Goal: Task Accomplishment & Management: Manage account settings

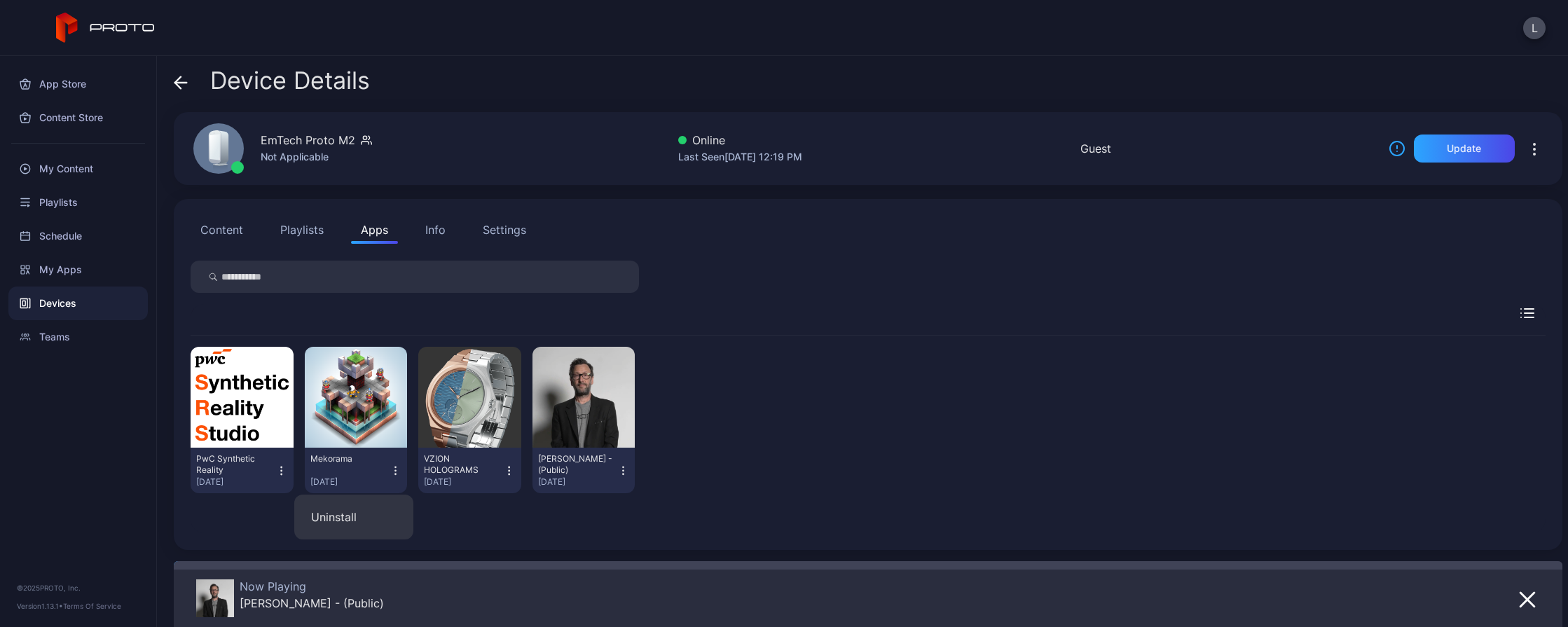
click at [70, 301] on div "Devices" at bounding box center [78, 303] width 140 height 34
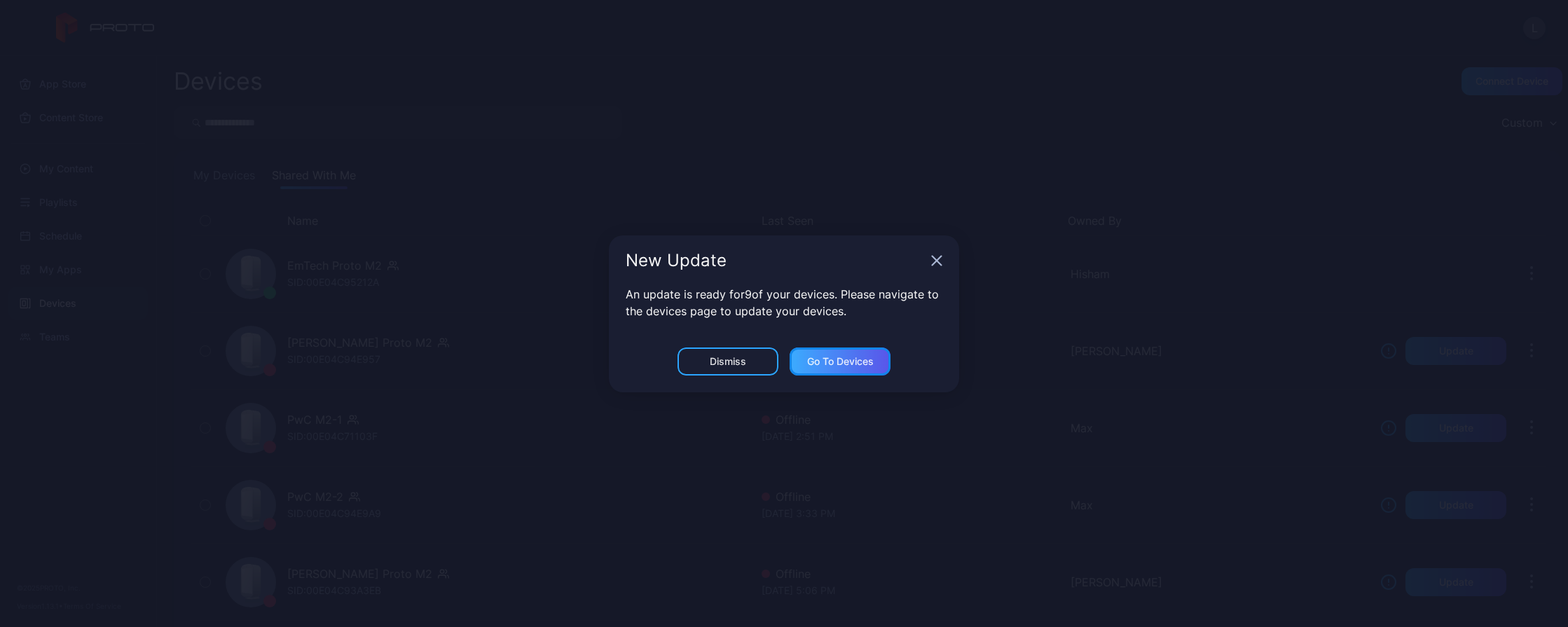
click at [842, 367] on div "Go to devices" at bounding box center [840, 362] width 67 height 12
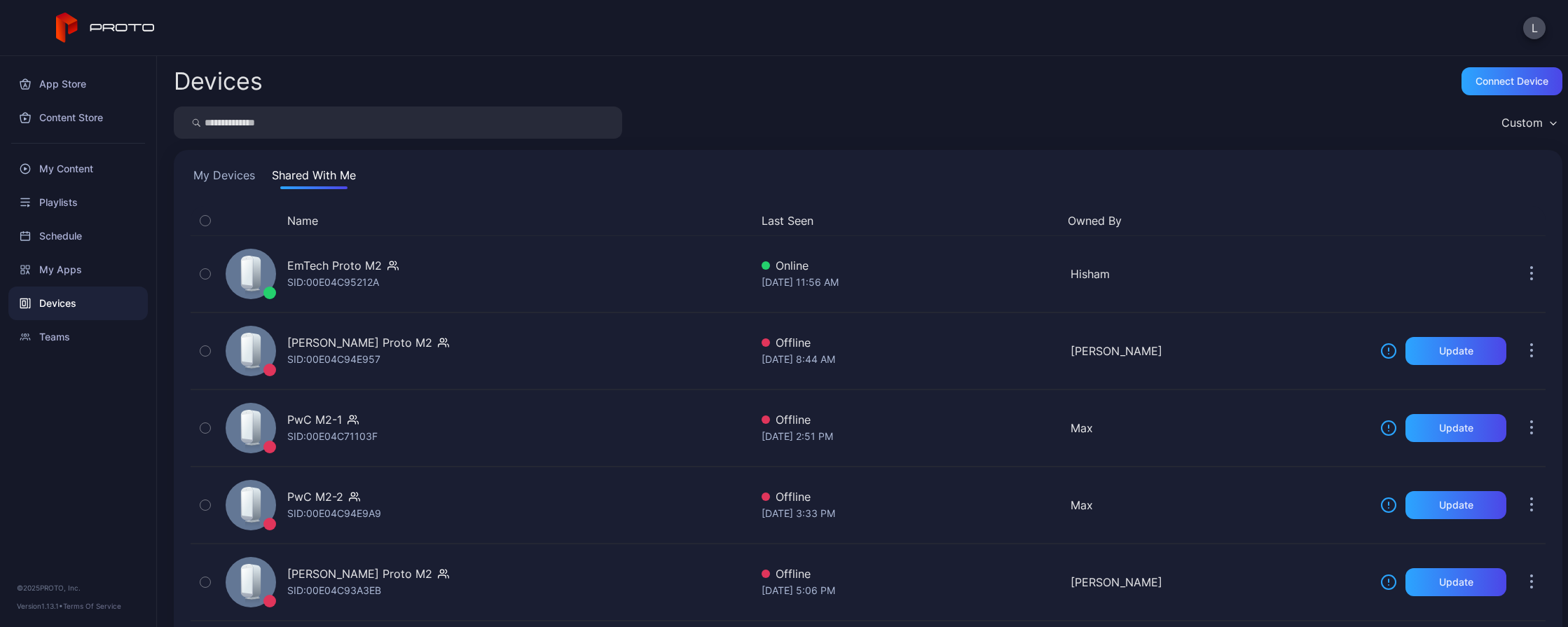
click at [339, 186] on button "Shared With Me" at bounding box center [313, 177] width 90 height 22
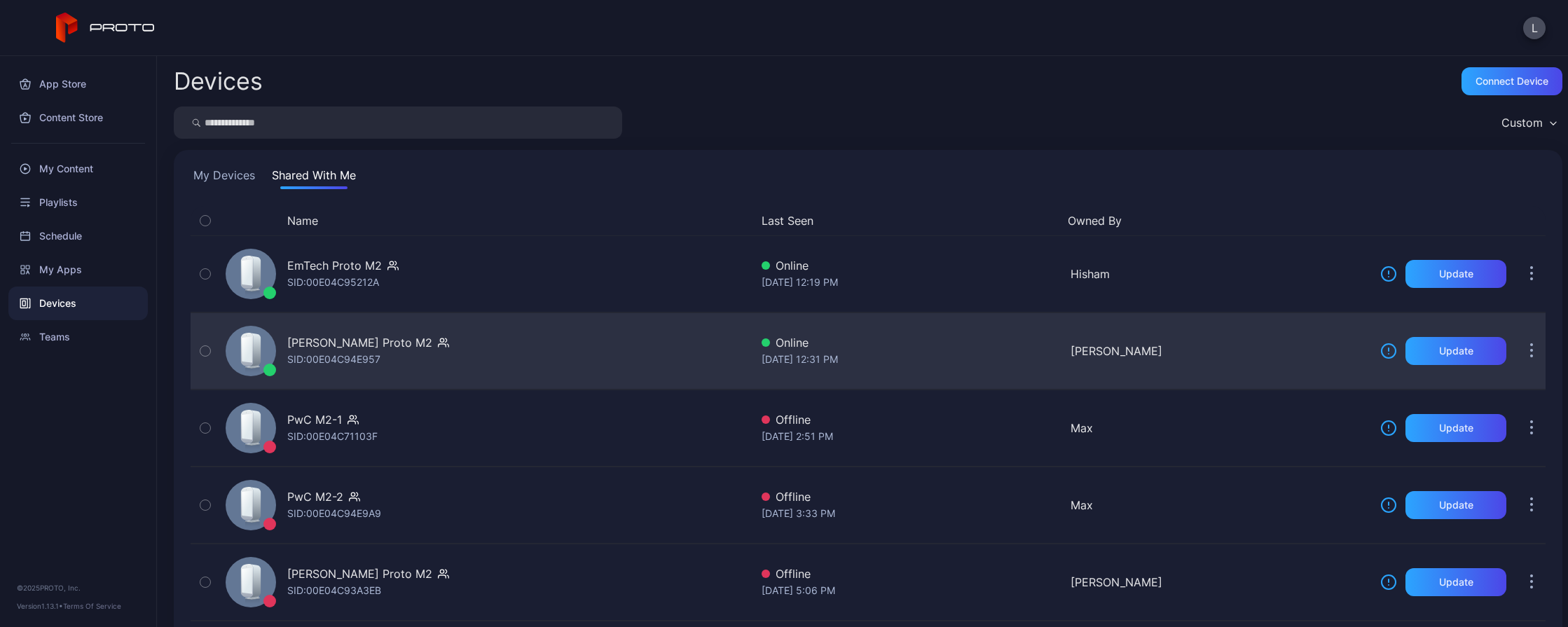
click at [511, 352] on div "[PERSON_NAME] Proto M2 SID: 00E04C94E957" at bounding box center [485, 351] width 530 height 70
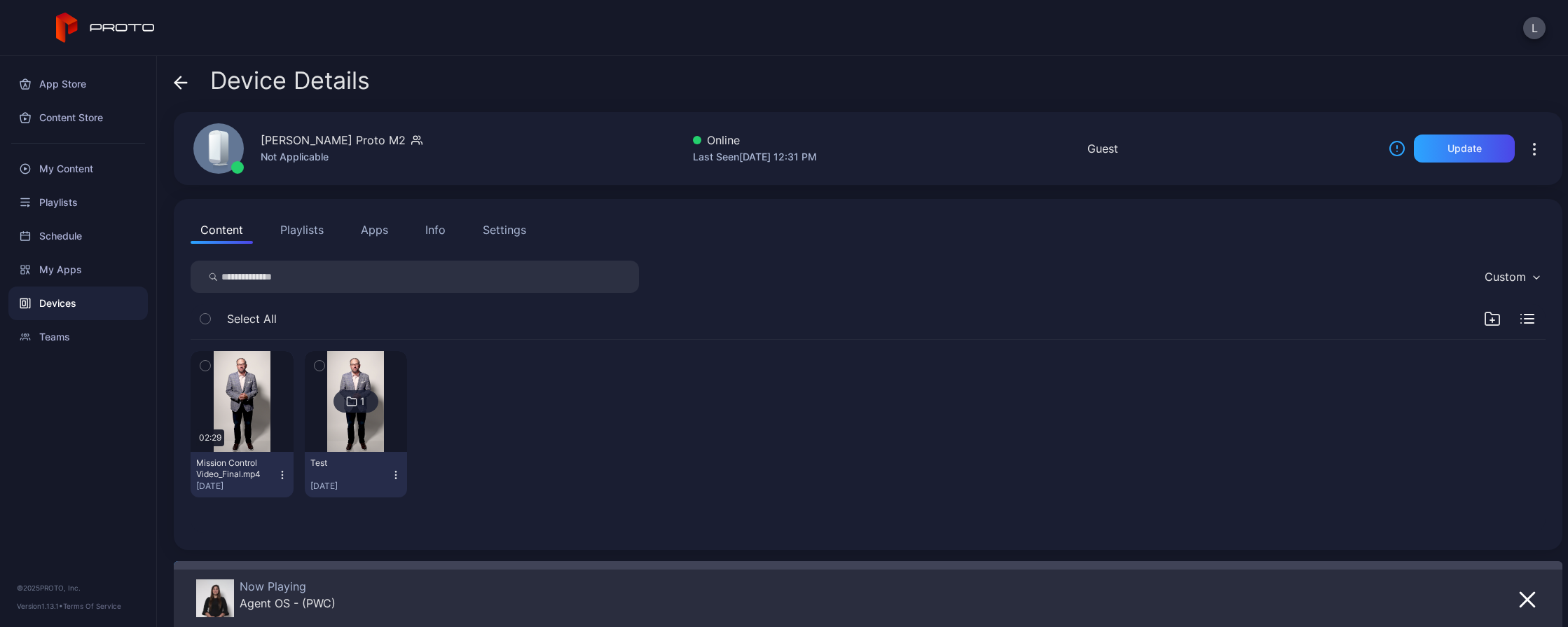
click at [279, 479] on icon "button" at bounding box center [283, 476] width 12 height 12
click at [535, 505] on div "02:29 Mission Control Video_Final.mp4 [DATE] 1 Test [DATE]" at bounding box center [868, 423] width 1355 height 169
click at [725, 477] on div "02:29 Mission Control Video_Final.mp4 [DATE] 1 Test [DATE]" at bounding box center [868, 423] width 1355 height 169
click at [280, 471] on icon "button" at bounding box center [283, 476] width 12 height 12
click at [610, 457] on div "02:29 Mission Control Video_Final.mp4 [DATE] 1 Test [DATE]" at bounding box center [868, 423] width 1355 height 169
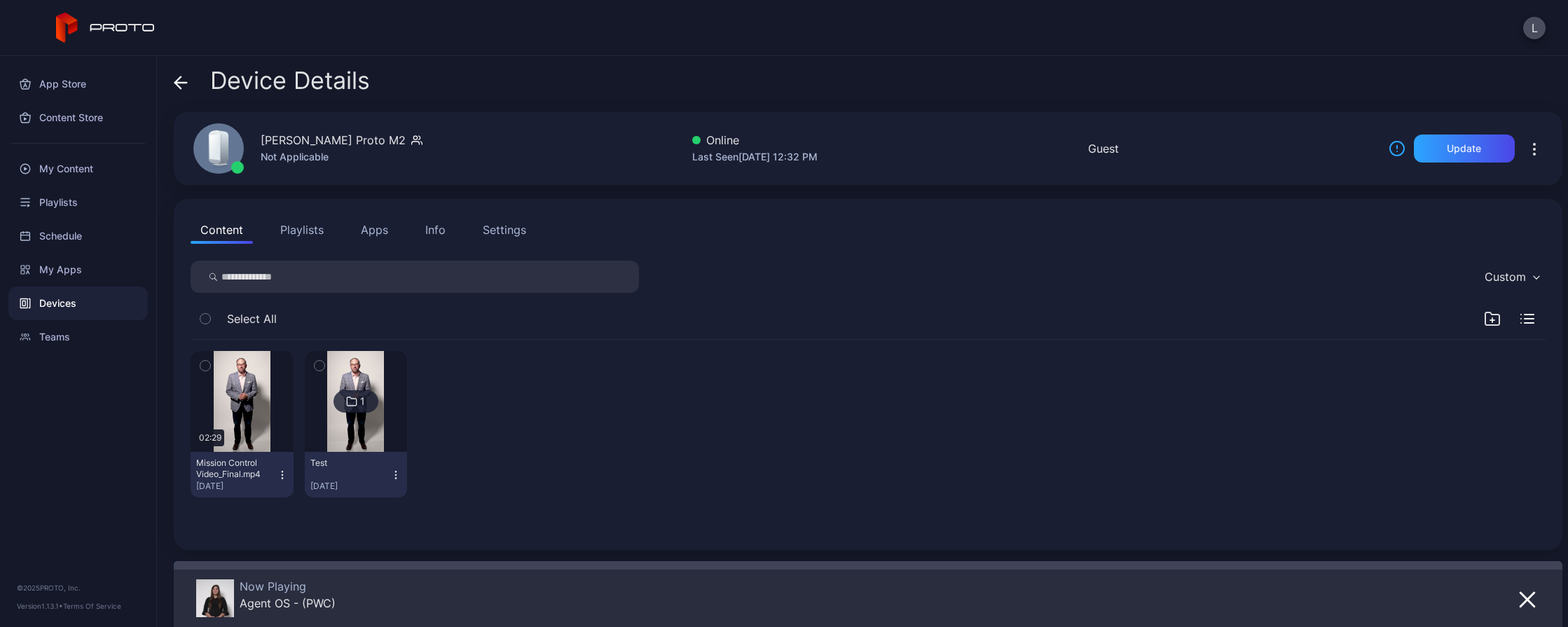
drag, startPoint x: 330, startPoint y: 142, endPoint x: 400, endPoint y: 135, distance: 70.3
click at [400, 135] on div "[PERSON_NAME] Proto M2" at bounding box center [333, 140] width 145 height 16
click at [711, 479] on div "02:29 Mission Control Video_Final.mp4 [DATE] 1 Test [DATE]" at bounding box center [868, 423] width 1355 height 169
click at [1478, 83] on div "Device Details" at bounding box center [868, 84] width 1389 height 34
click at [1519, 607] on icon "button" at bounding box center [1527, 599] width 16 height 16
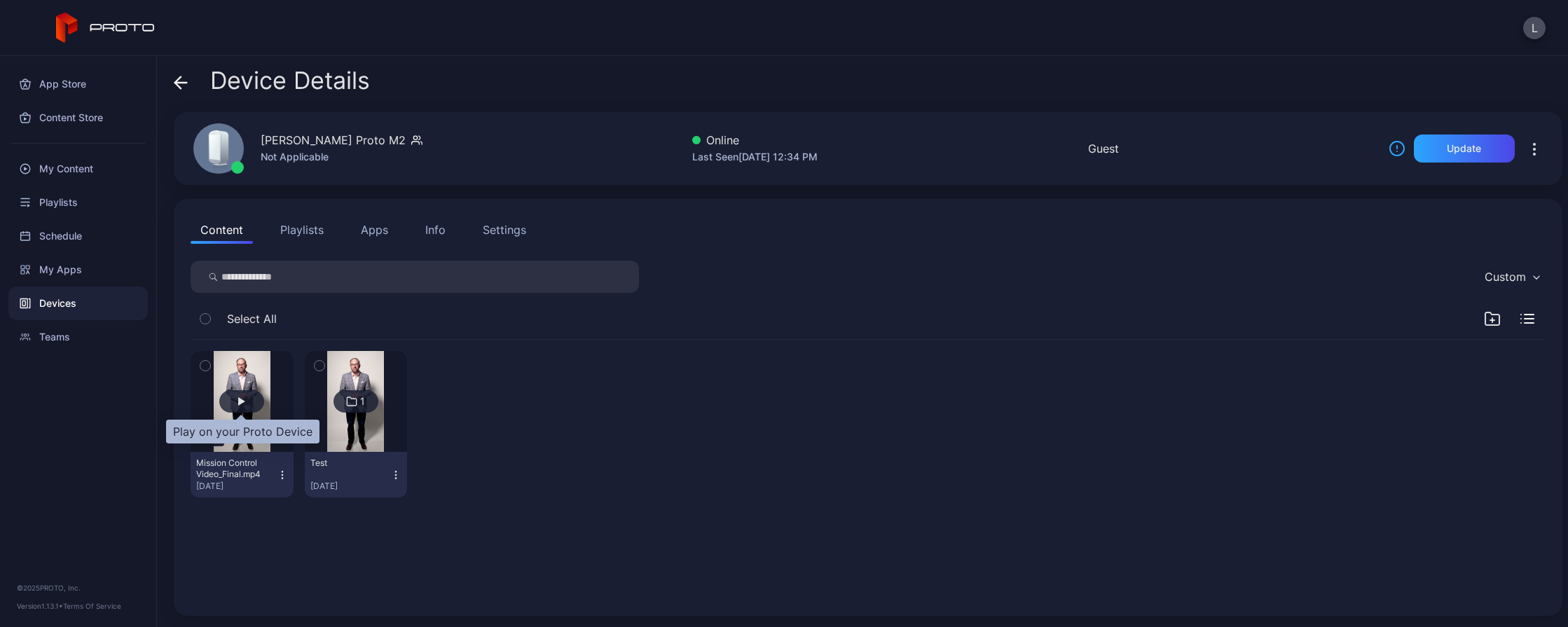
click at [245, 401] on div "button" at bounding box center [241, 401] width 7 height 9
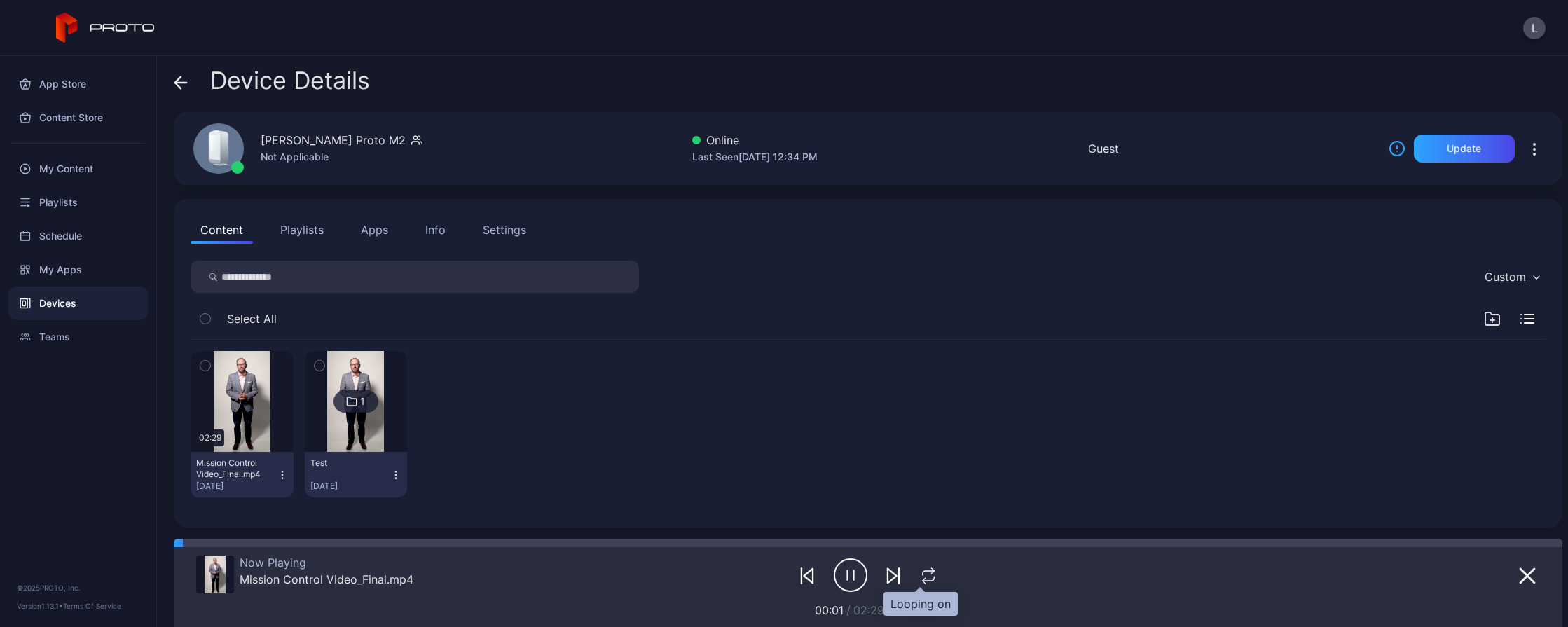
click at [919, 574] on icon "button" at bounding box center [928, 575] width 18 height 16
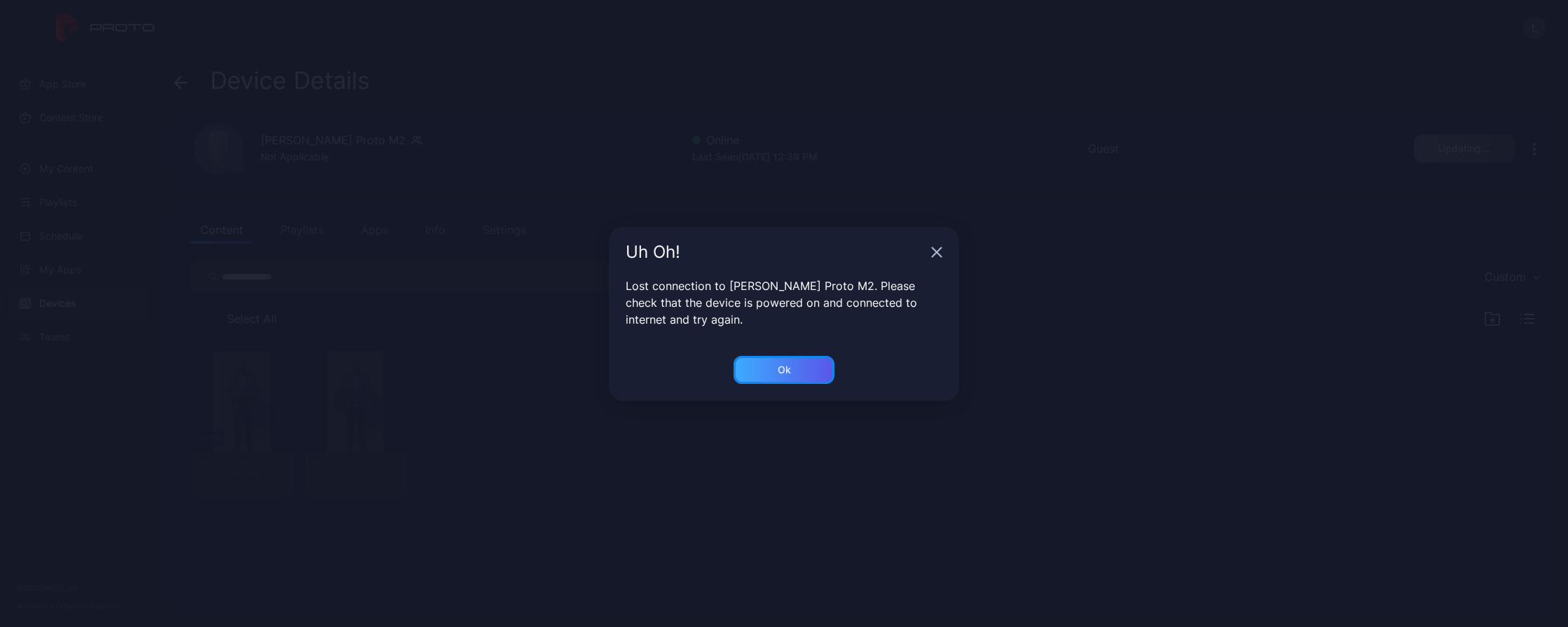
click at [777, 378] on div "Ok" at bounding box center [784, 369] width 101 height 28
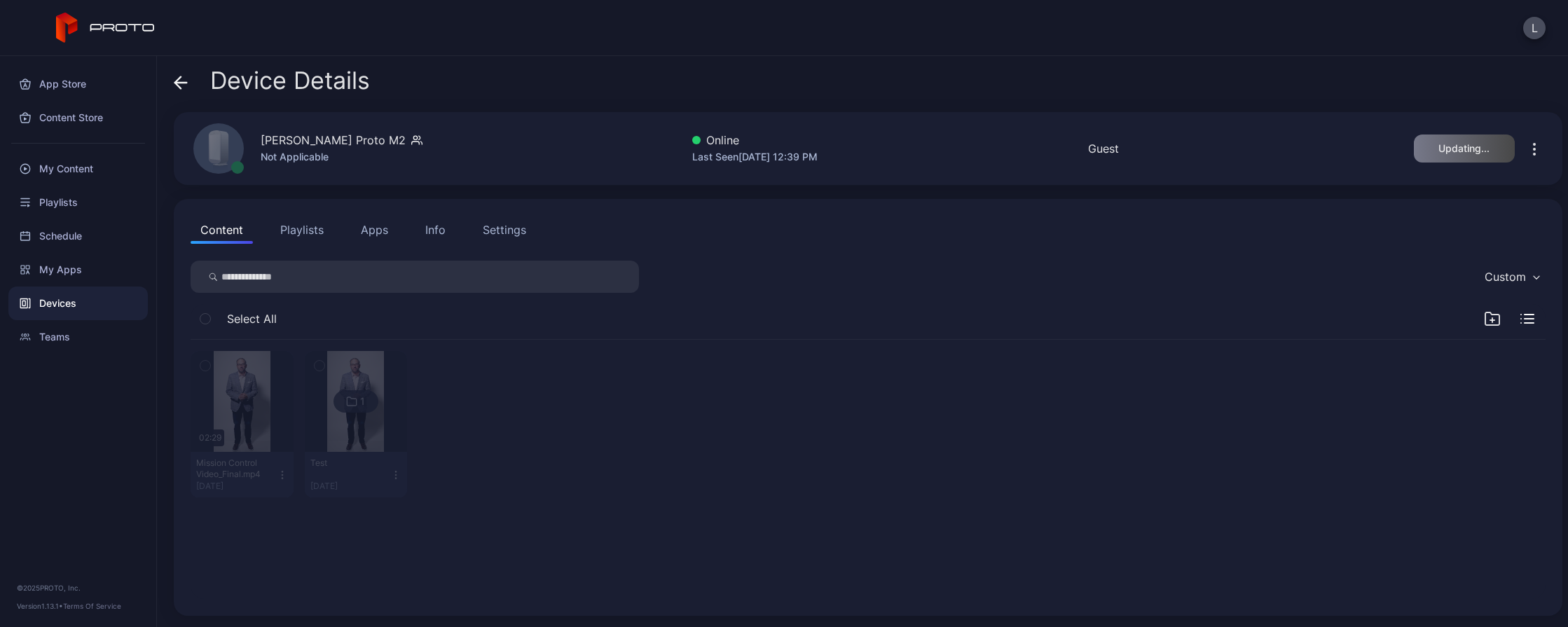
click at [691, 79] on div "Device Details" at bounding box center [868, 84] width 1389 height 34
click at [764, 68] on div "Device Details" at bounding box center [868, 84] width 1389 height 34
click at [770, 83] on div "Device Details" at bounding box center [868, 84] width 1389 height 34
click at [783, 287] on div "Custom" at bounding box center [868, 276] width 1355 height 32
click at [1526, 153] on icon "button" at bounding box center [1533, 149] width 16 height 16
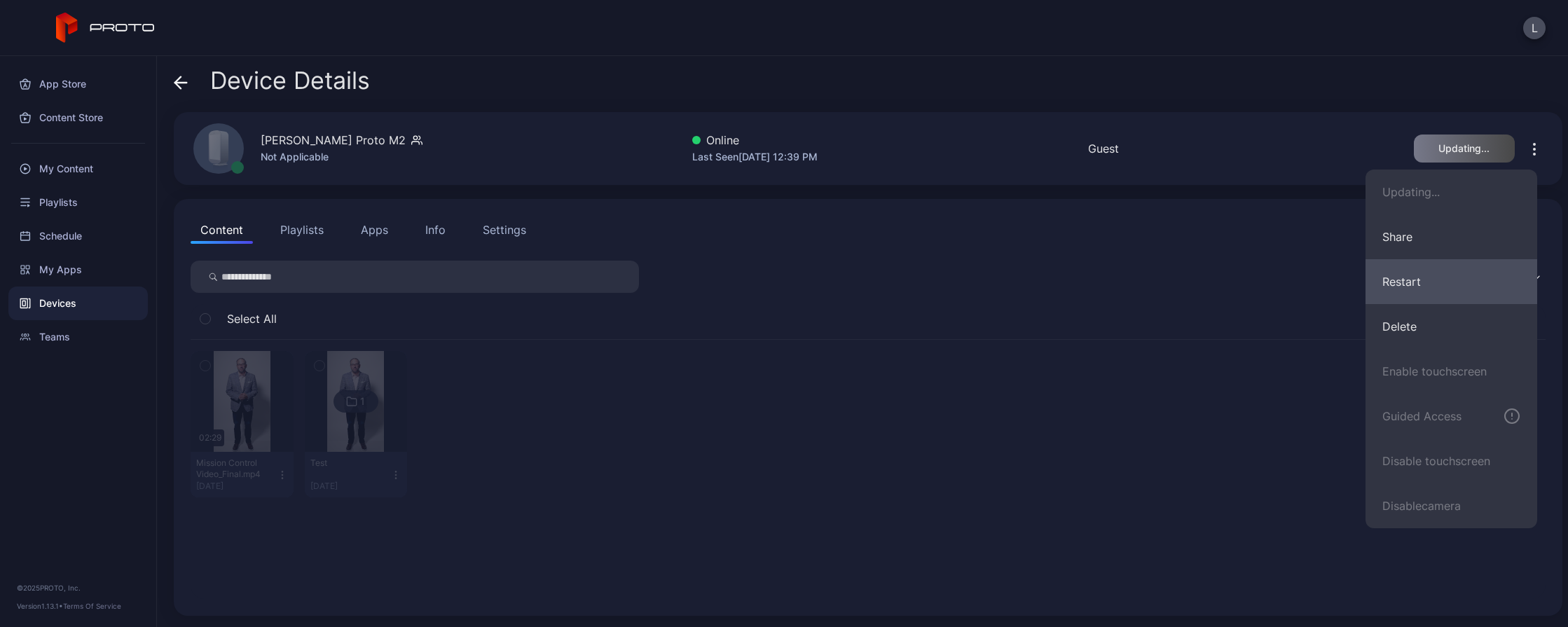
click at [1466, 273] on button "Restart" at bounding box center [1451, 282] width 172 height 44
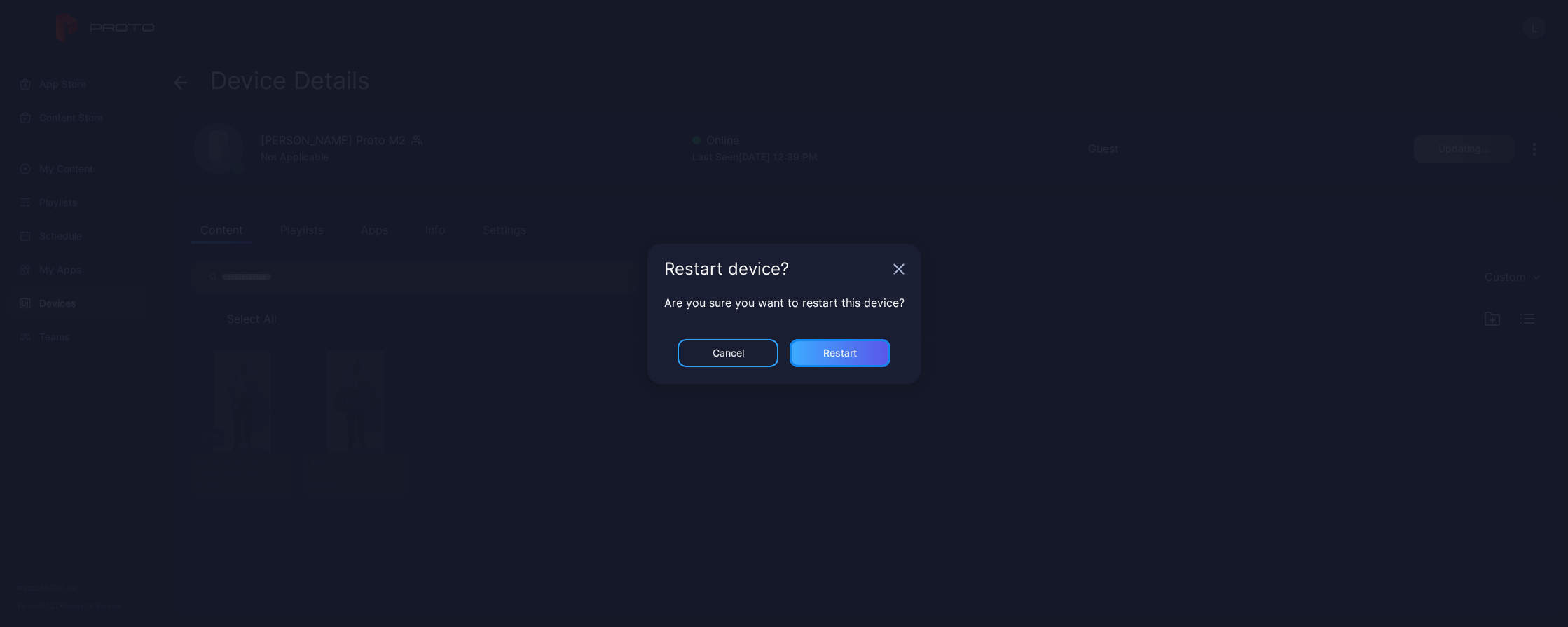
click at [868, 355] on div "Restart" at bounding box center [840, 353] width 101 height 28
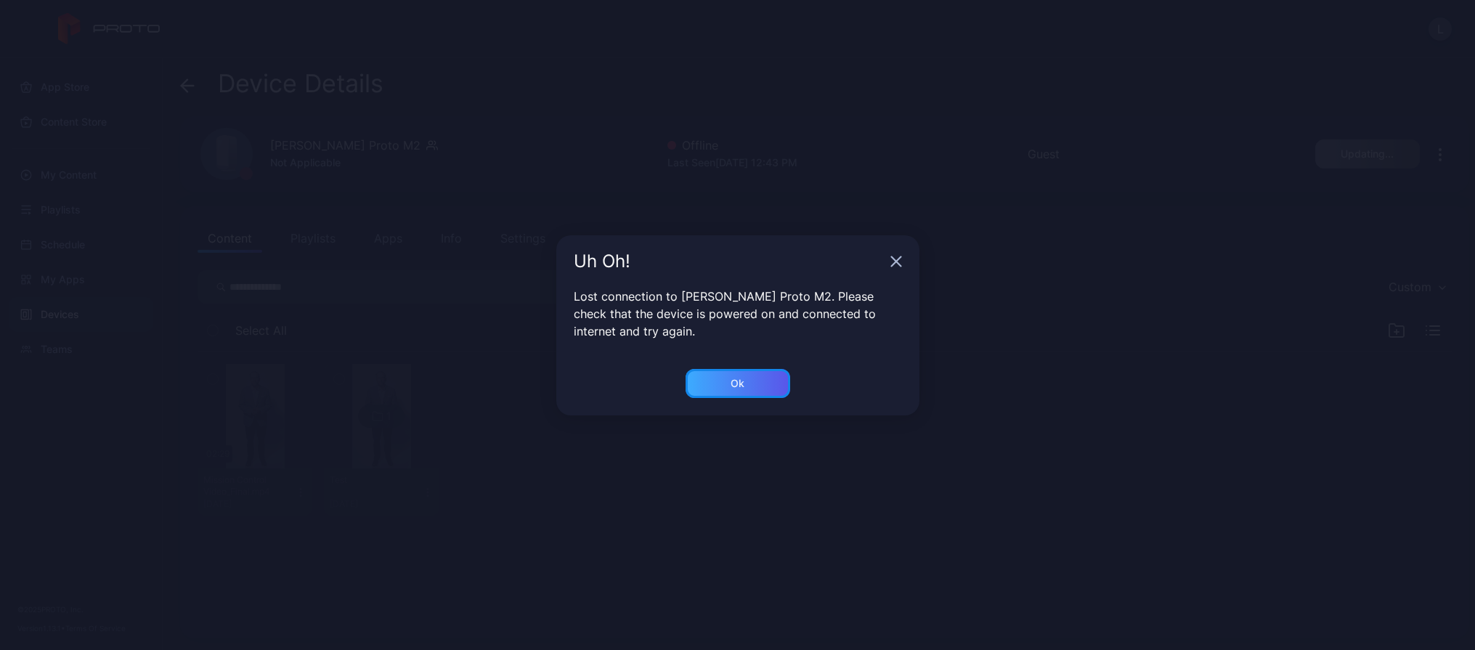
click at [752, 387] on div "Ok" at bounding box center [738, 383] width 105 height 29
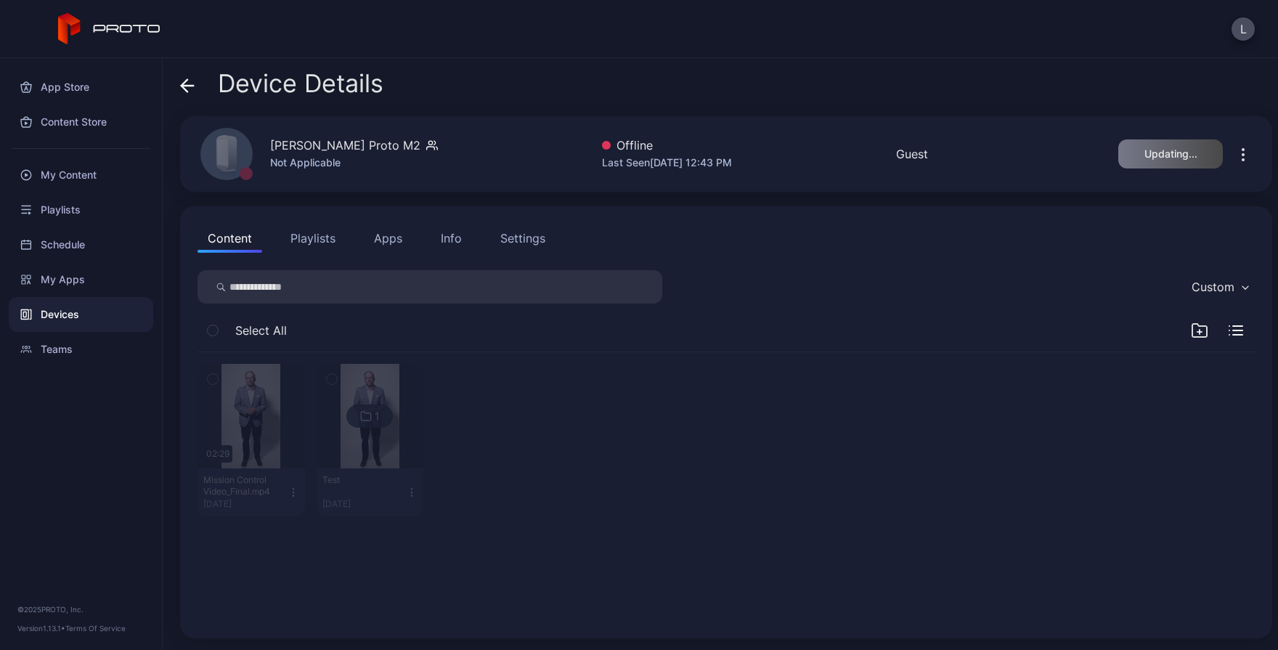
click at [187, 80] on icon at bounding box center [185, 85] width 6 height 12
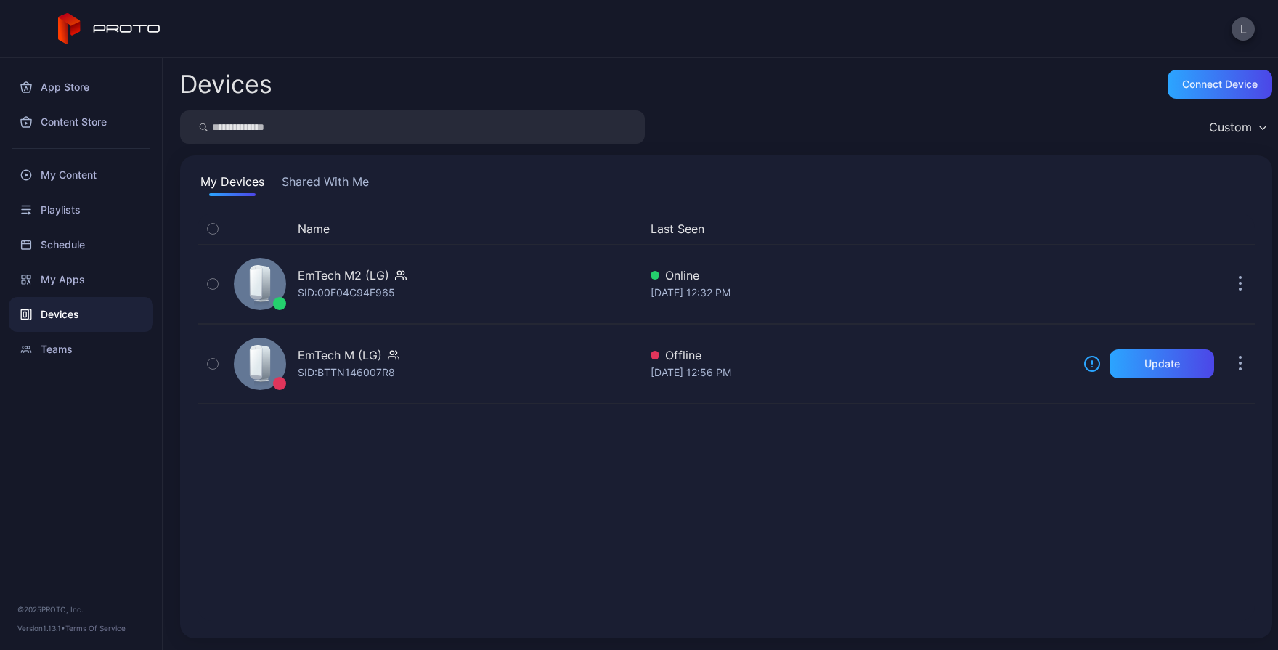
click at [341, 190] on button "Shared With Me" at bounding box center [325, 184] width 93 height 23
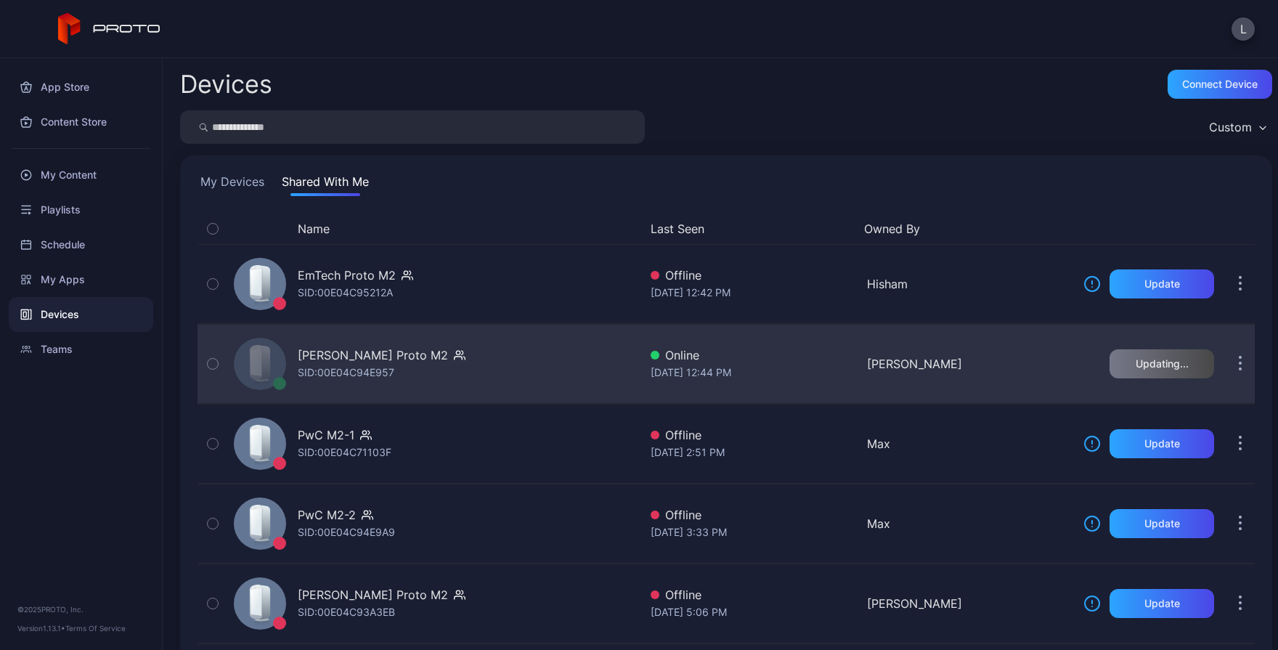
click at [602, 368] on div "[PERSON_NAME] Proto M2 SID: 00E04C94E957" at bounding box center [433, 364] width 411 height 73
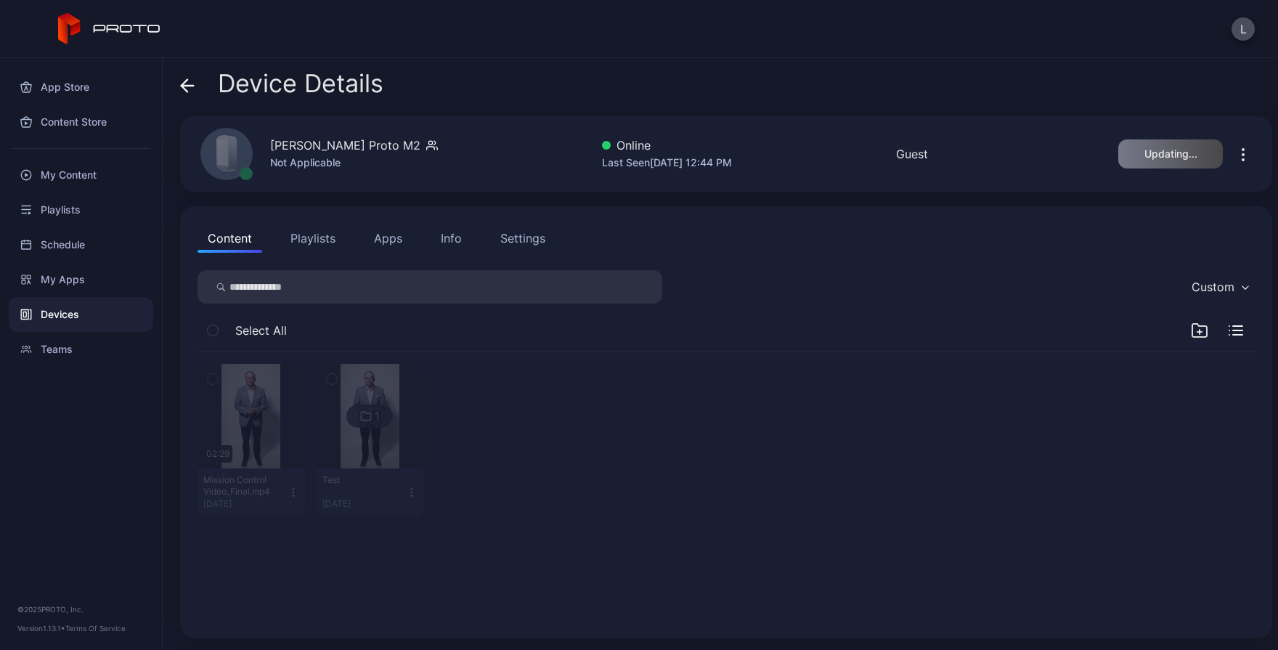
click at [1235, 157] on icon "button" at bounding box center [1243, 154] width 17 height 17
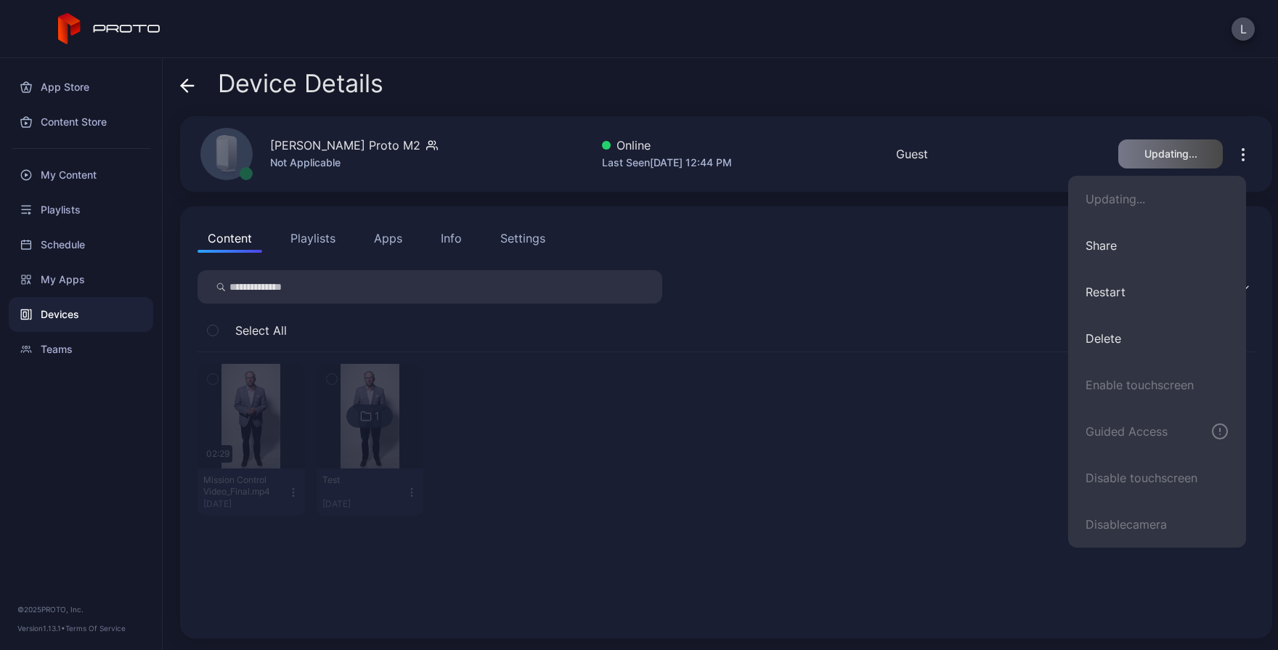
click at [1200, 103] on div "Device Details" at bounding box center [726, 87] width 1092 height 35
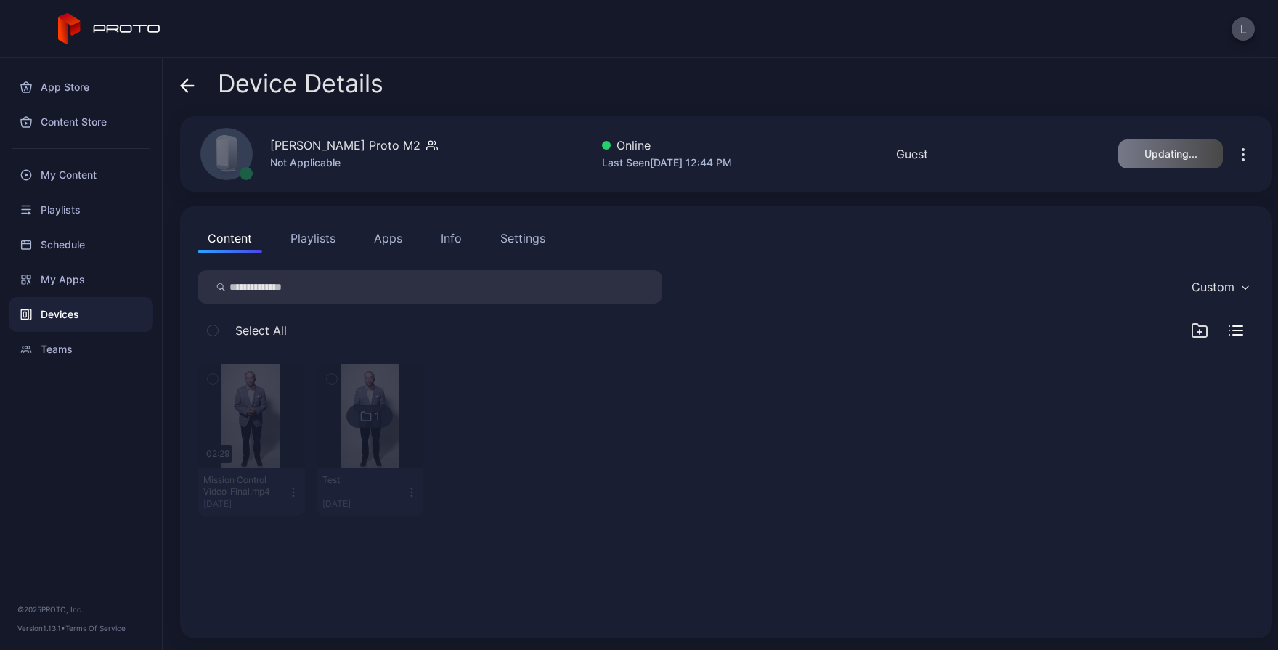
click at [1235, 158] on icon "button" at bounding box center [1243, 154] width 17 height 17
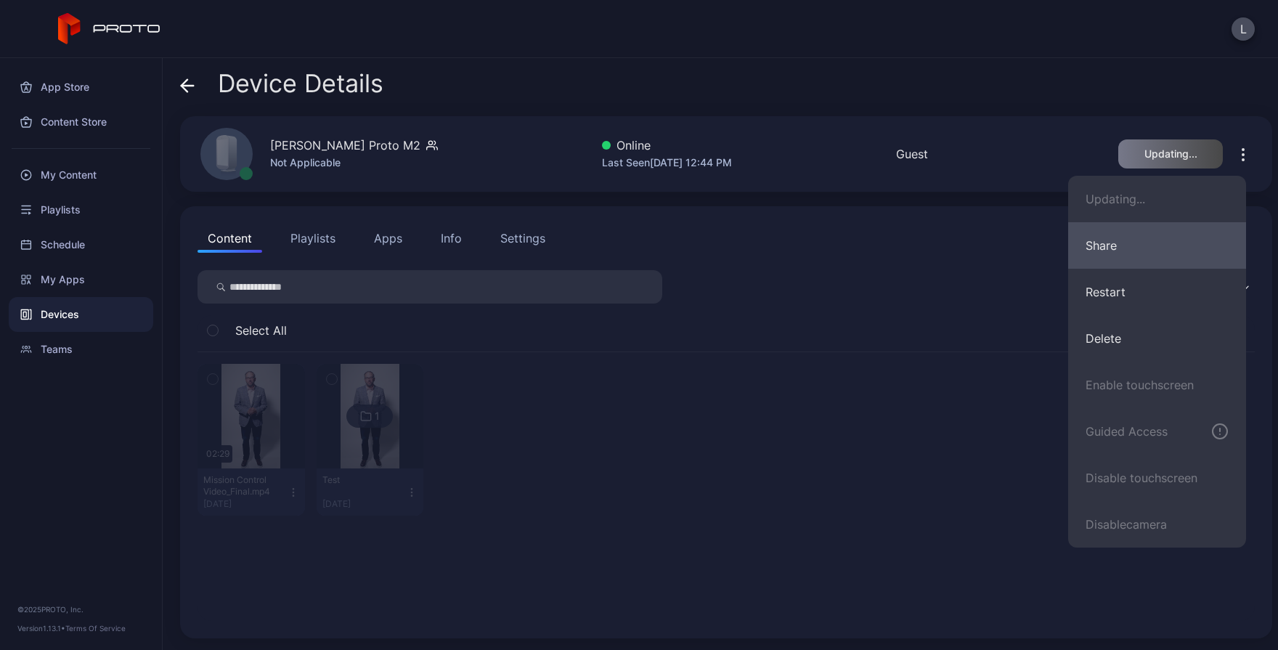
click at [1108, 240] on button "Share" at bounding box center [1157, 245] width 178 height 46
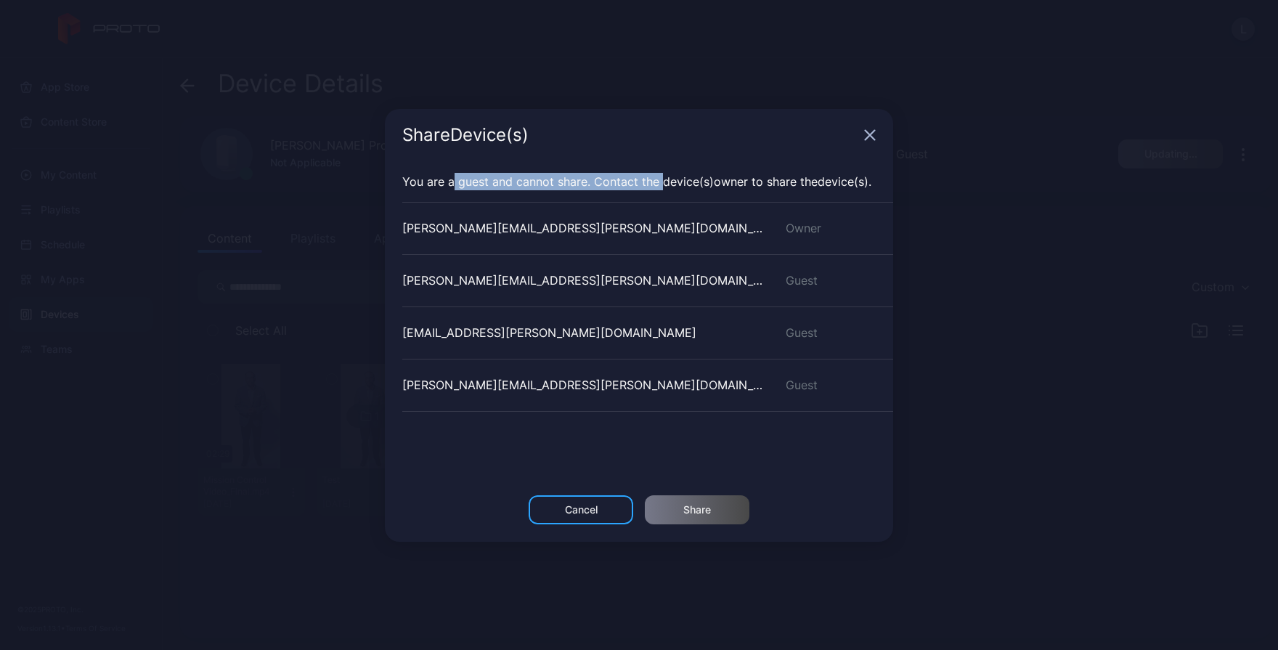
drag, startPoint x: 511, startPoint y: 184, endPoint x: 660, endPoint y: 184, distance: 148.9
click at [660, 184] on p "You are a guest and cannot share. Contact the Device (s) owner to share the Dev…" at bounding box center [639, 181] width 474 height 17
click at [663, 184] on span "Device (s)" at bounding box center [688, 181] width 51 height 15
click at [870, 133] on icon "button" at bounding box center [870, 135] width 12 height 12
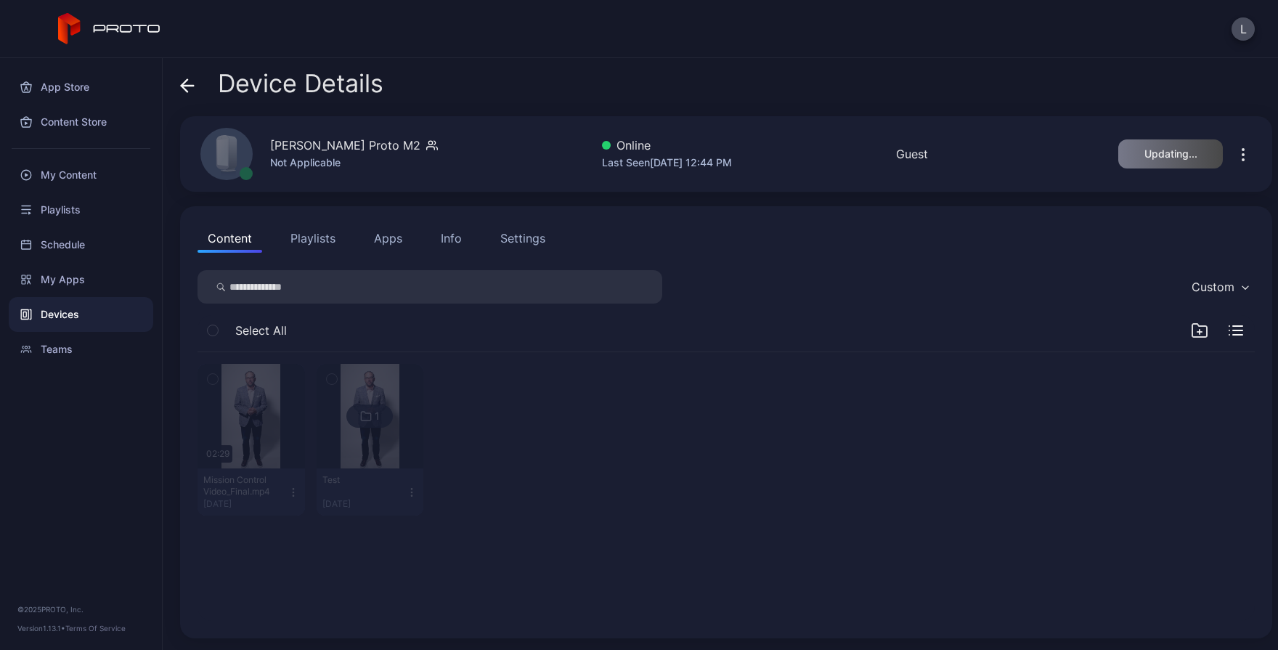
click at [189, 84] on icon at bounding box center [187, 85] width 15 height 15
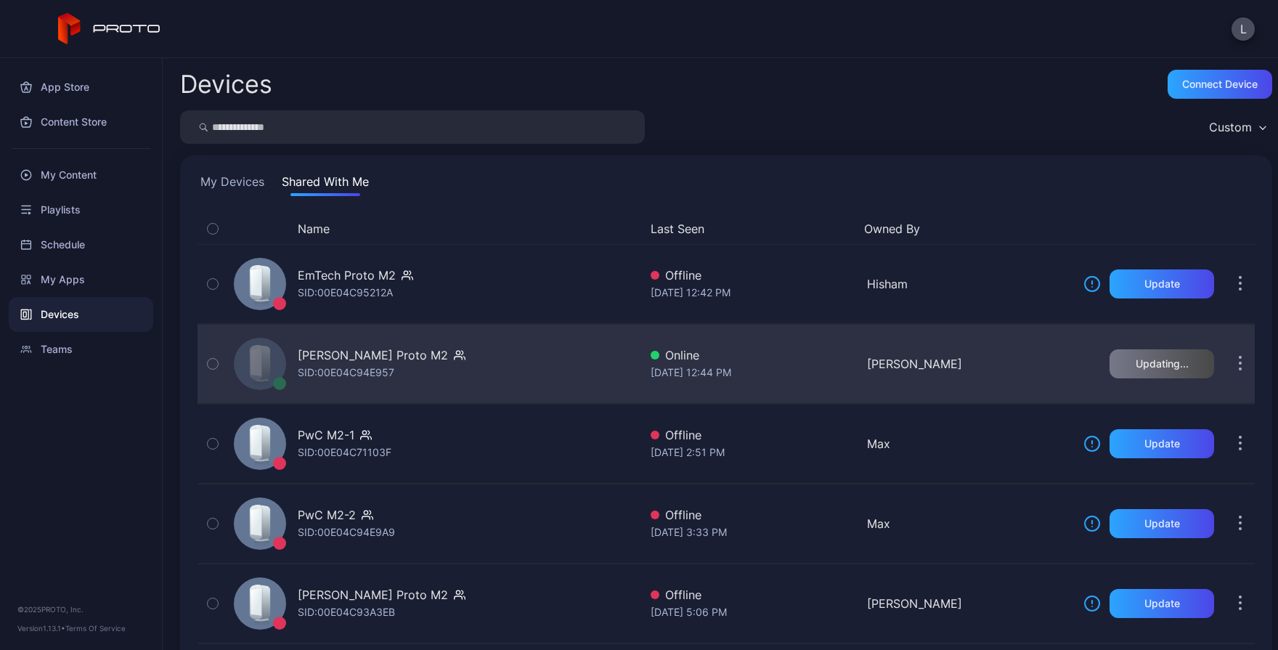
click at [1227, 367] on button "button" at bounding box center [1240, 363] width 29 height 29
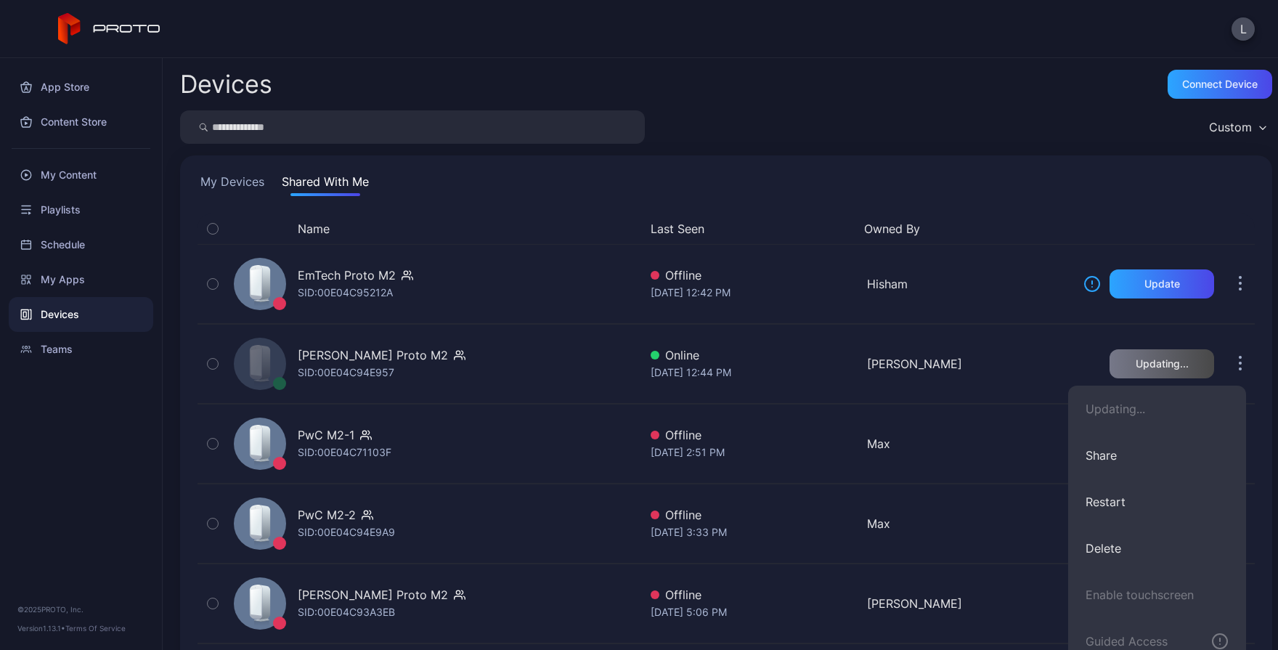
click at [1034, 139] on div "Custom" at bounding box center [726, 126] width 1092 height 33
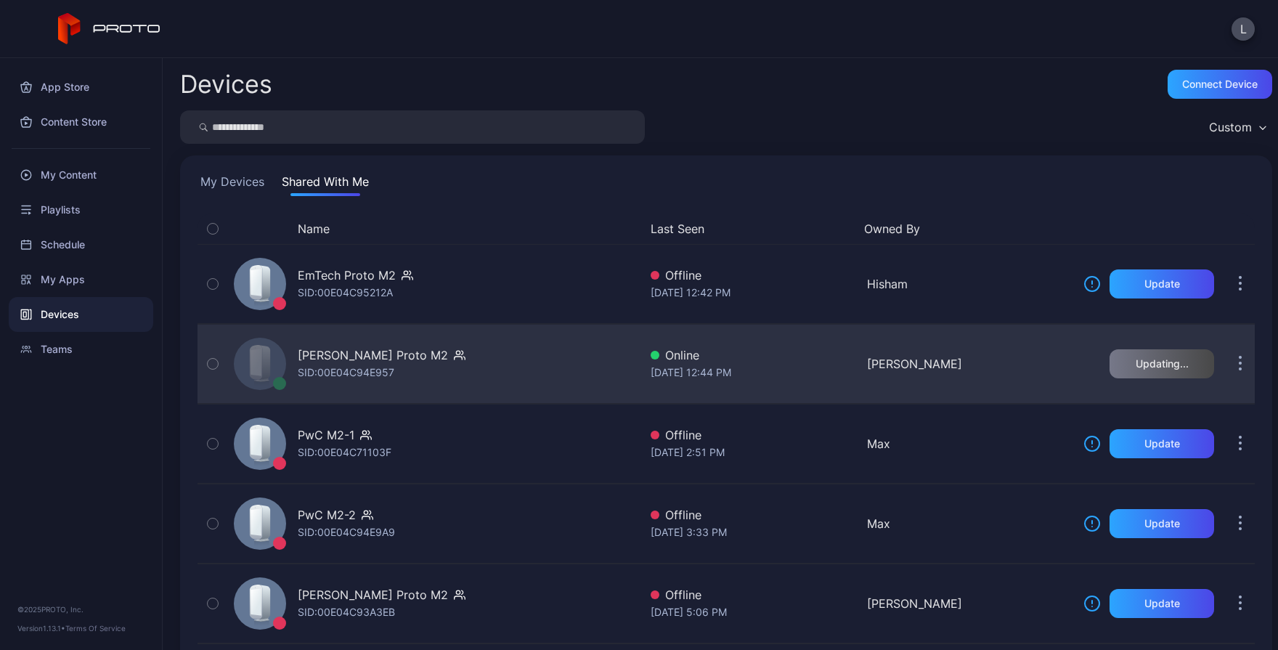
click at [1230, 366] on button "button" at bounding box center [1240, 363] width 29 height 29
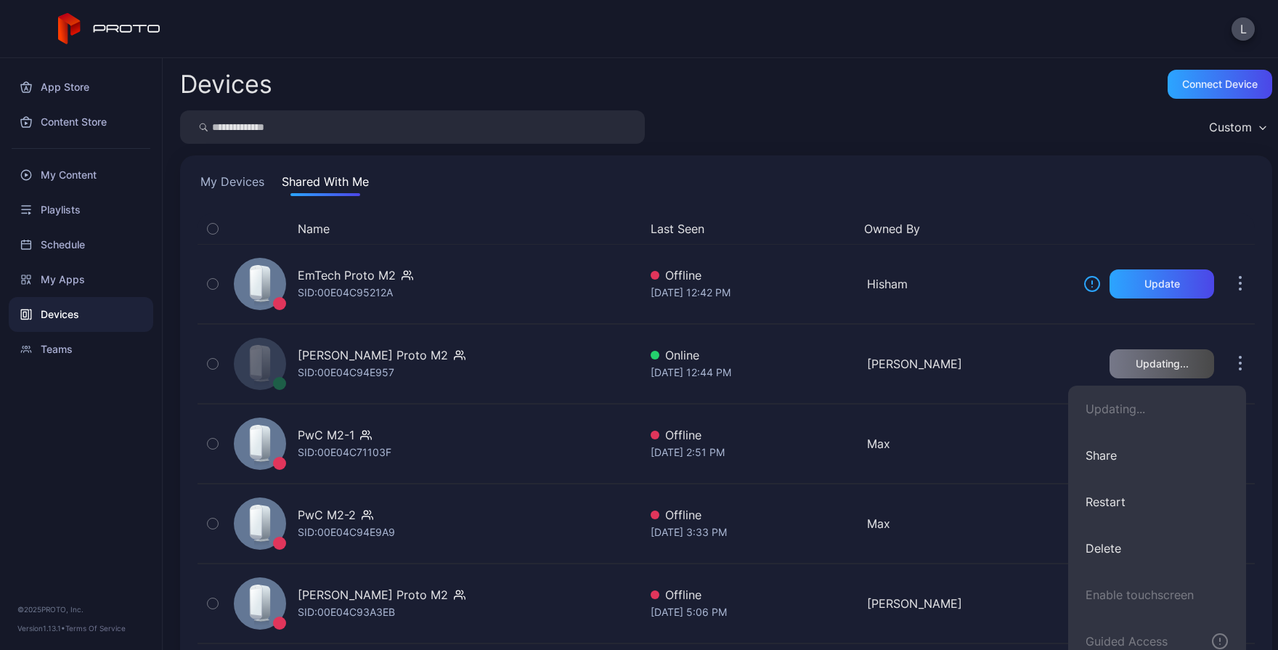
click at [1215, 174] on div "My Devices Shared With Me" at bounding box center [727, 184] width 1058 height 23
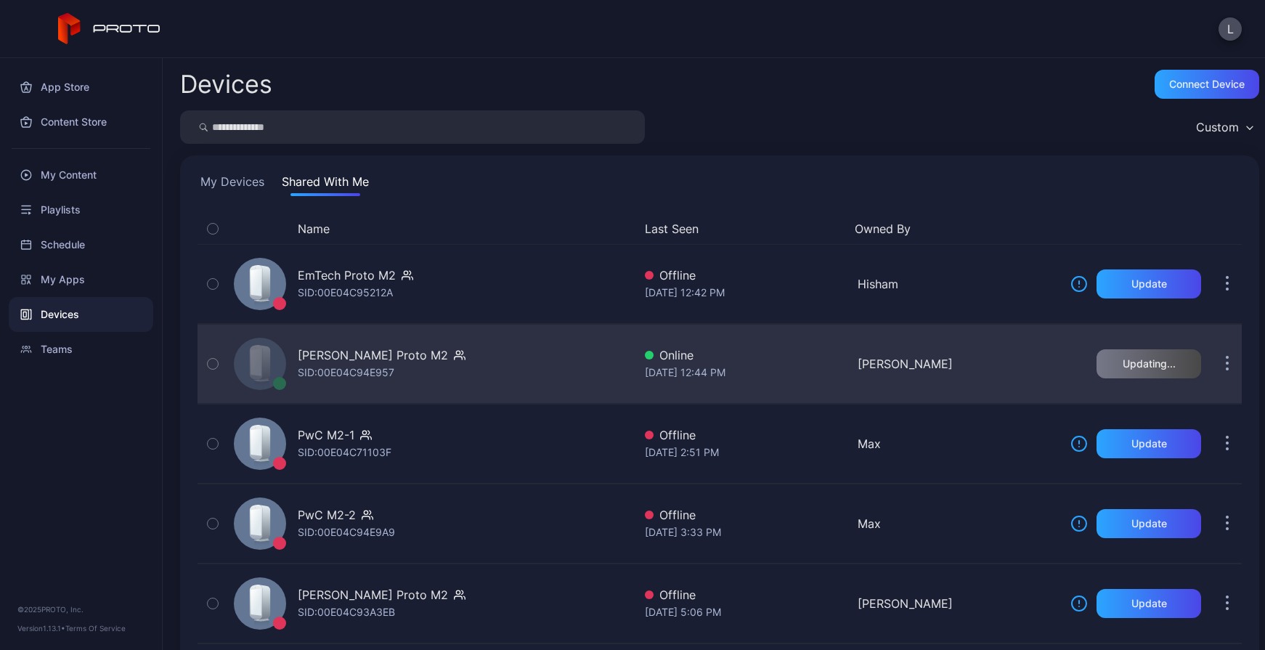
click at [375, 357] on div "[PERSON_NAME] Proto M2" at bounding box center [373, 354] width 150 height 17
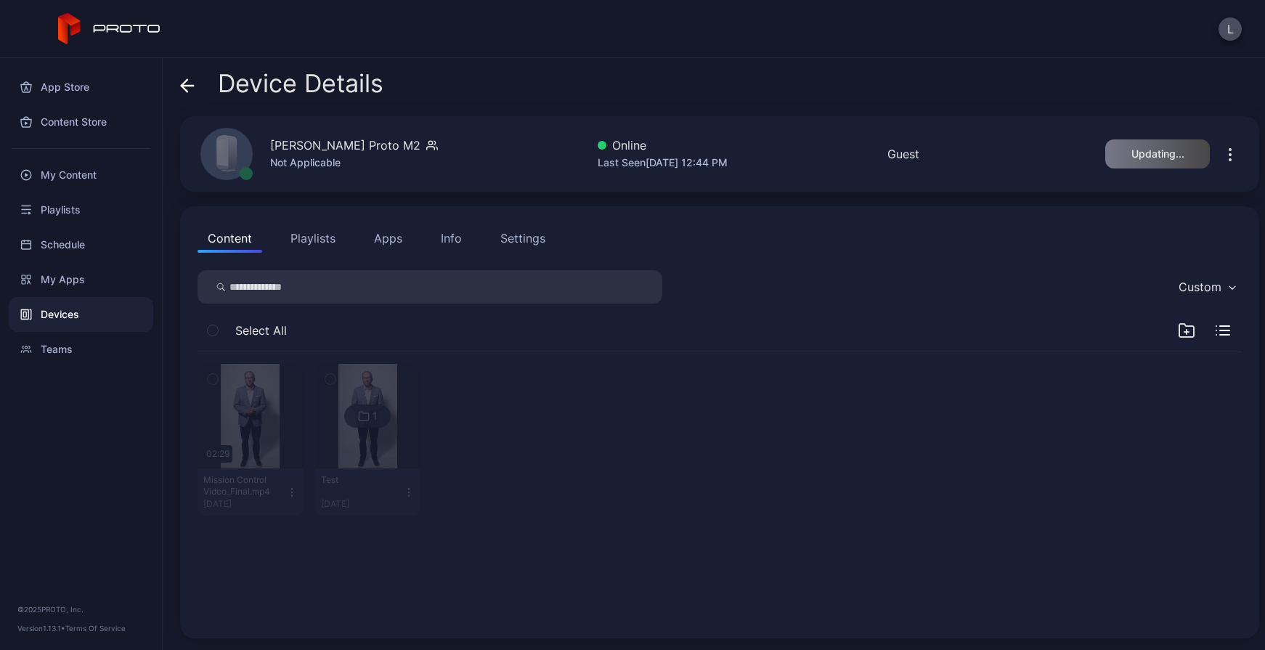
click at [280, 235] on button "Playlists" at bounding box center [312, 238] width 65 height 29
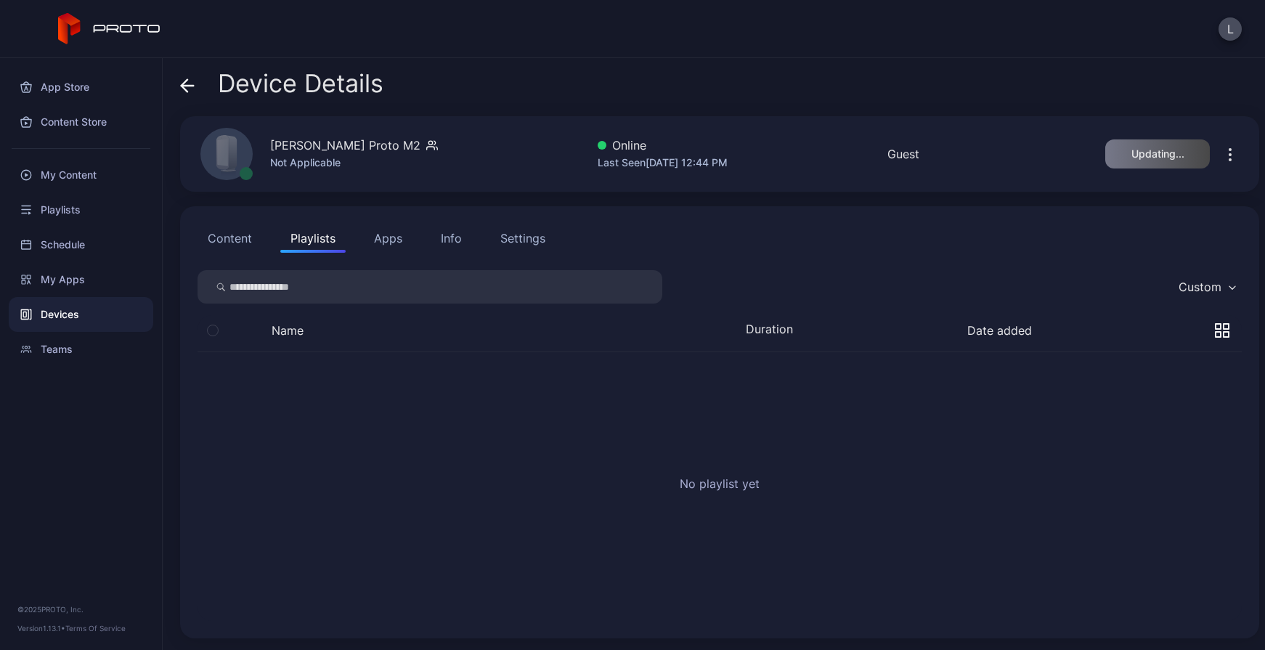
click at [368, 238] on button "Apps" at bounding box center [388, 238] width 49 height 29
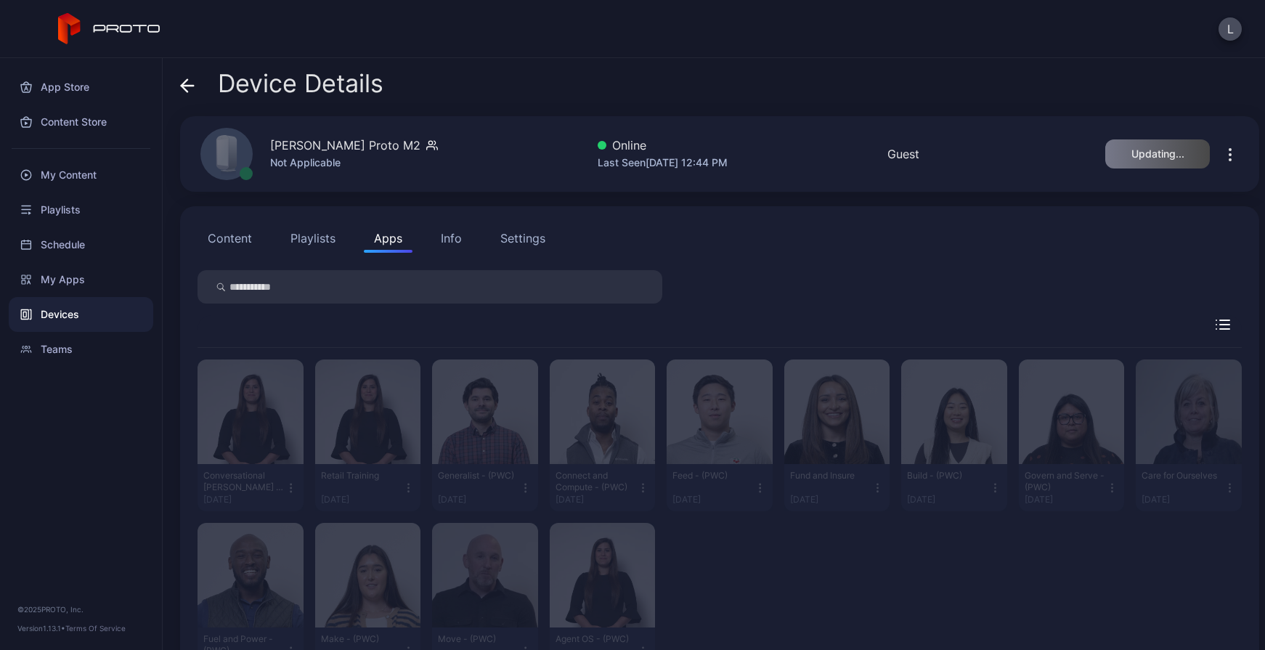
click at [461, 238] on button "Info" at bounding box center [451, 238] width 41 height 29
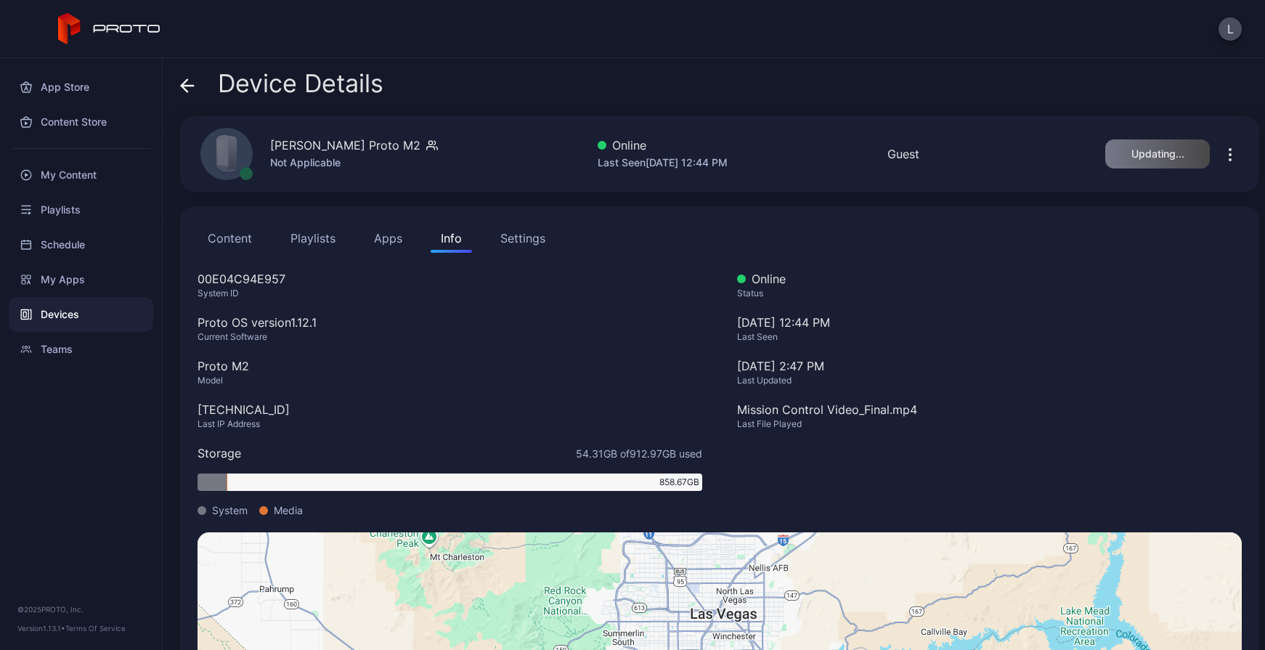
click at [530, 235] on div "Settings" at bounding box center [522, 238] width 45 height 17
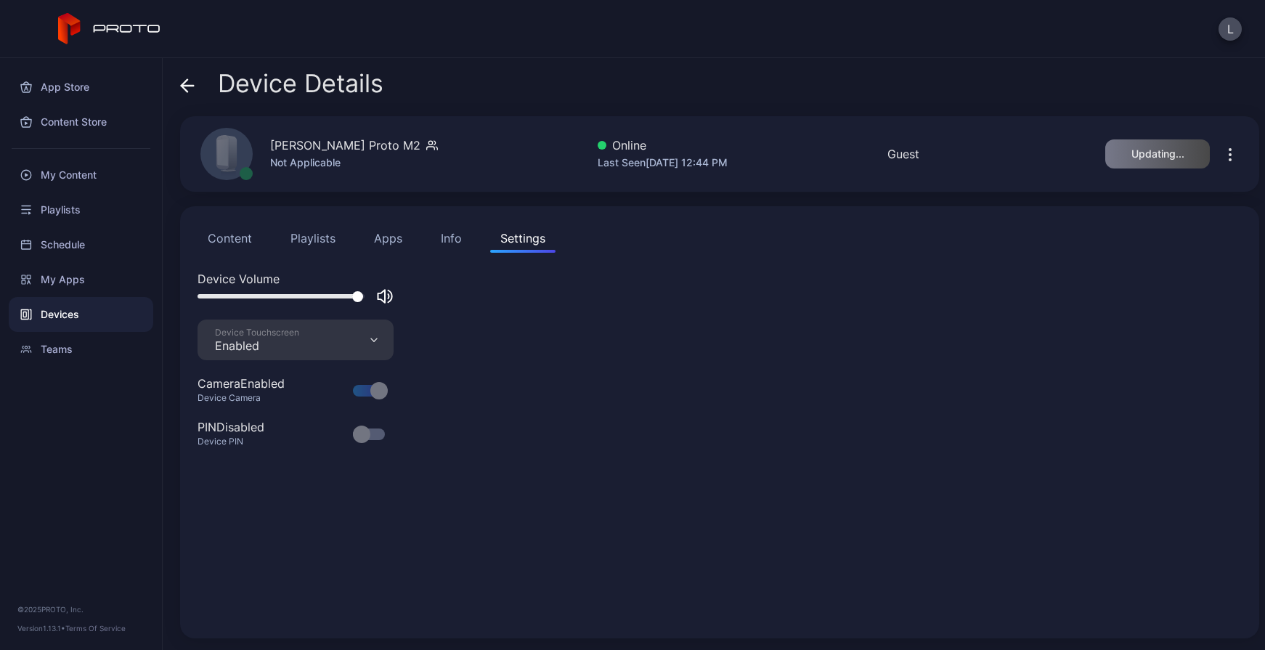
click at [222, 243] on button "Content" at bounding box center [230, 238] width 65 height 29
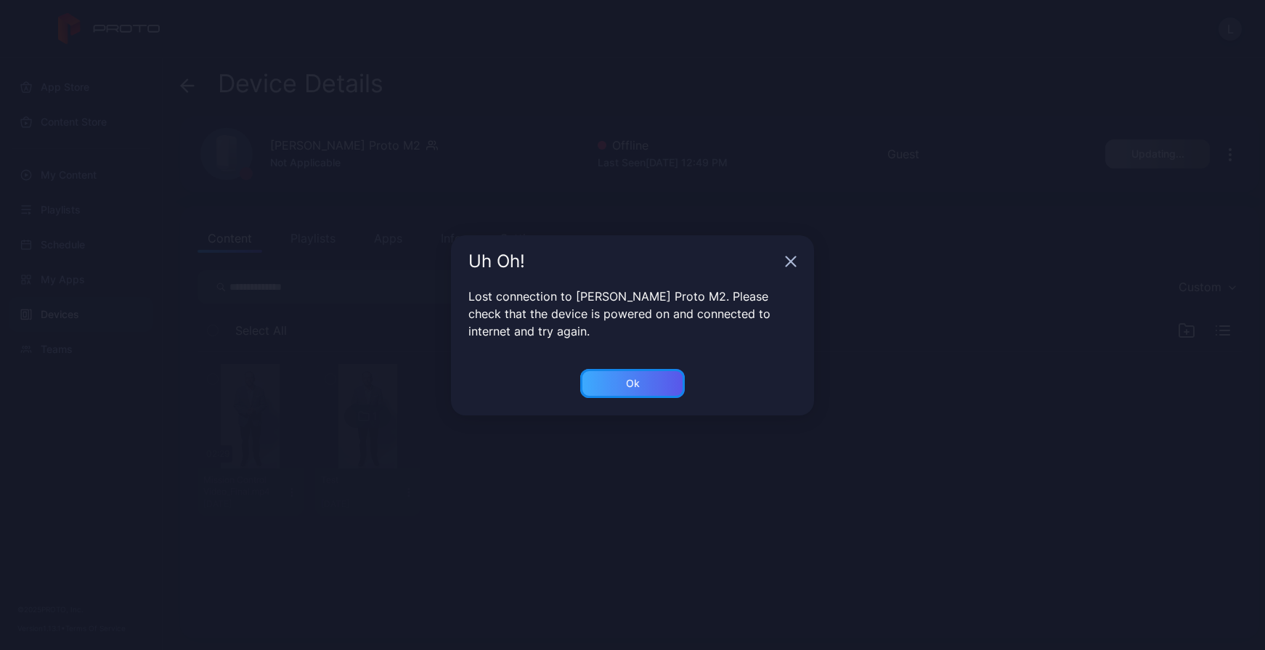
click at [651, 378] on div "Ok" at bounding box center [632, 383] width 105 height 29
drag, startPoint x: 653, startPoint y: 392, endPoint x: 671, endPoint y: 392, distance: 18.2
click at [653, 392] on div "Ok" at bounding box center [632, 383] width 105 height 29
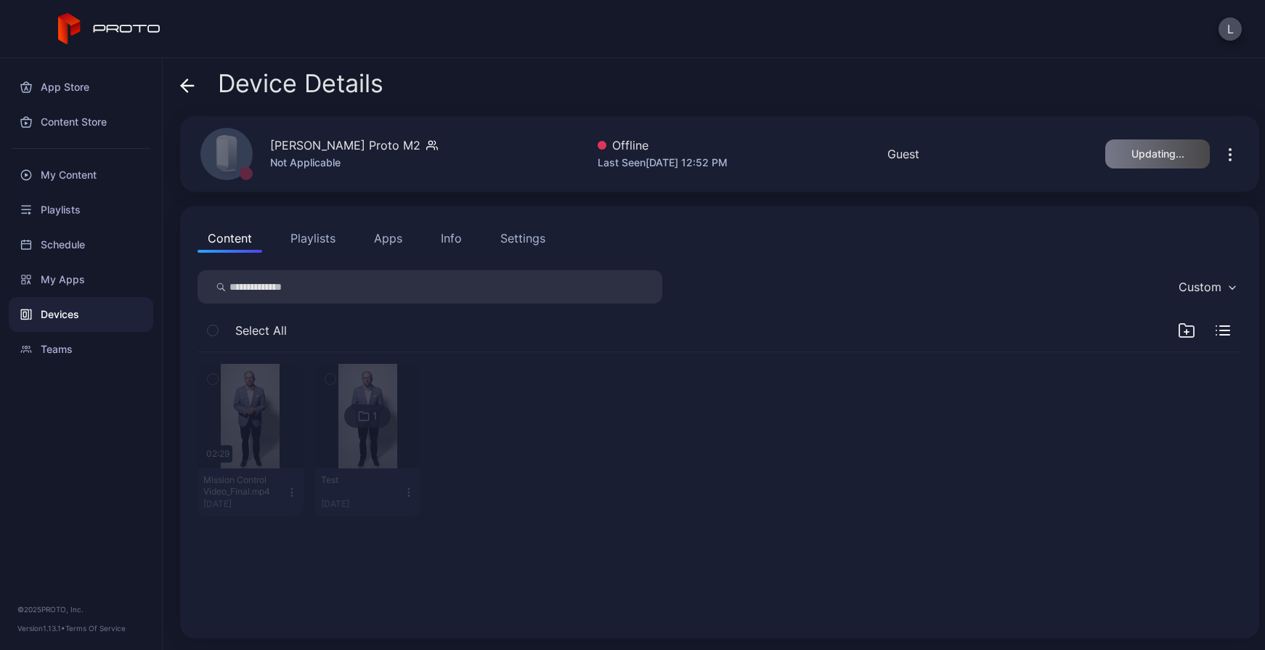
click at [1222, 156] on icon "button" at bounding box center [1230, 154] width 17 height 17
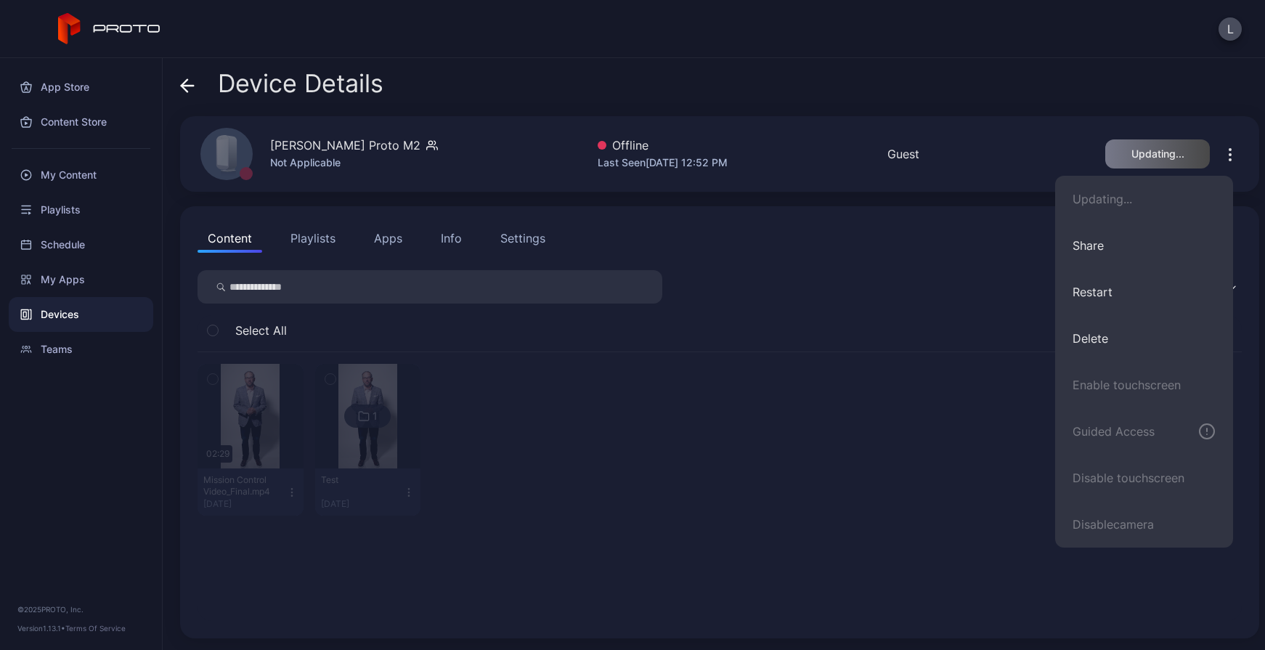
click at [1106, 98] on div "Device Details" at bounding box center [719, 87] width 1079 height 35
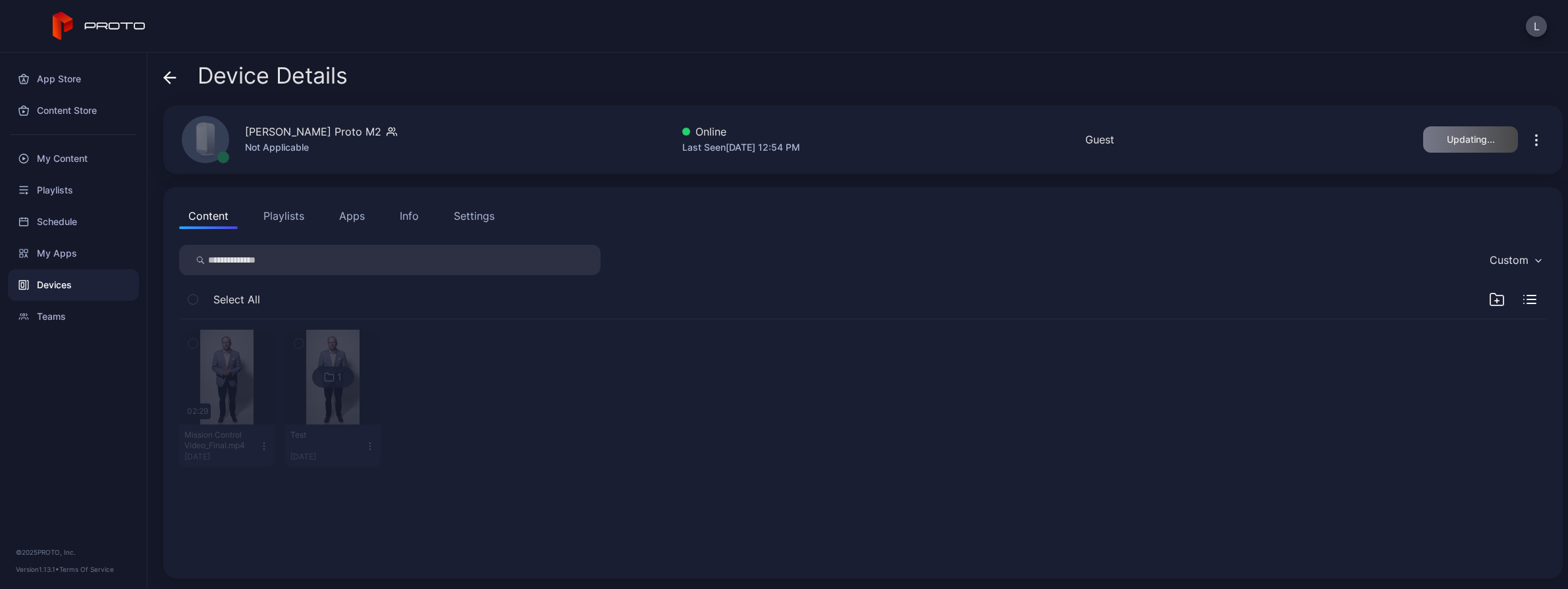
click at [170, 73] on icon at bounding box center [170, 77] width 14 height 14
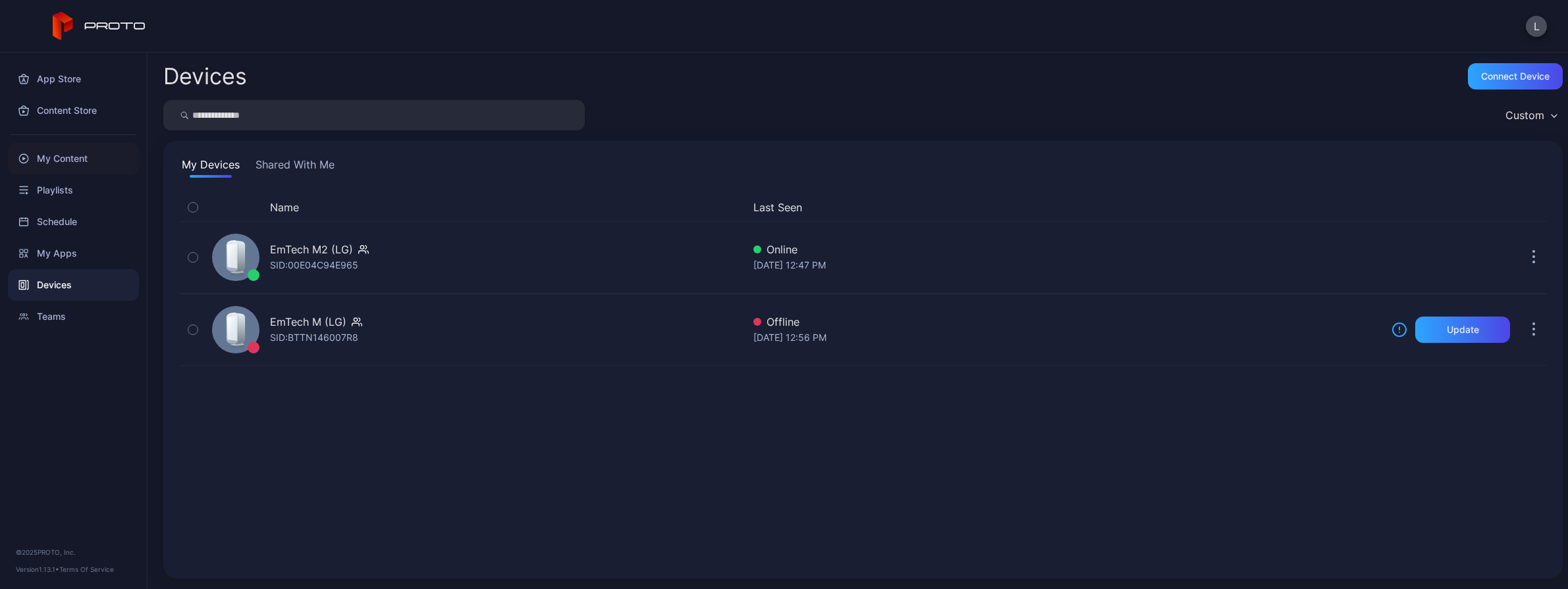
click at [70, 166] on div "My Content" at bounding box center [73, 159] width 131 height 32
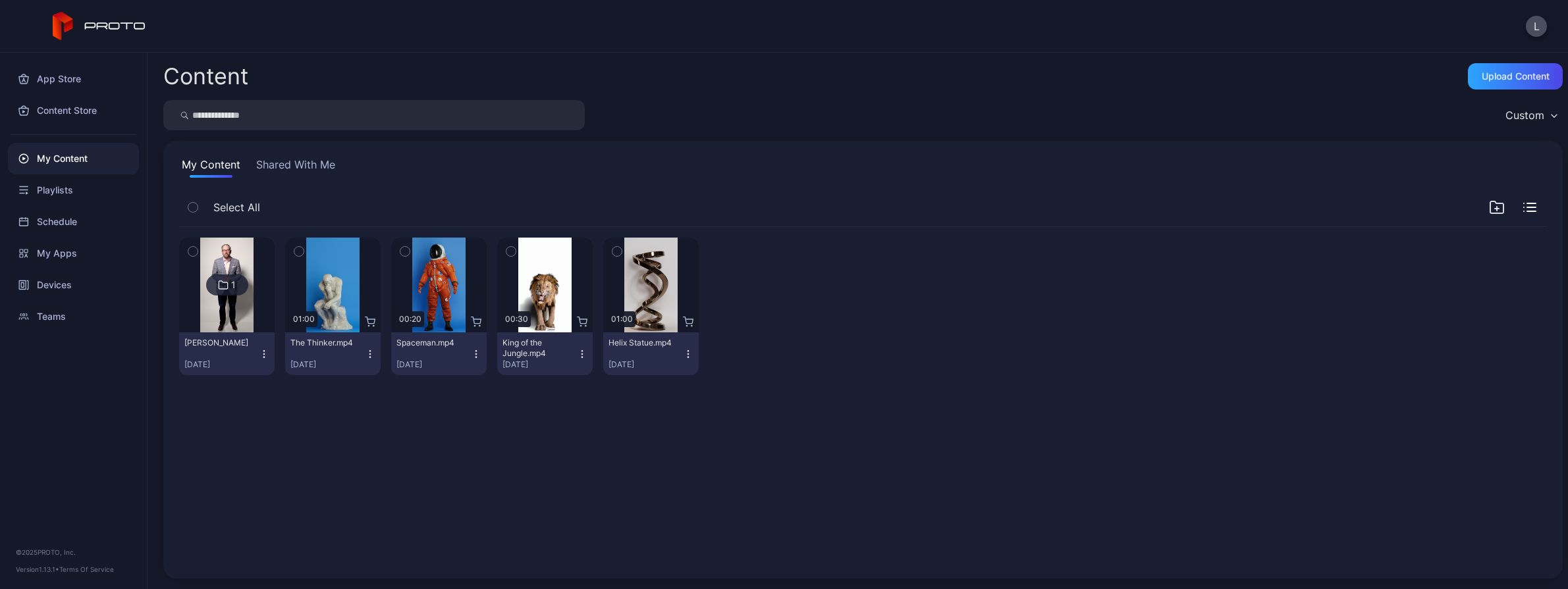
click at [238, 327] on img at bounding box center [227, 285] width 54 height 95
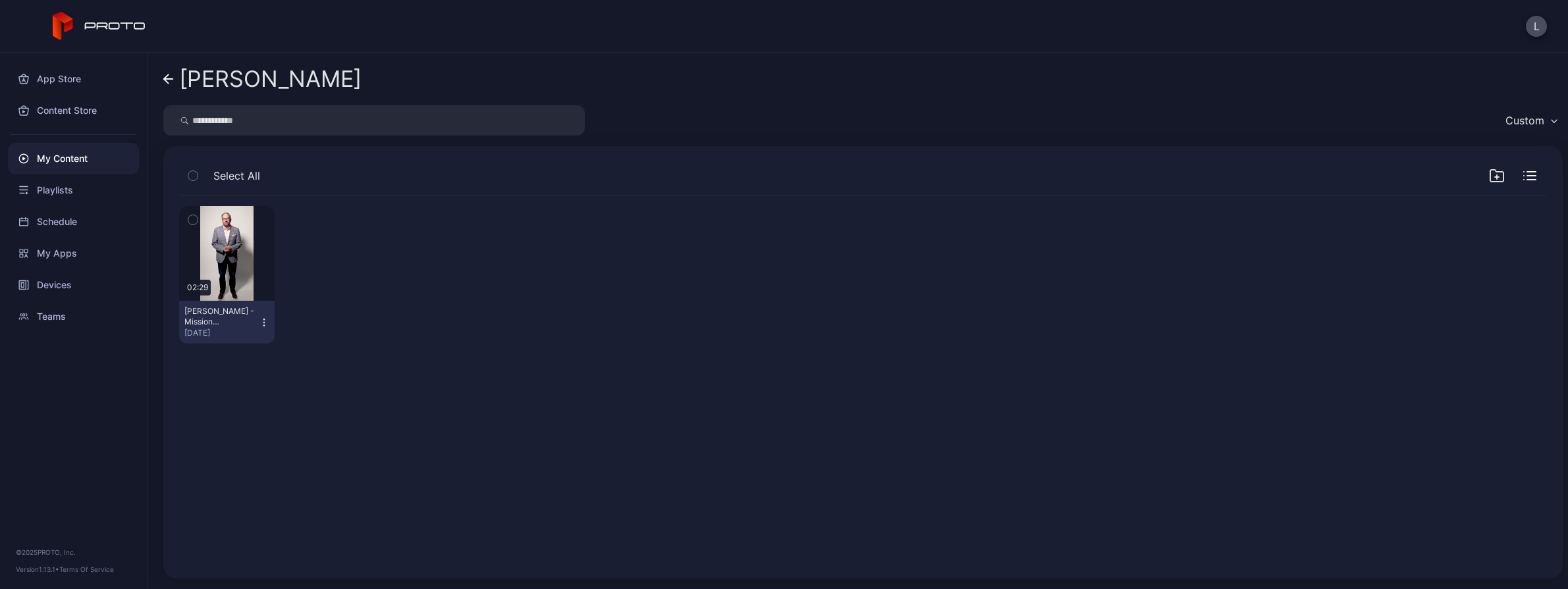
click at [269, 321] on icon "button" at bounding box center [264, 323] width 11 height 11
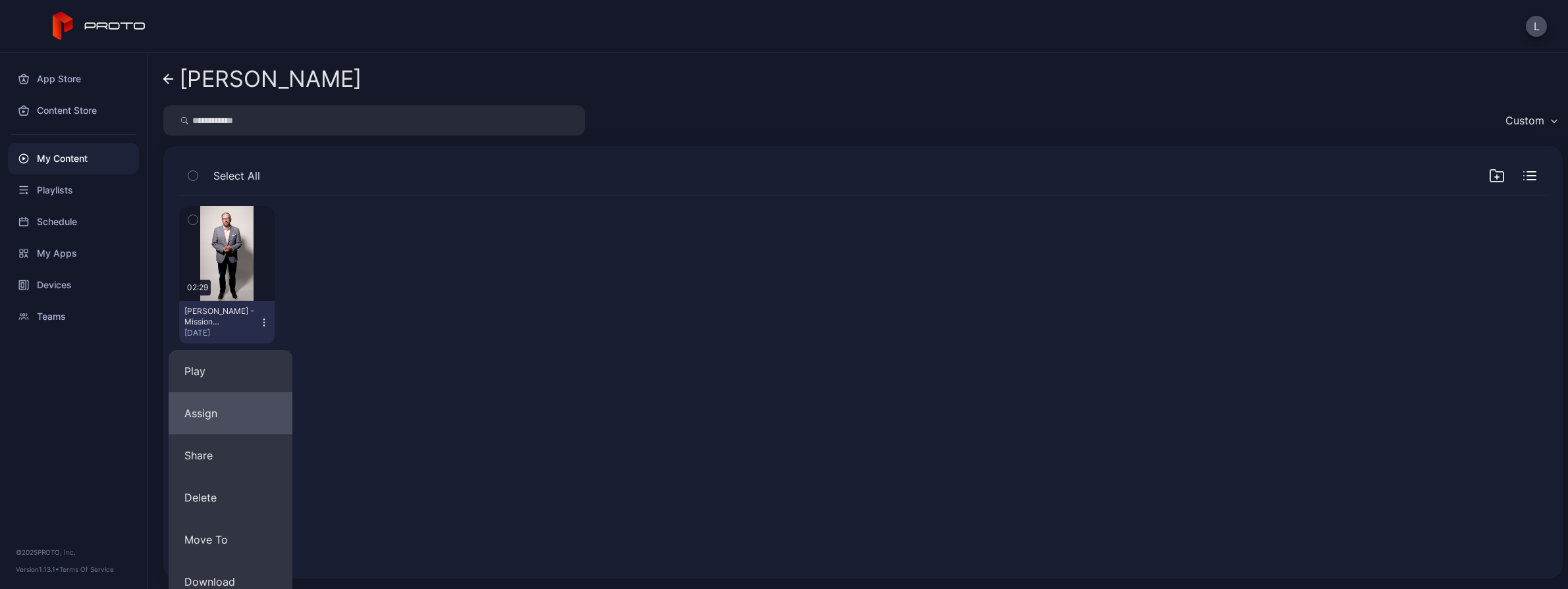
click at [248, 410] on button "Assign" at bounding box center [230, 413] width 124 height 42
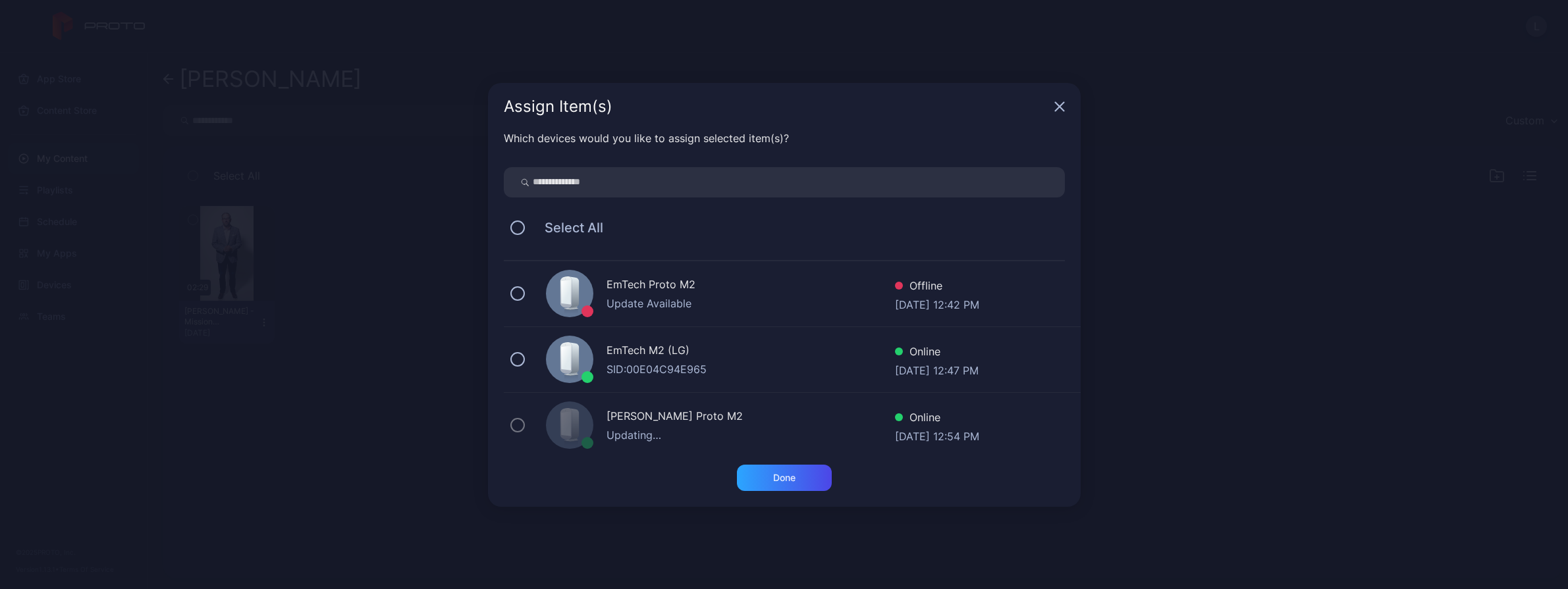
click at [1058, 111] on icon "button" at bounding box center [1060, 107] width 11 height 11
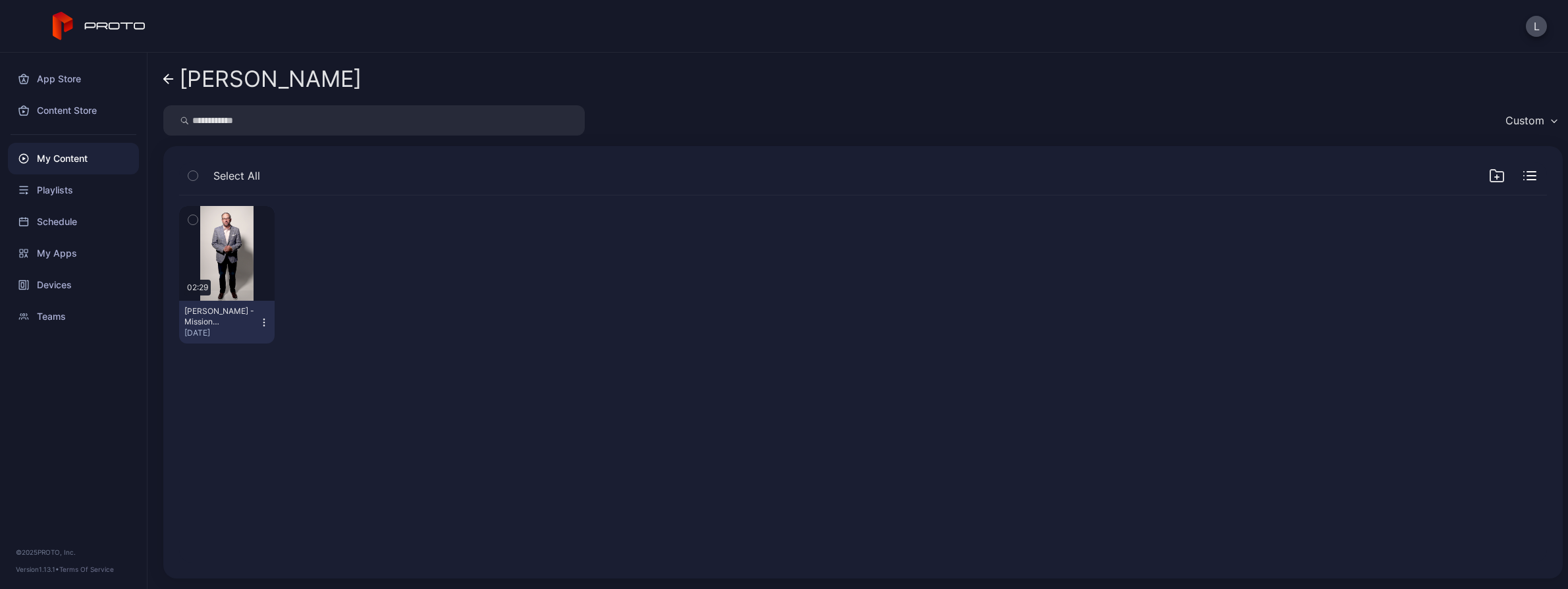
click at [268, 321] on icon "button" at bounding box center [264, 323] width 11 height 11
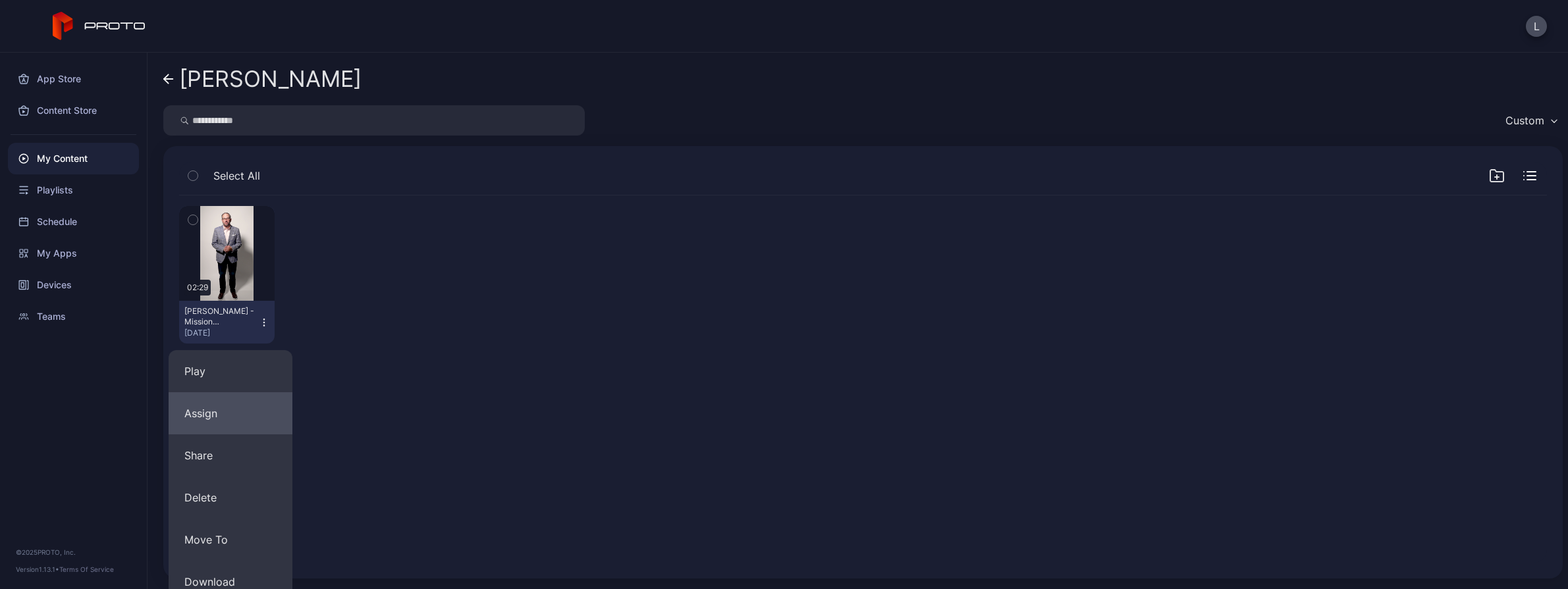
click at [232, 418] on button "Assign" at bounding box center [230, 413] width 124 height 42
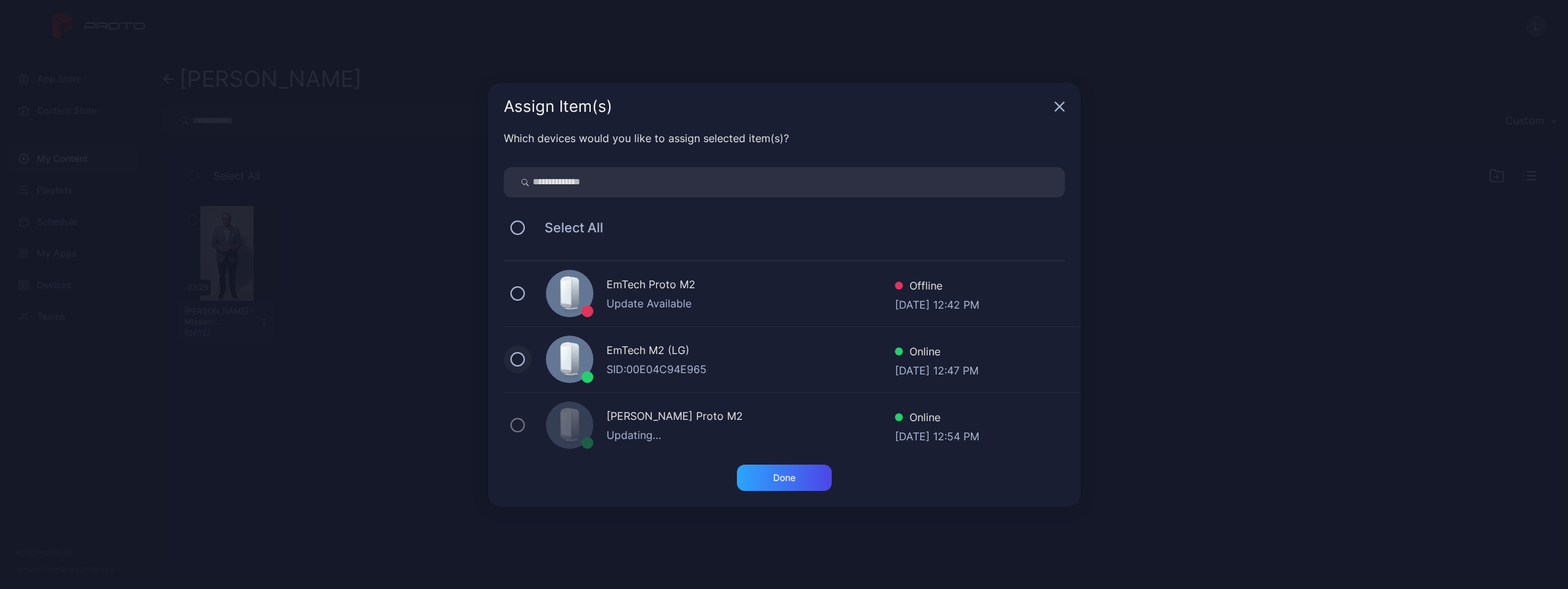
click at [516, 354] on button at bounding box center [518, 360] width 15 height 14
click at [799, 478] on div "Done" at bounding box center [784, 478] width 95 height 26
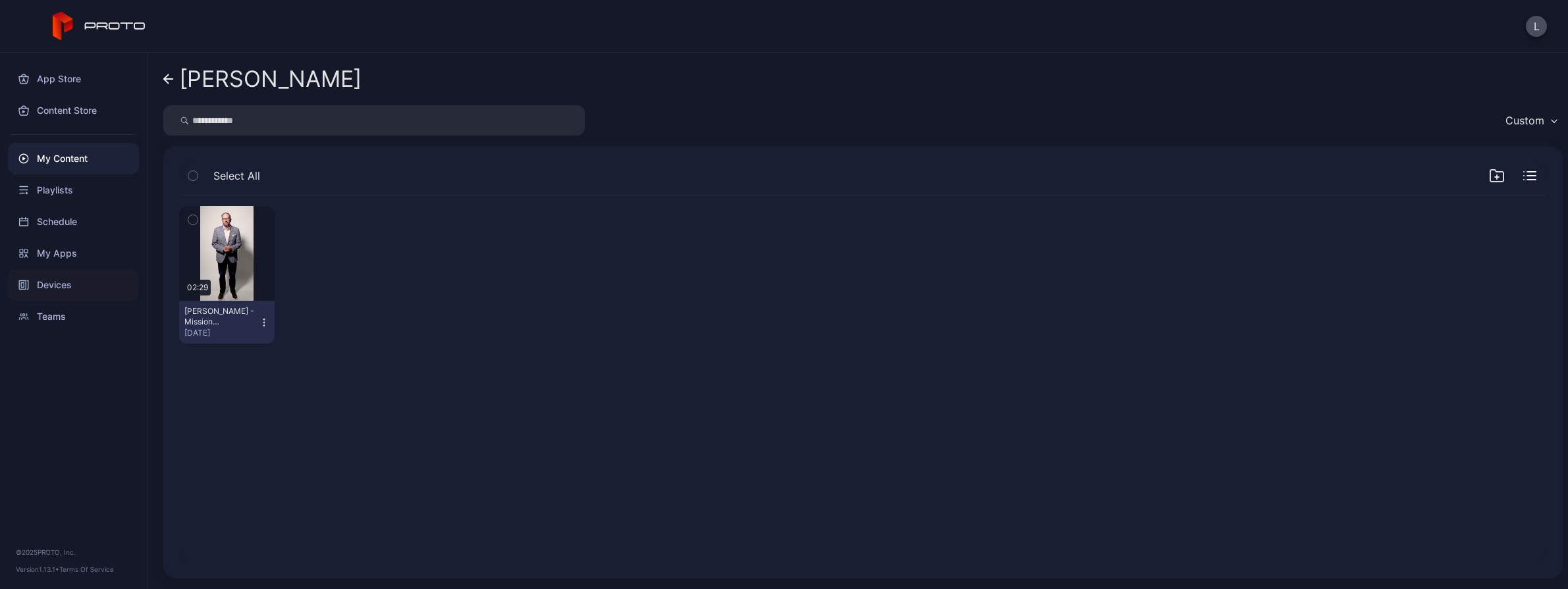
click at [73, 280] on div "Devices" at bounding box center [73, 285] width 131 height 32
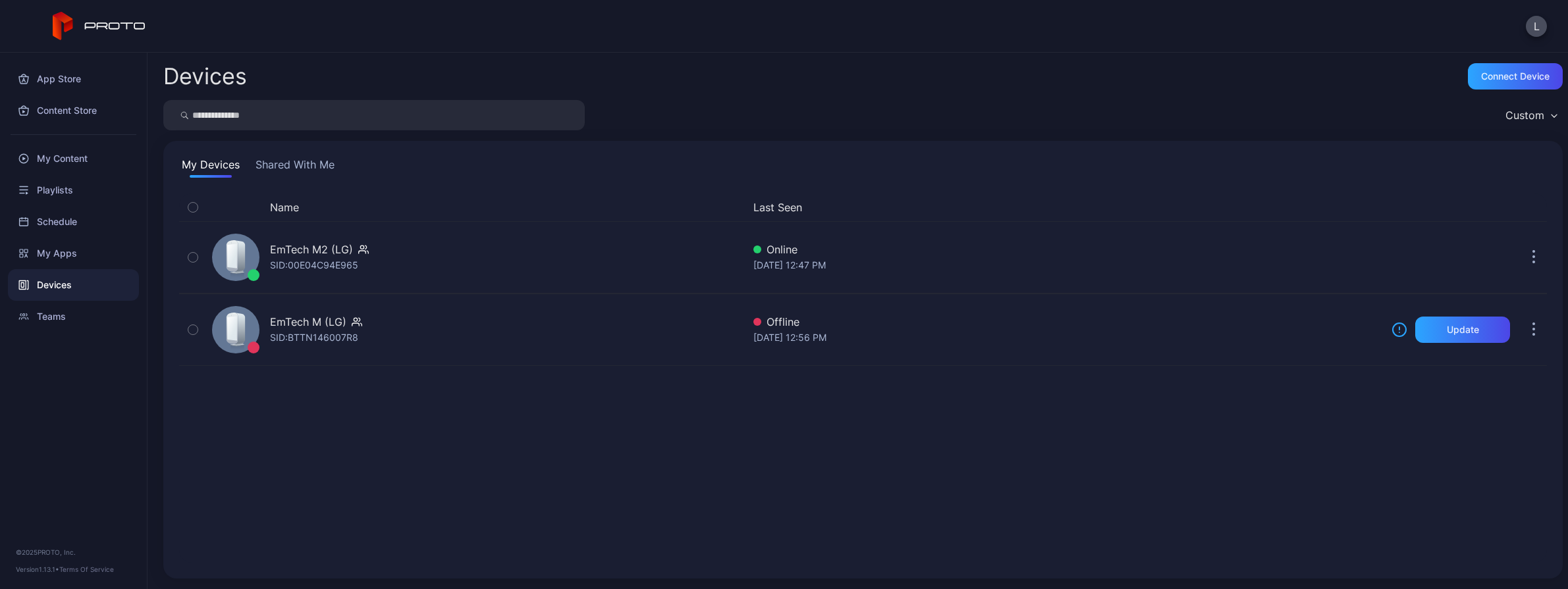
click at [295, 158] on button "Shared With Me" at bounding box center [295, 167] width 84 height 21
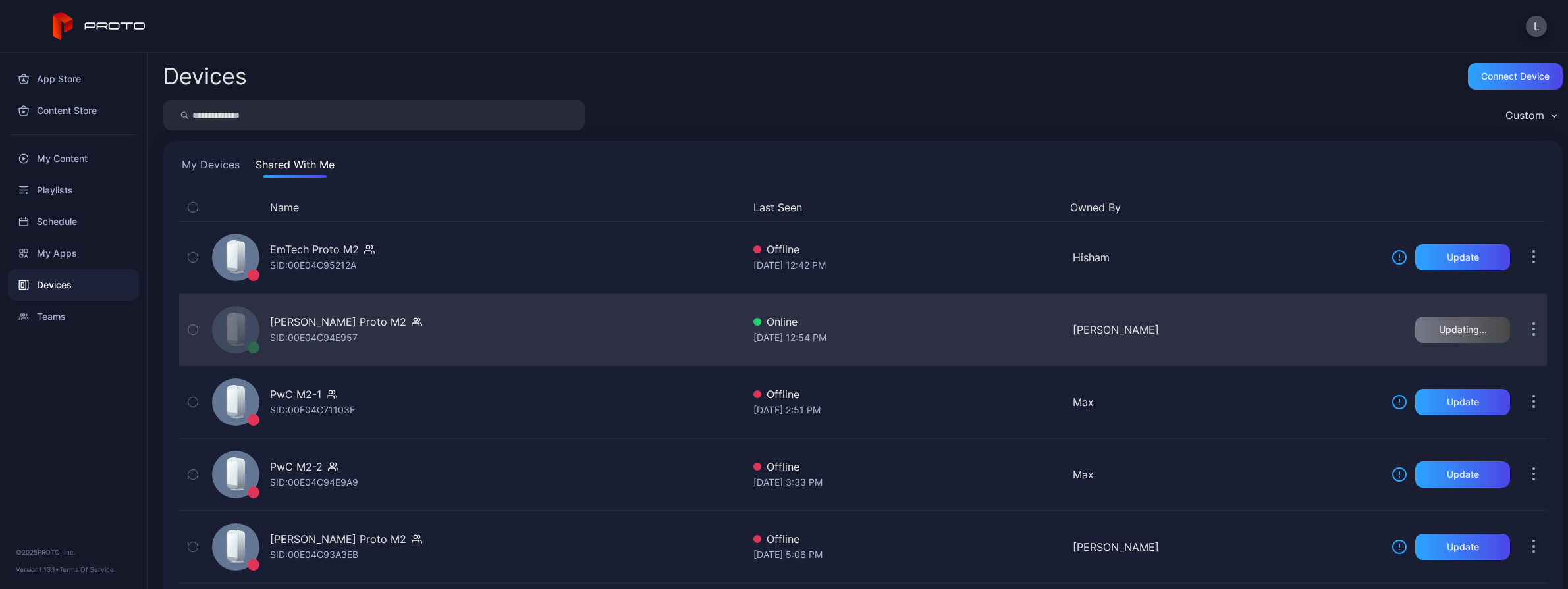
click at [1147, 345] on div "[PERSON_NAME] Proto M2 SID: 00E04C94E957 Online [DATE] 12:54 PM [PERSON_NAME] U…" at bounding box center [863, 330] width 1368 height 66
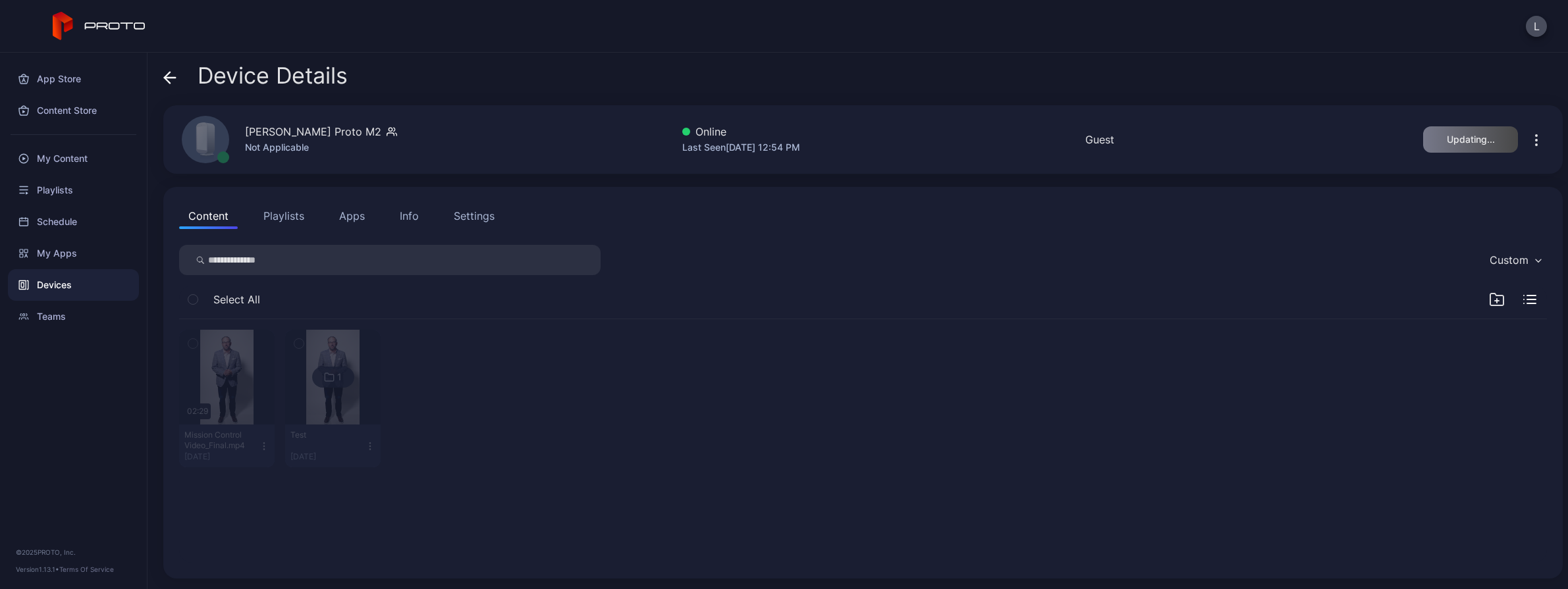
click at [474, 216] on div "Settings" at bounding box center [473, 216] width 41 height 15
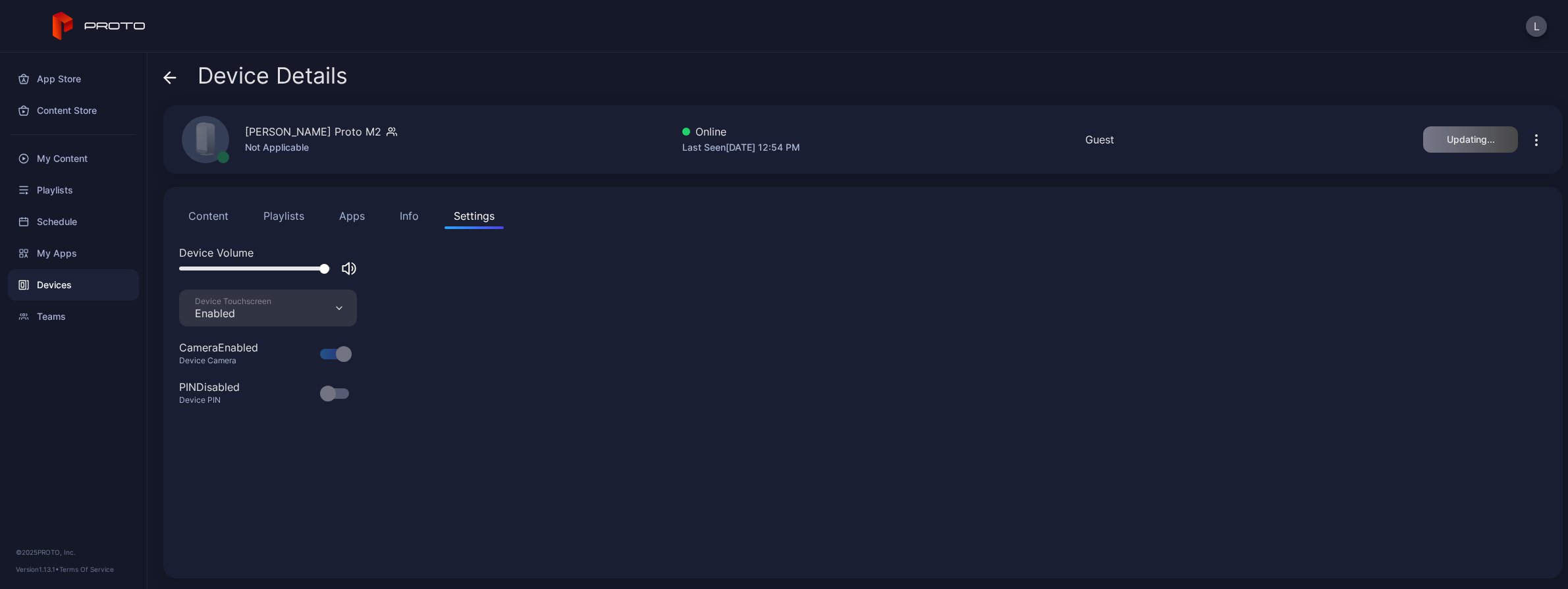
click at [394, 210] on button "Info" at bounding box center [409, 216] width 37 height 26
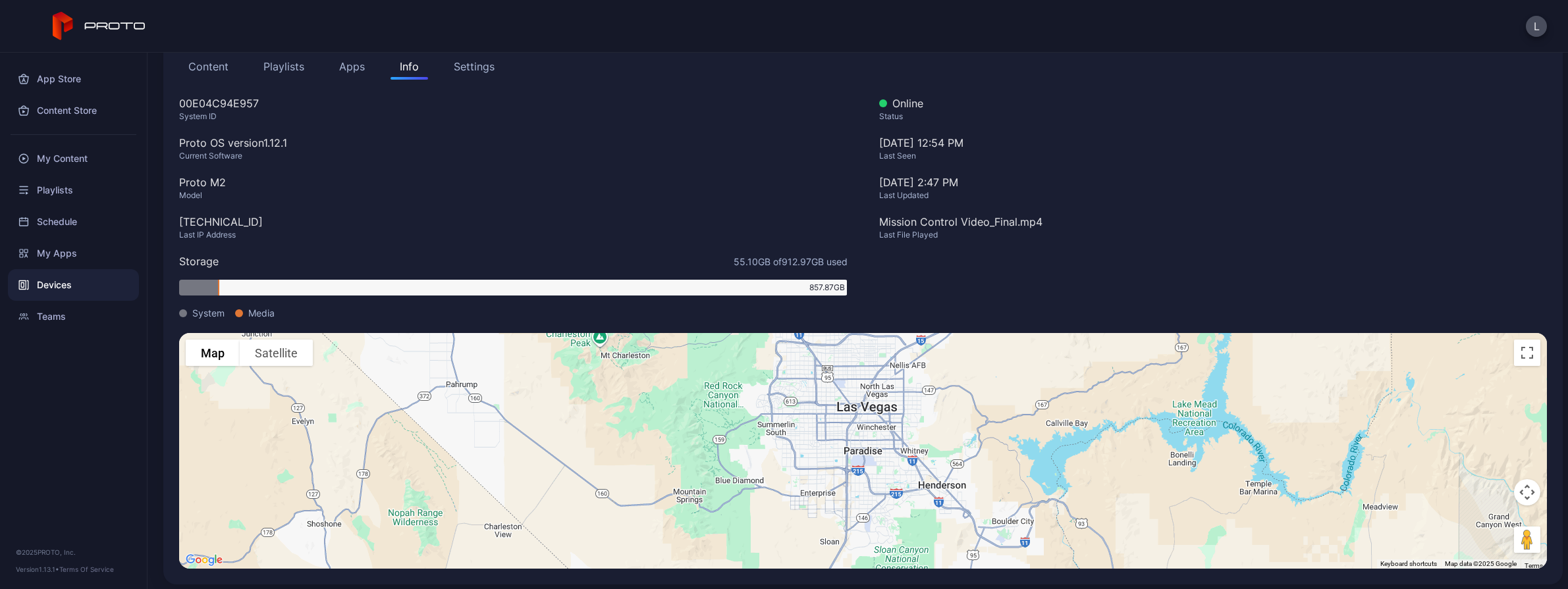
scroll to position [155, 0]
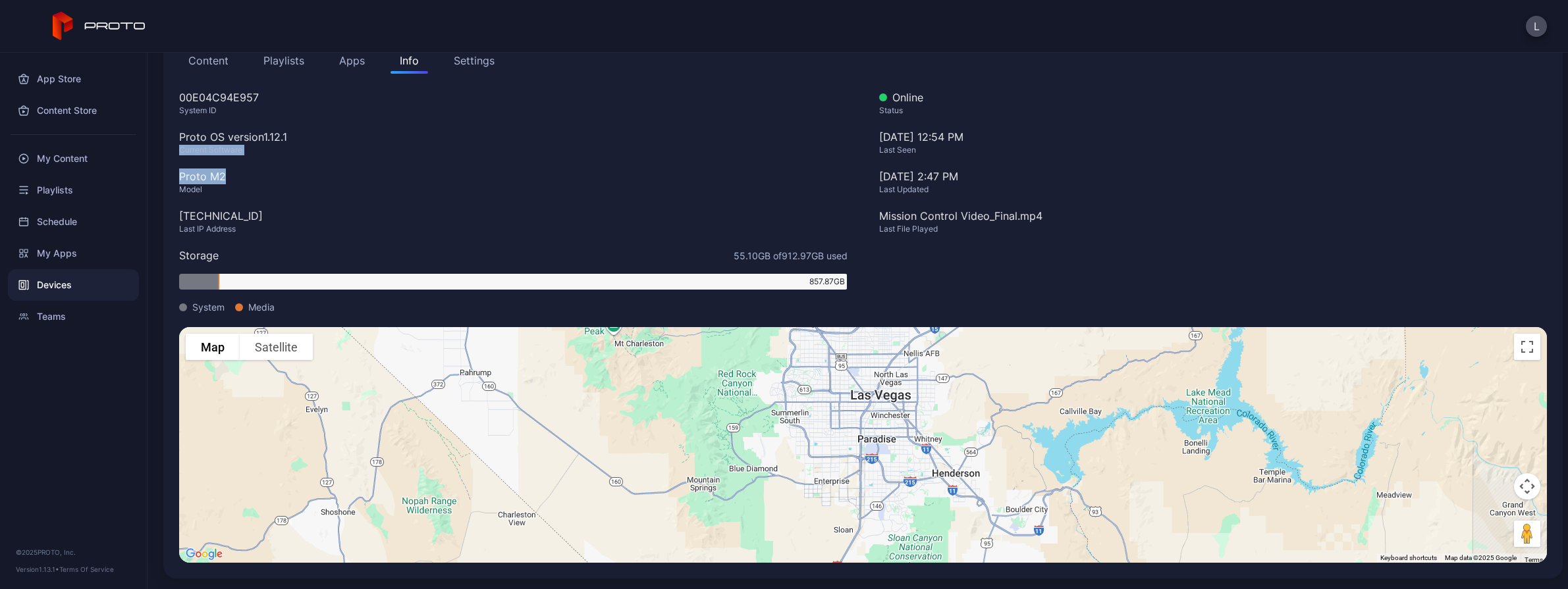
drag, startPoint x: 537, startPoint y: 155, endPoint x: 564, endPoint y: 169, distance: 30.4
click at [564, 169] on div "00E04C94E957 System ID Proto OS version 1.12.1 Current Software Proto M2 Model …" at bounding box center [513, 208] width 668 height 237
click at [322, 54] on div "Content Playlists Apps Info Settings" at bounding box center [863, 60] width 1368 height 26
click at [342, 57] on button "Apps" at bounding box center [352, 60] width 44 height 26
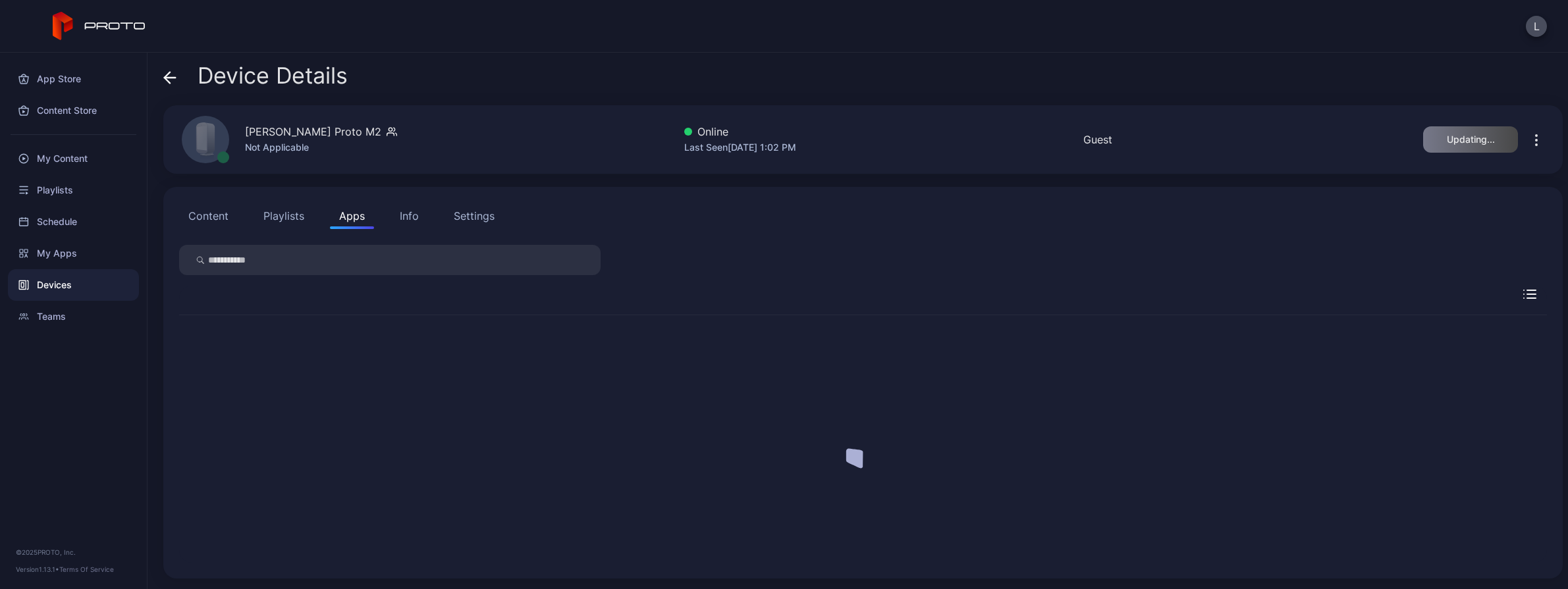
scroll to position [0, 0]
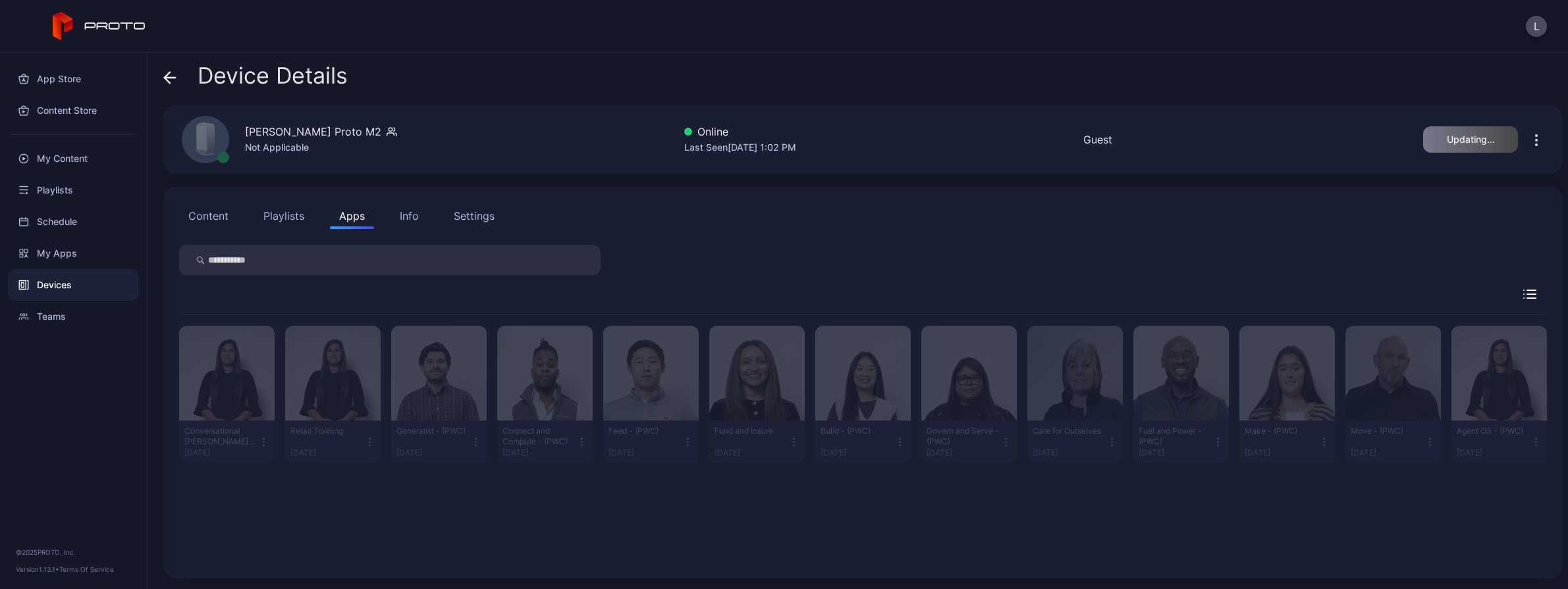
click at [1147, 141] on icon "button" at bounding box center [1536, 140] width 15 height 15
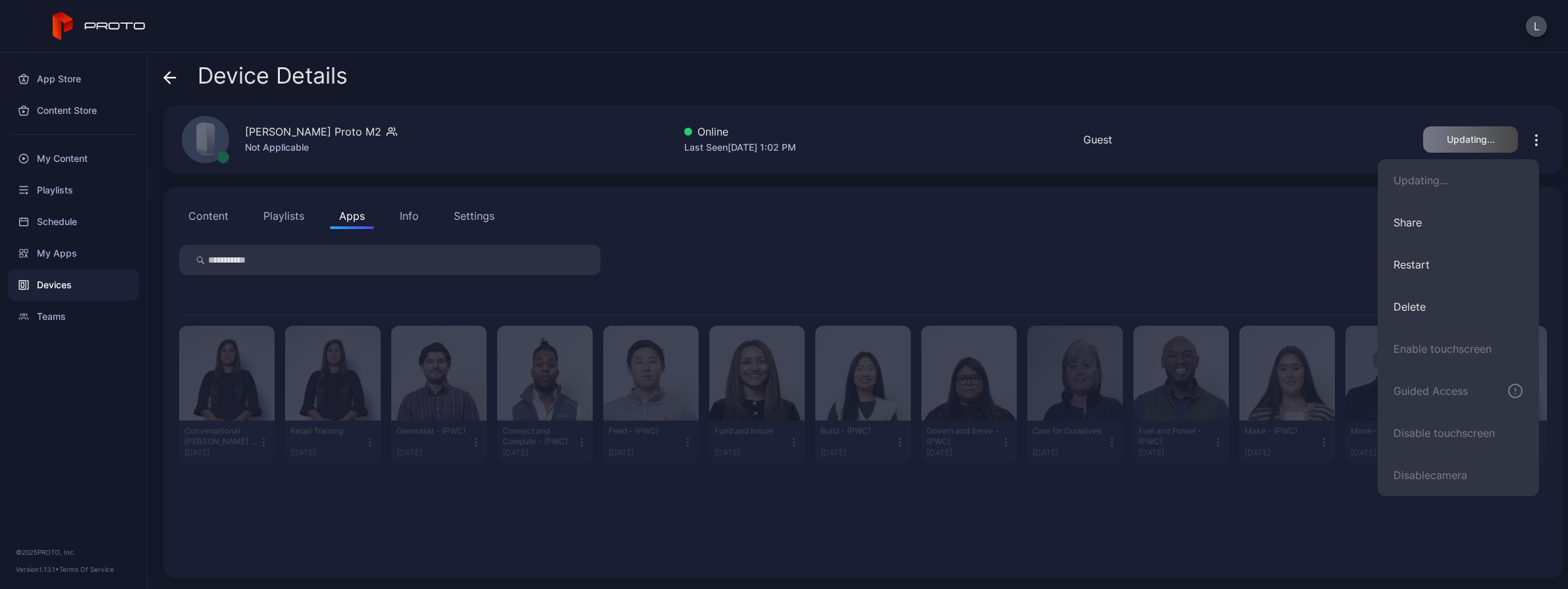
click at [1147, 81] on div "Device Details" at bounding box center [863, 79] width 1400 height 32
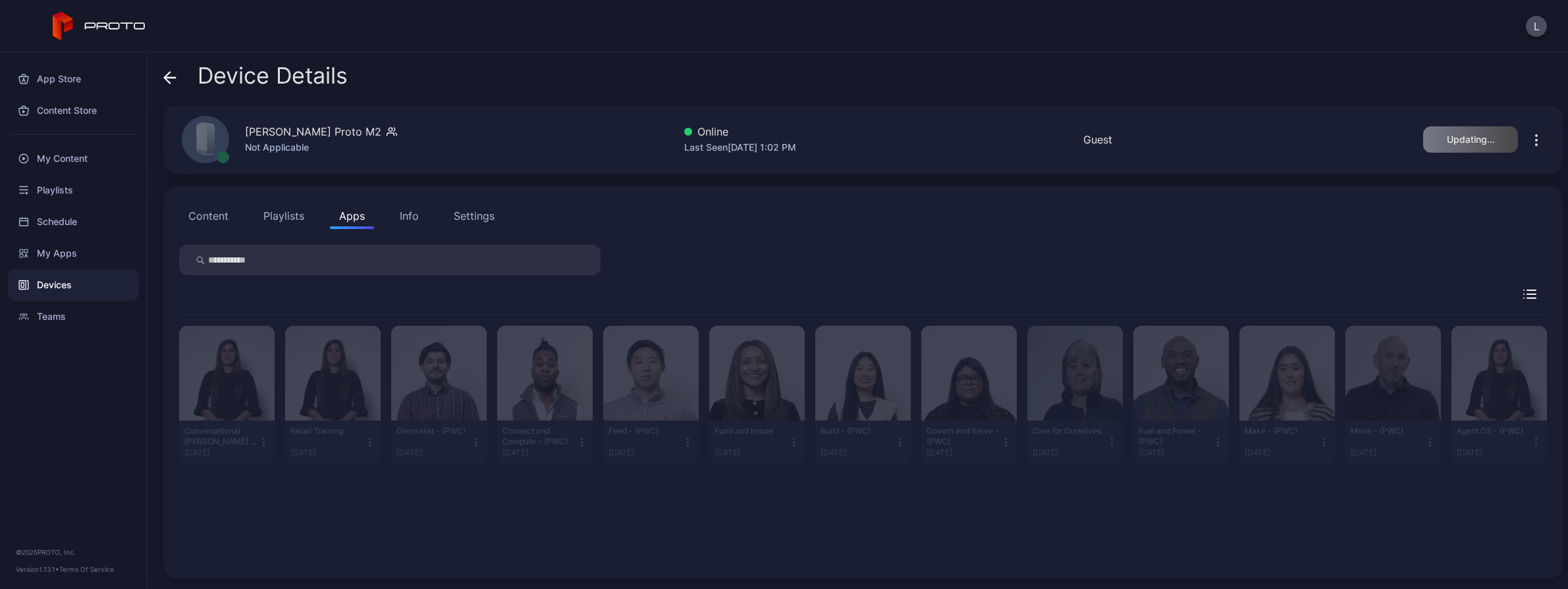
click at [1147, 33] on div "L" at bounding box center [784, 26] width 1568 height 53
click at [1147, 144] on icon "button" at bounding box center [1536, 140] width 15 height 15
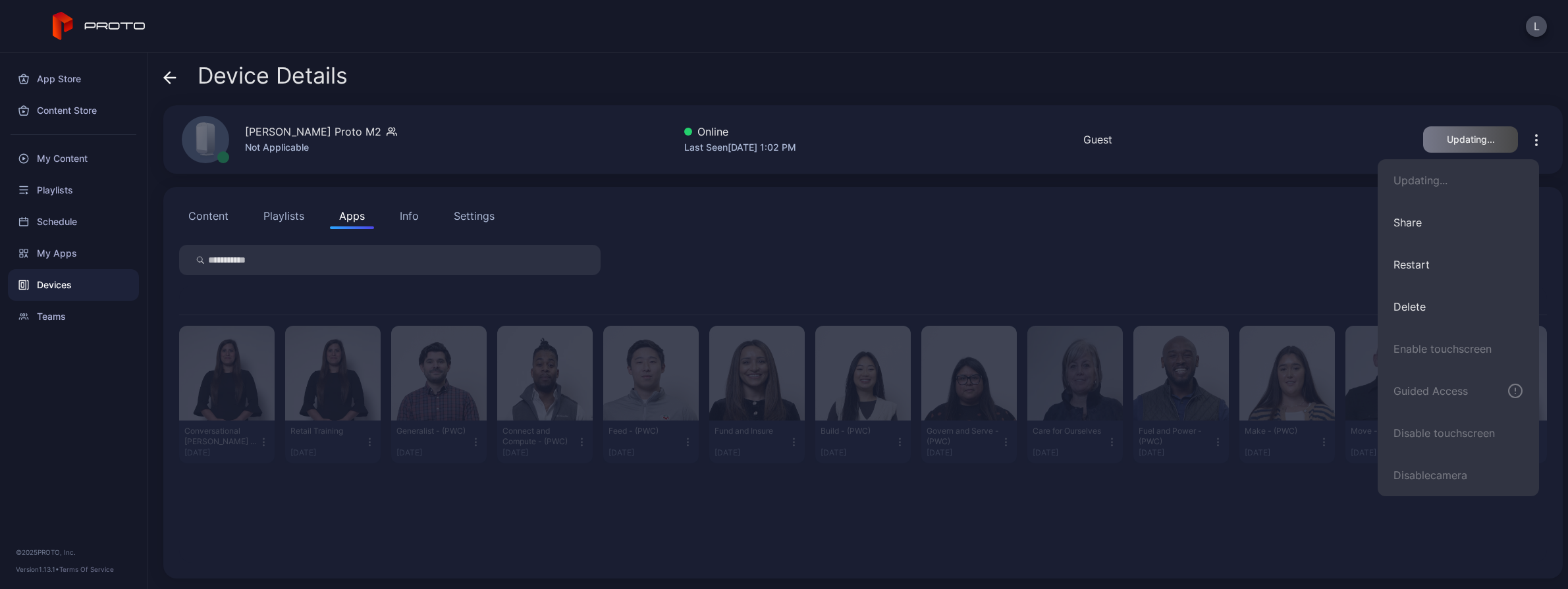
click at [1147, 100] on div "Device Details [PERSON_NAME] Proto M2 Not Applicable Online Last Seen [DATE] 1:…" at bounding box center [858, 321] width 1421 height 536
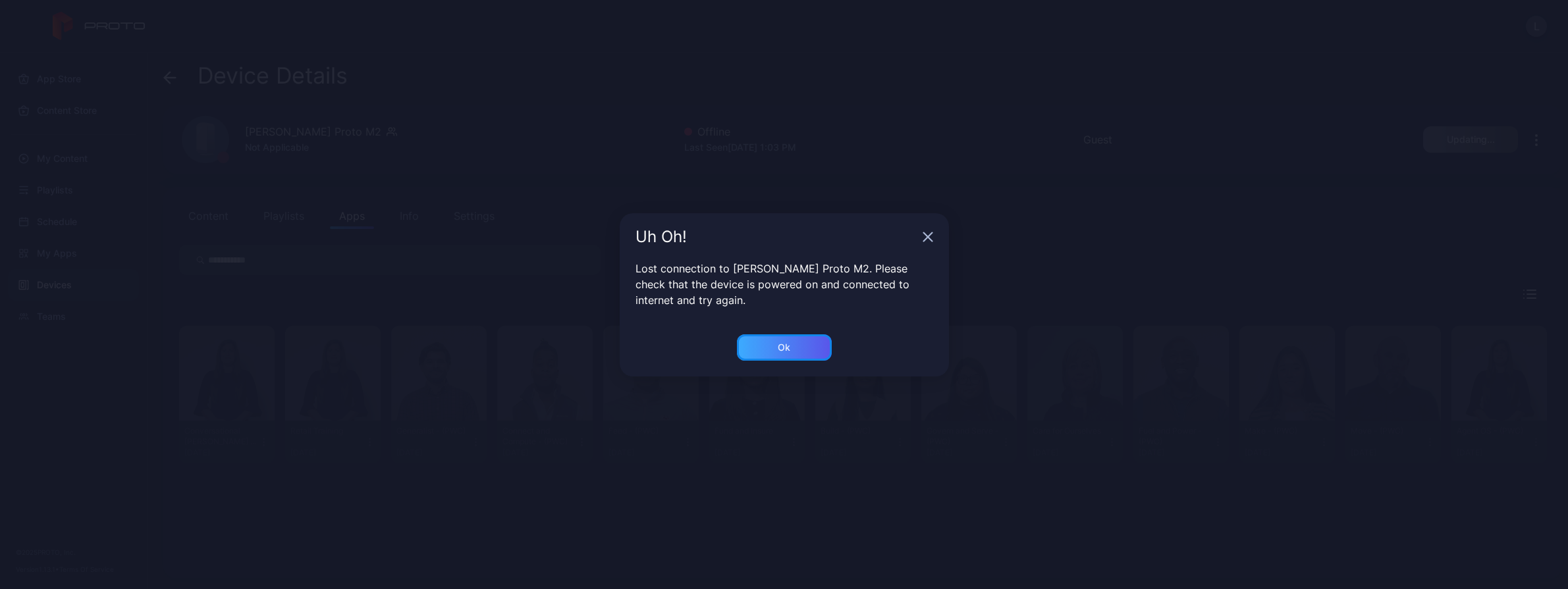
click at [760, 344] on div "Ok" at bounding box center [784, 347] width 95 height 26
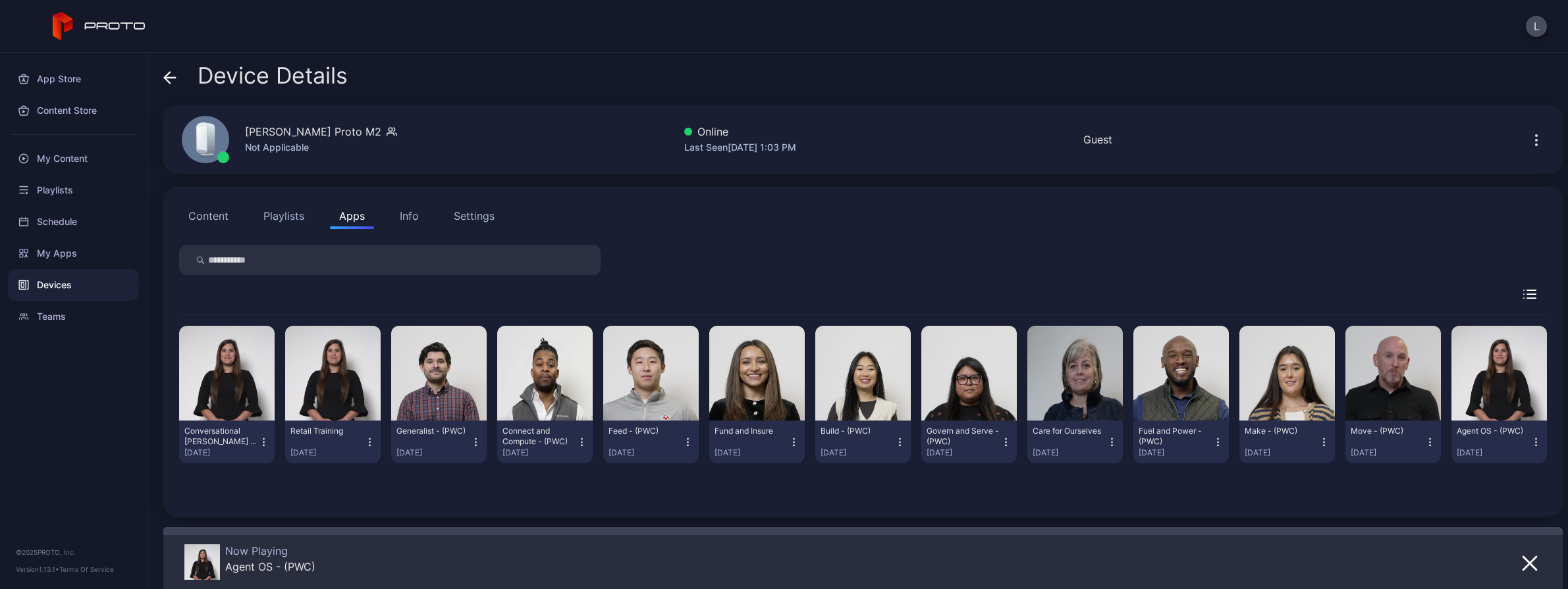
scroll to position [121, 0]
click at [1147, 566] on icon "button" at bounding box center [1530, 563] width 15 height 15
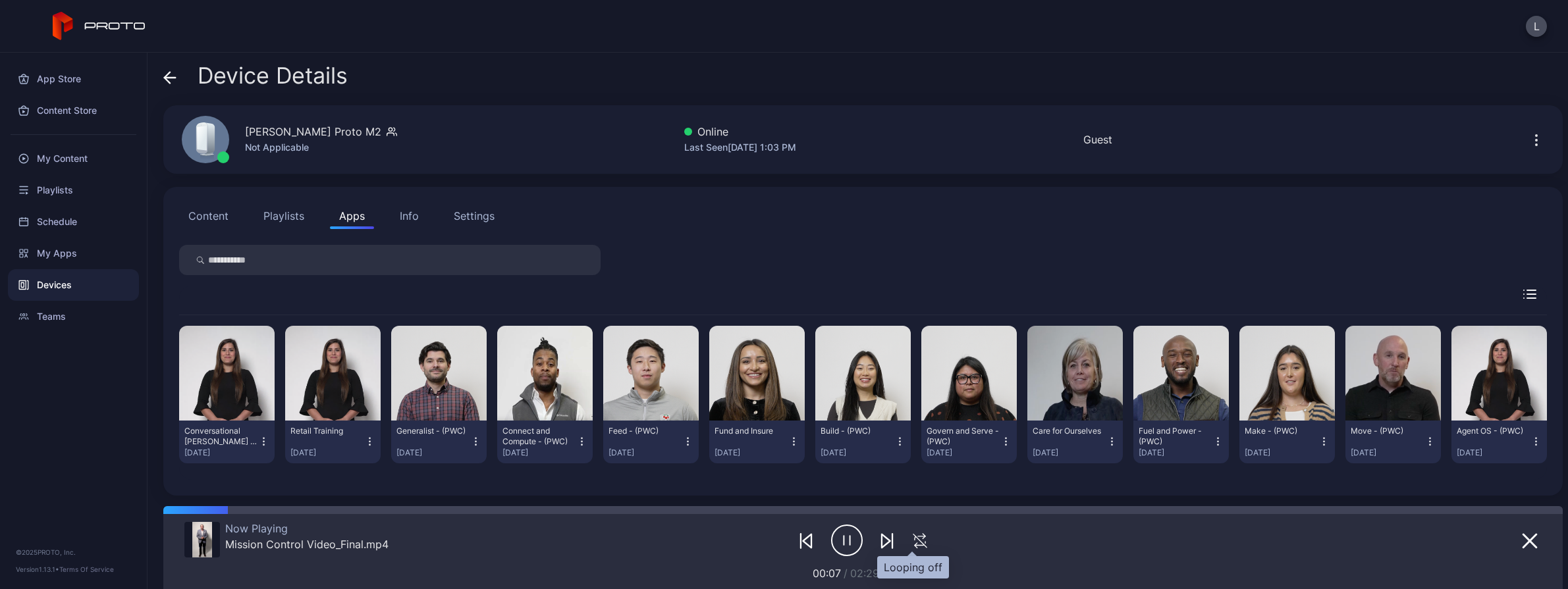
click at [919, 536] on icon "button" at bounding box center [920, 540] width 22 height 15
click at [1147, 42] on div "L" at bounding box center [784, 26] width 1568 height 53
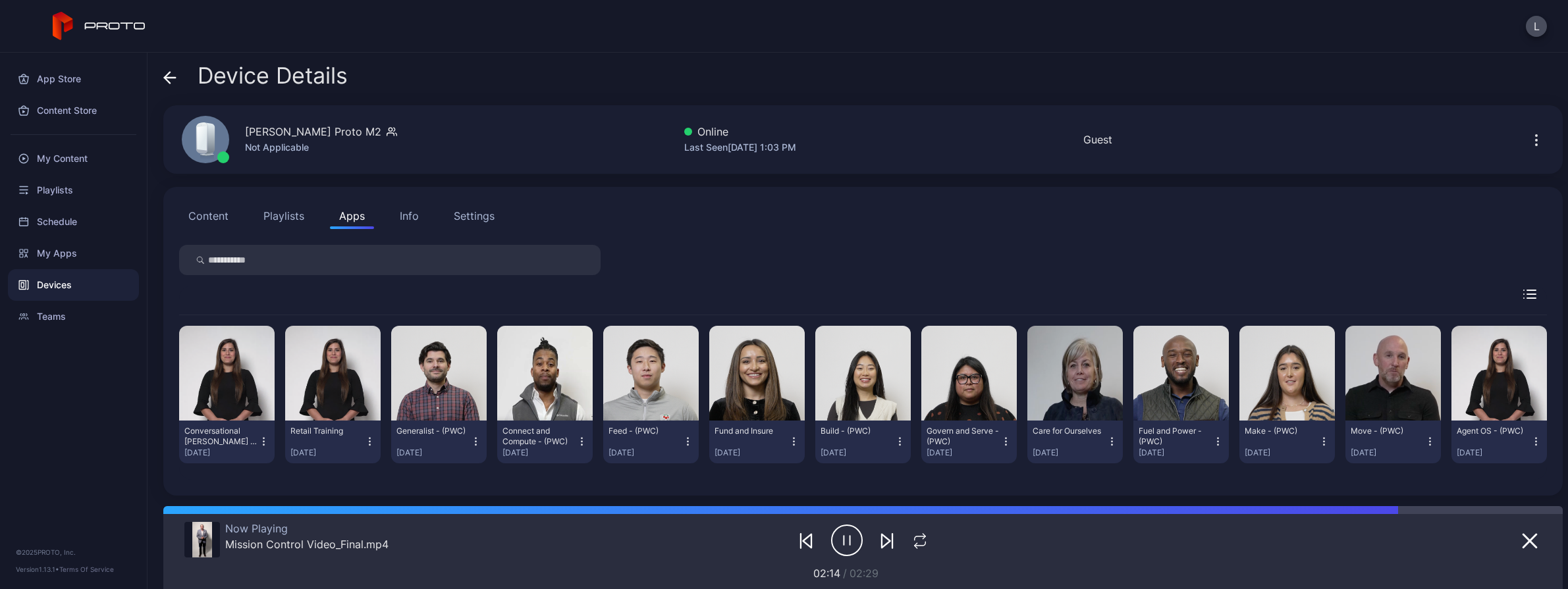
click at [480, 208] on div "Settings" at bounding box center [473, 216] width 41 height 15
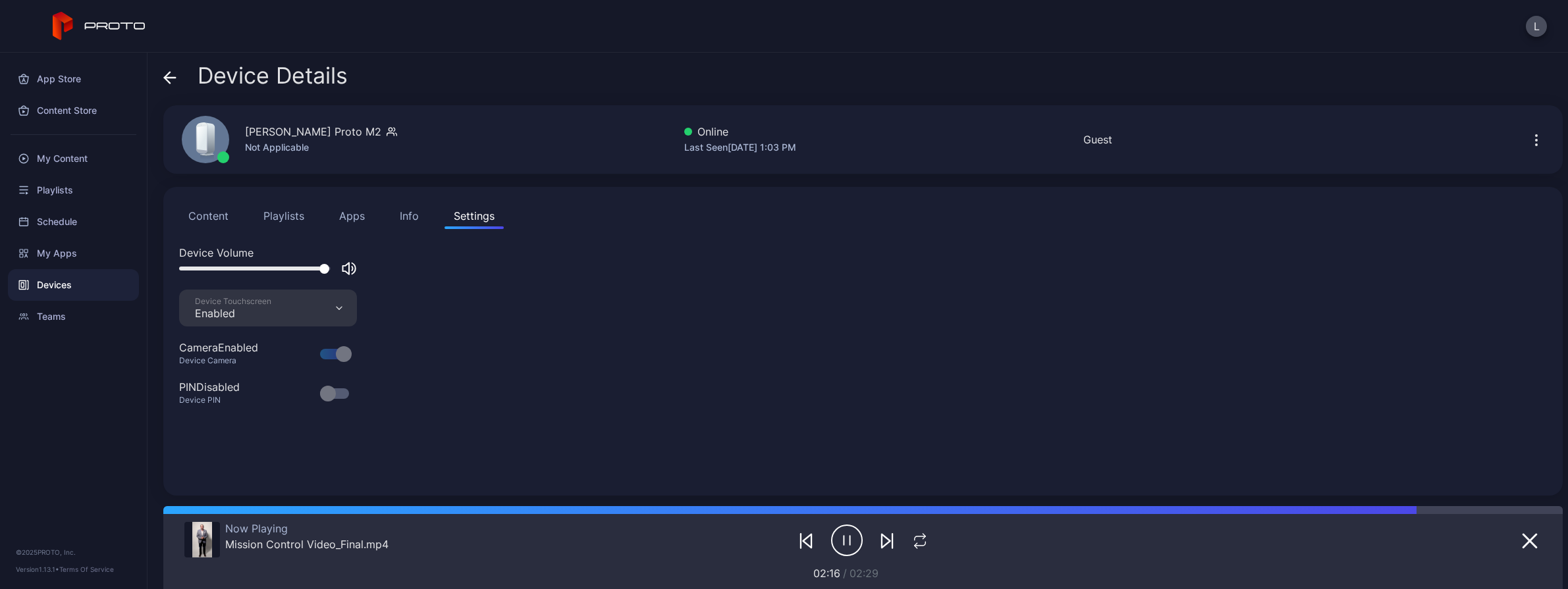
click at [357, 217] on button "Apps" at bounding box center [352, 216] width 44 height 26
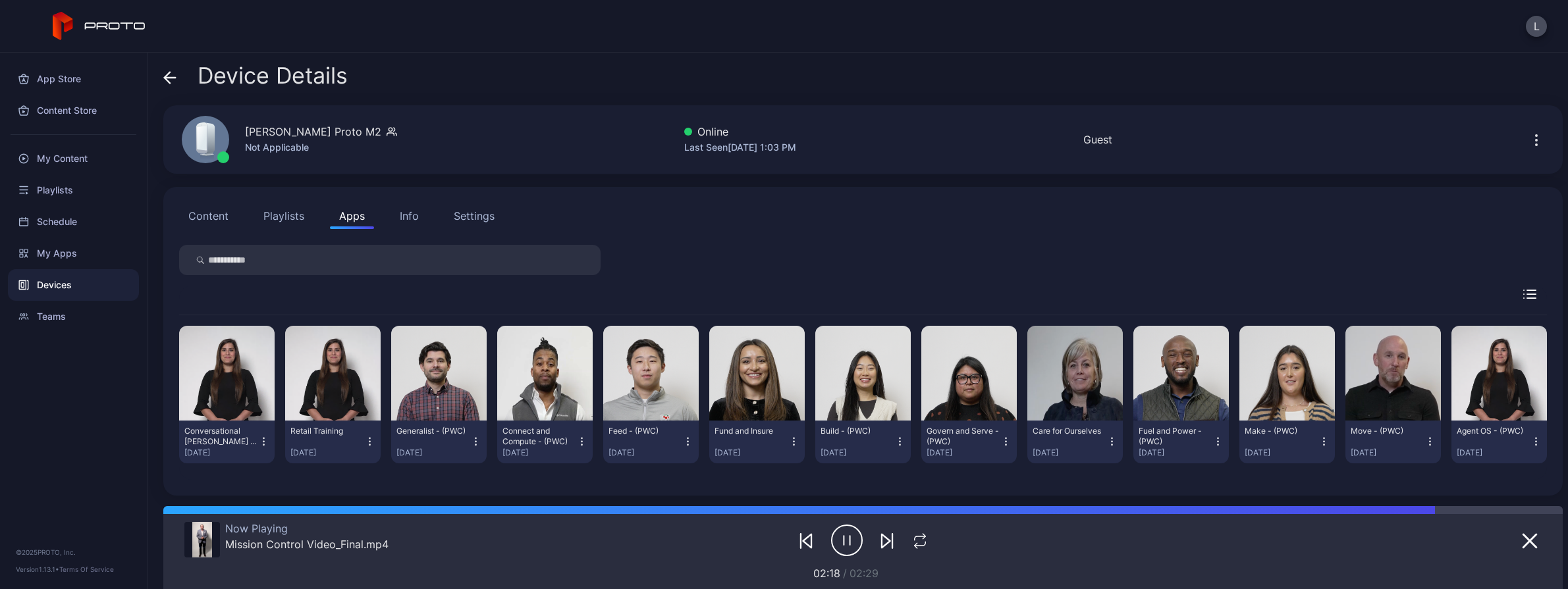
scroll to position [131, 0]
click at [1147, 449] on icon "button" at bounding box center [1536, 441] width 11 height 14
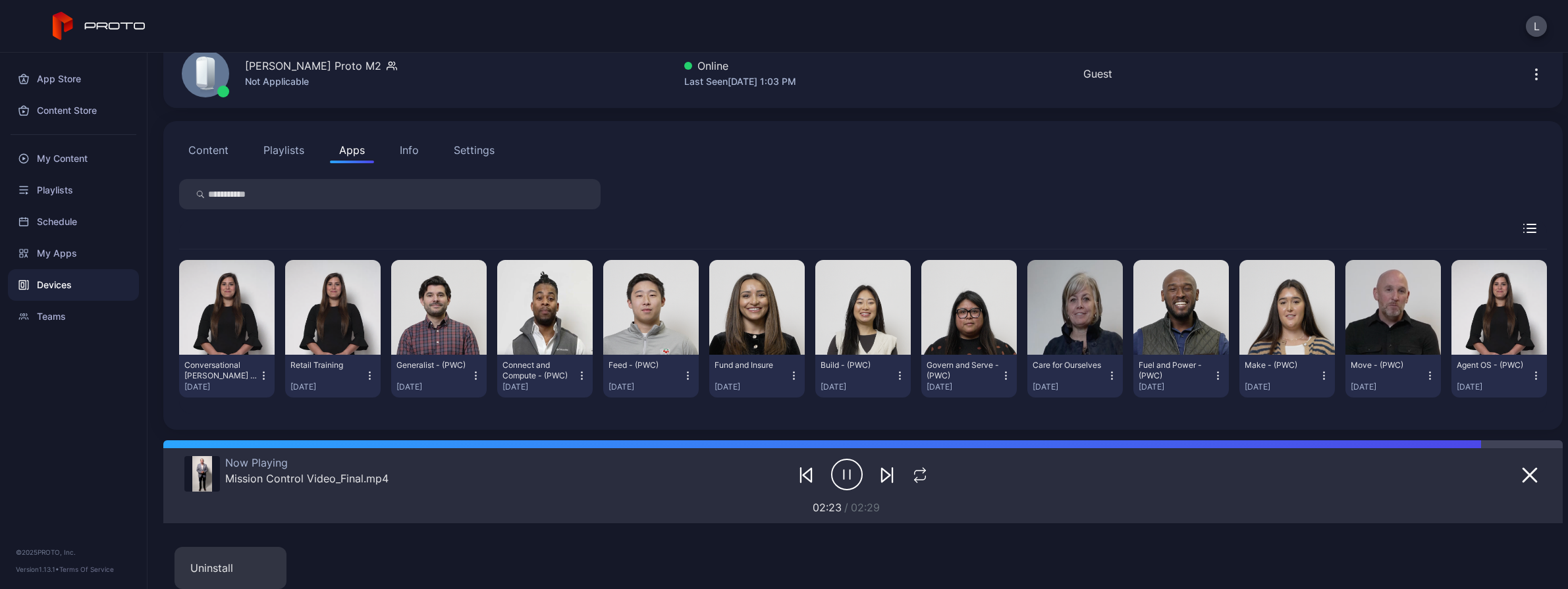
click at [596, 408] on div "Conversational [PERSON_NAME] - (PWC) [DATE] Retail Training [DATE] Generalist -…" at bounding box center [863, 328] width 1368 height 159
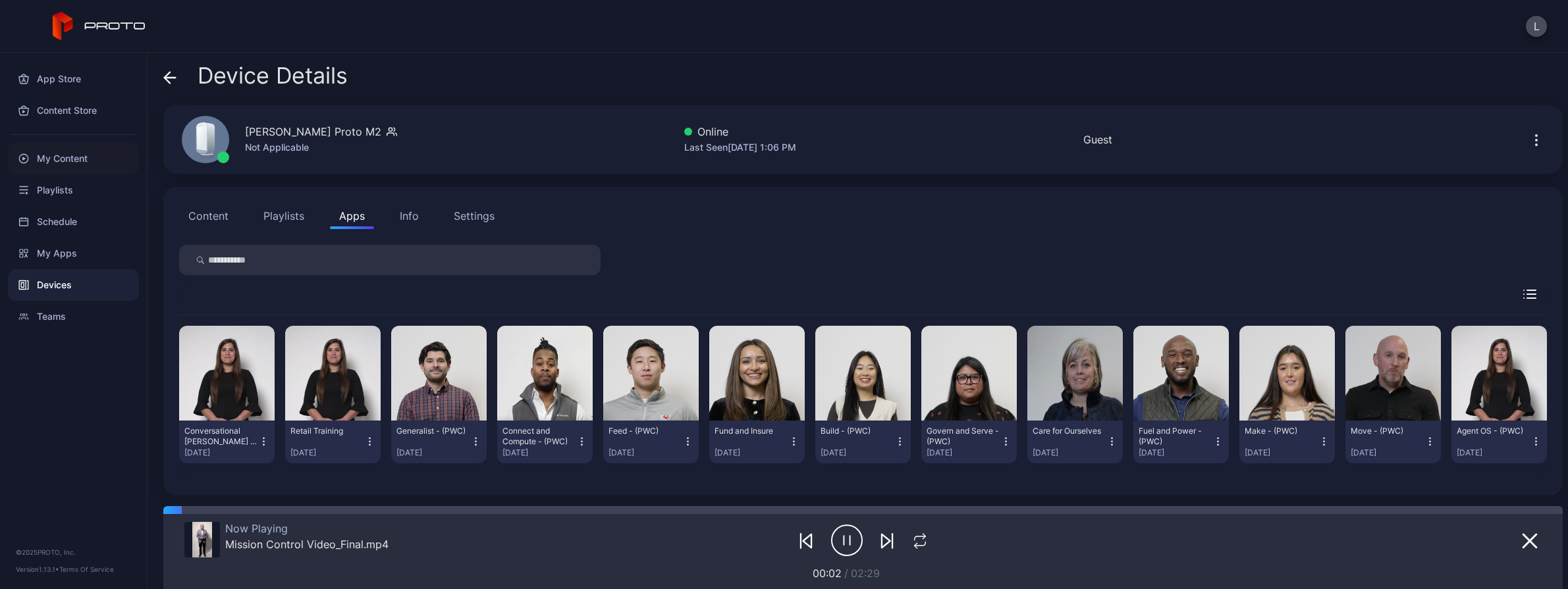
click at [77, 162] on div "My Content" at bounding box center [73, 159] width 131 height 32
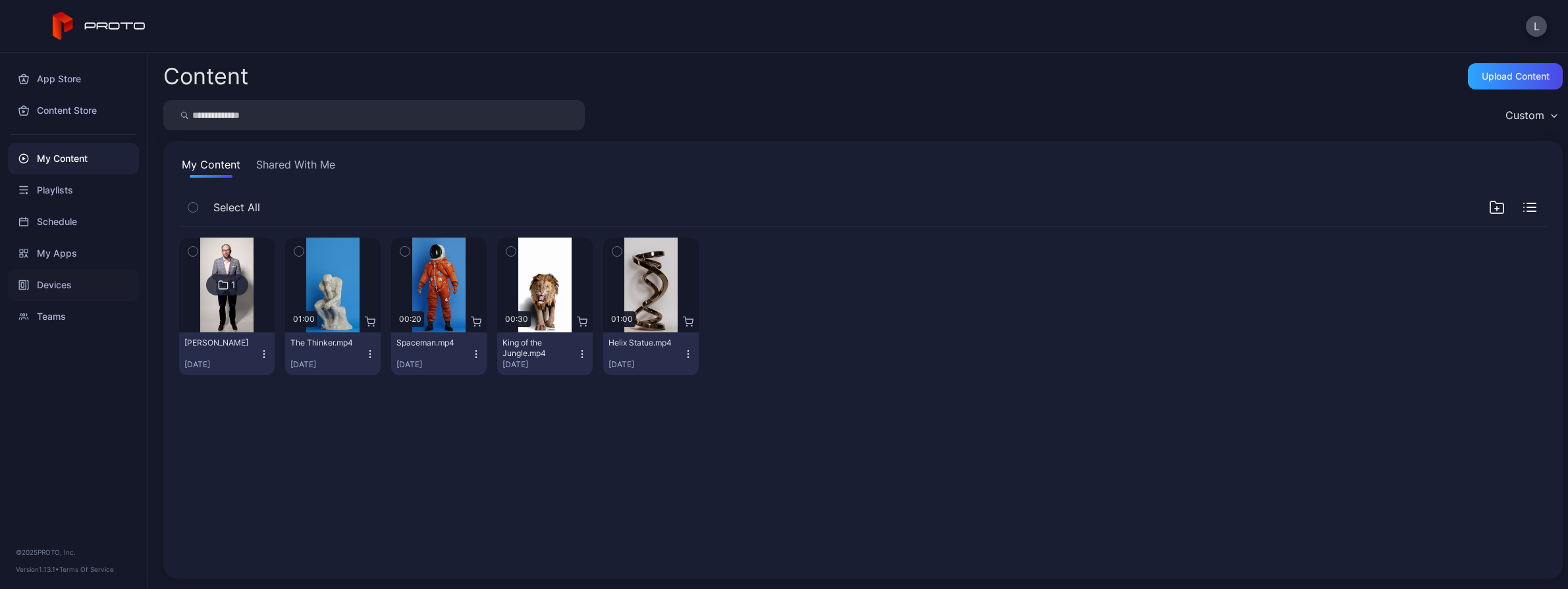
click at [68, 283] on div "Devices" at bounding box center [73, 285] width 131 height 32
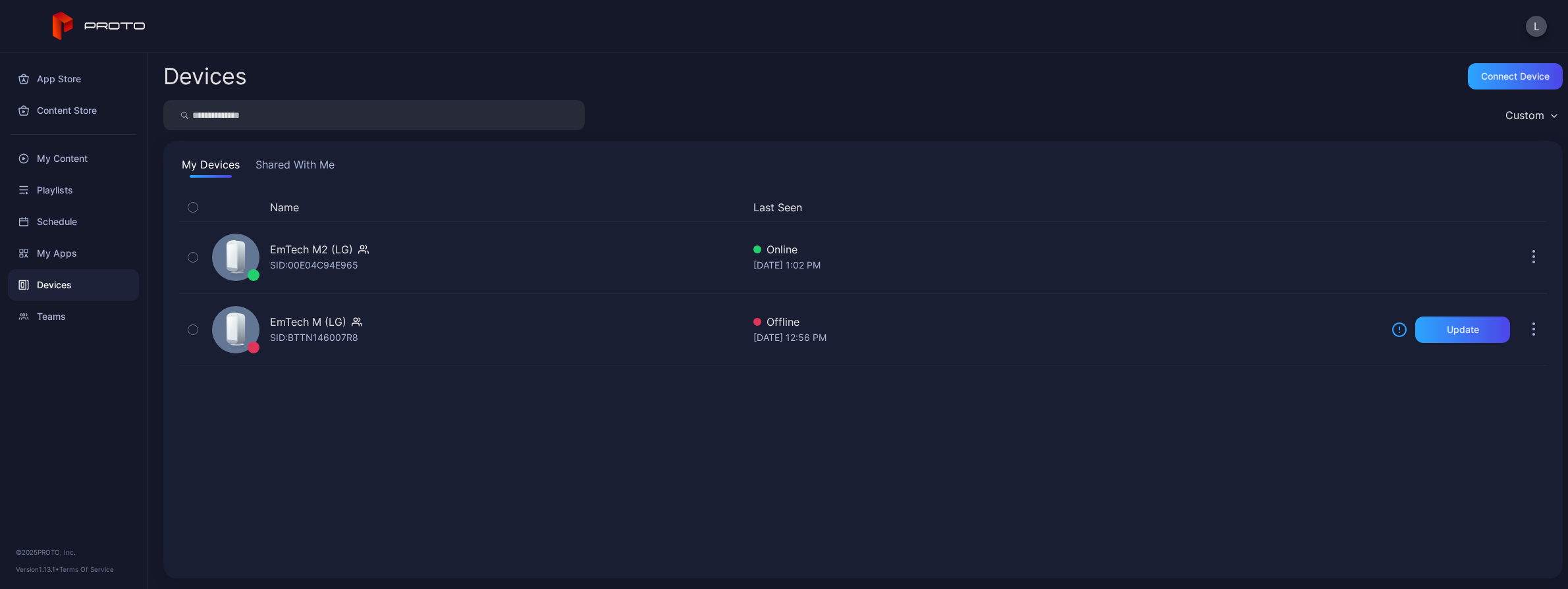
click at [330, 172] on button "Shared With Me" at bounding box center [295, 167] width 84 height 21
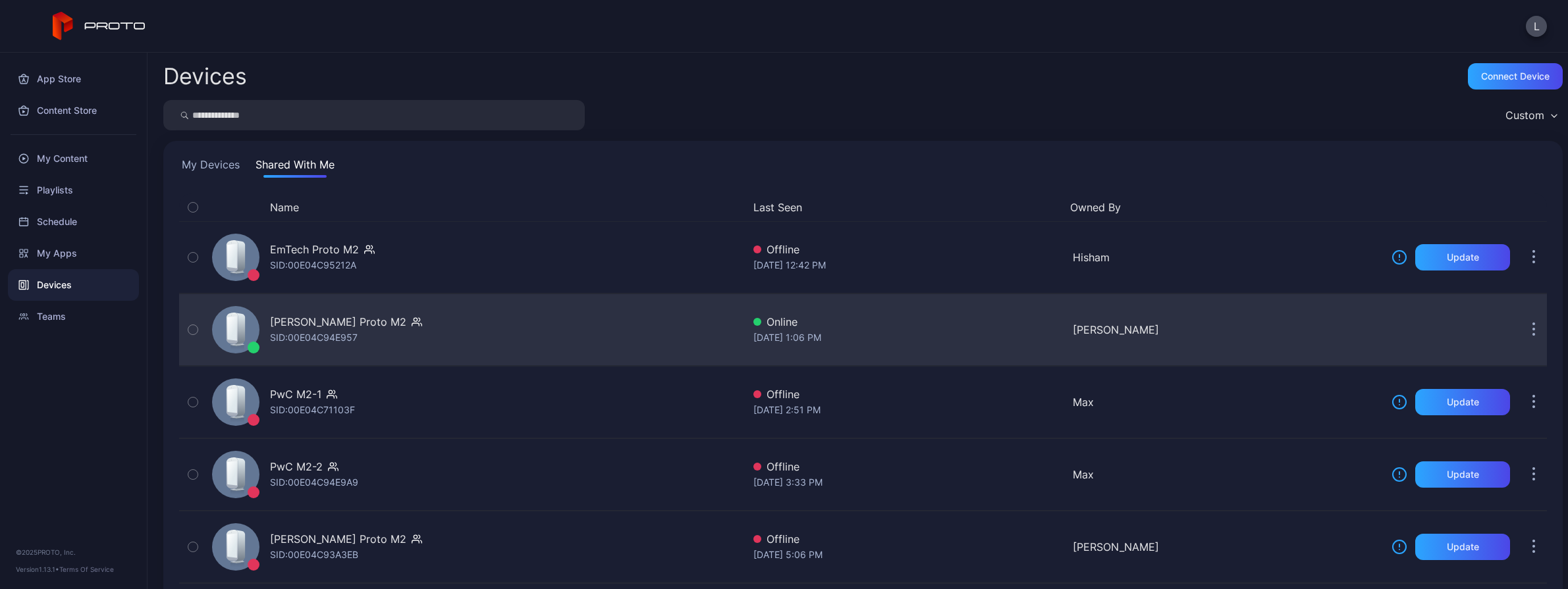
click at [541, 324] on div "[PERSON_NAME] Proto M2 SID: 00E04C94E957" at bounding box center [474, 330] width 536 height 66
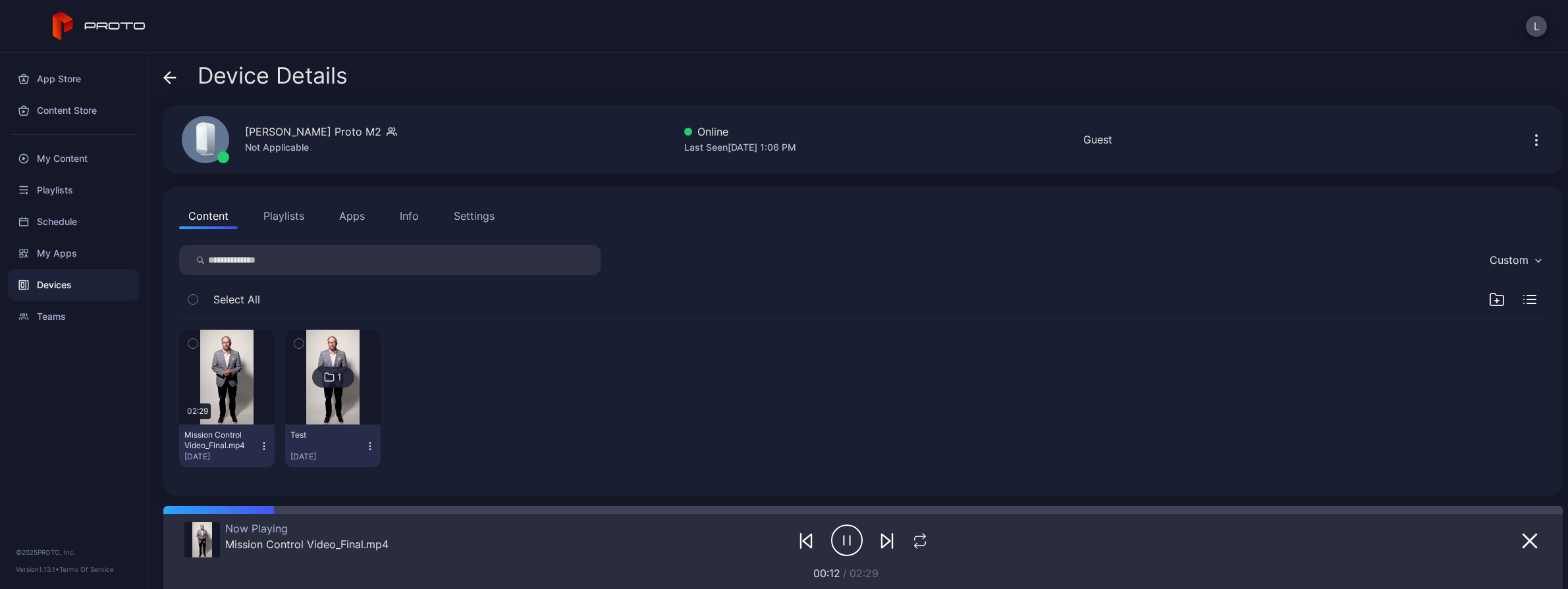
click at [264, 442] on icon "button" at bounding box center [264, 442] width 1 height 1
click at [618, 451] on div "02:29 Mission Control Video_Final.mp4 [DATE] 1 Test [DATE]" at bounding box center [863, 398] width 1368 height 159
click at [350, 217] on button "Apps" at bounding box center [352, 216] width 44 height 26
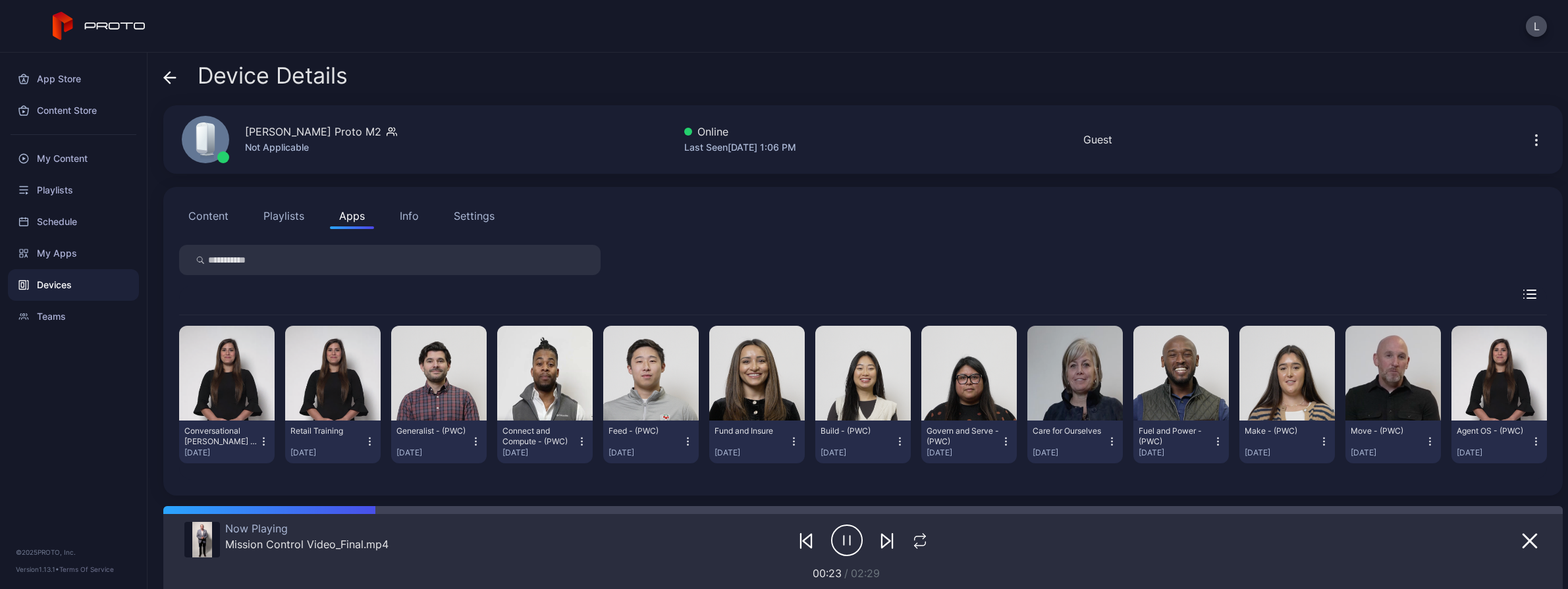
click at [468, 219] on div "Settings" at bounding box center [473, 216] width 41 height 15
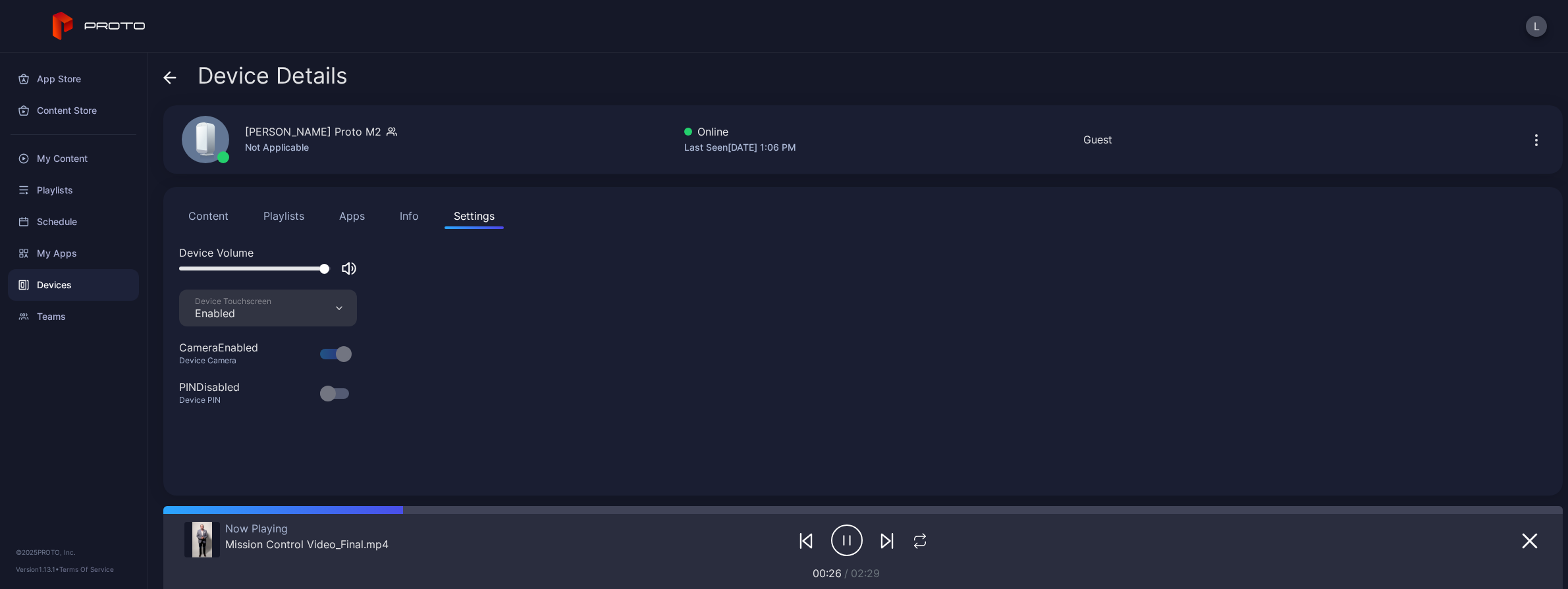
click at [1147, 139] on icon "button" at bounding box center [1536, 140] width 15 height 15
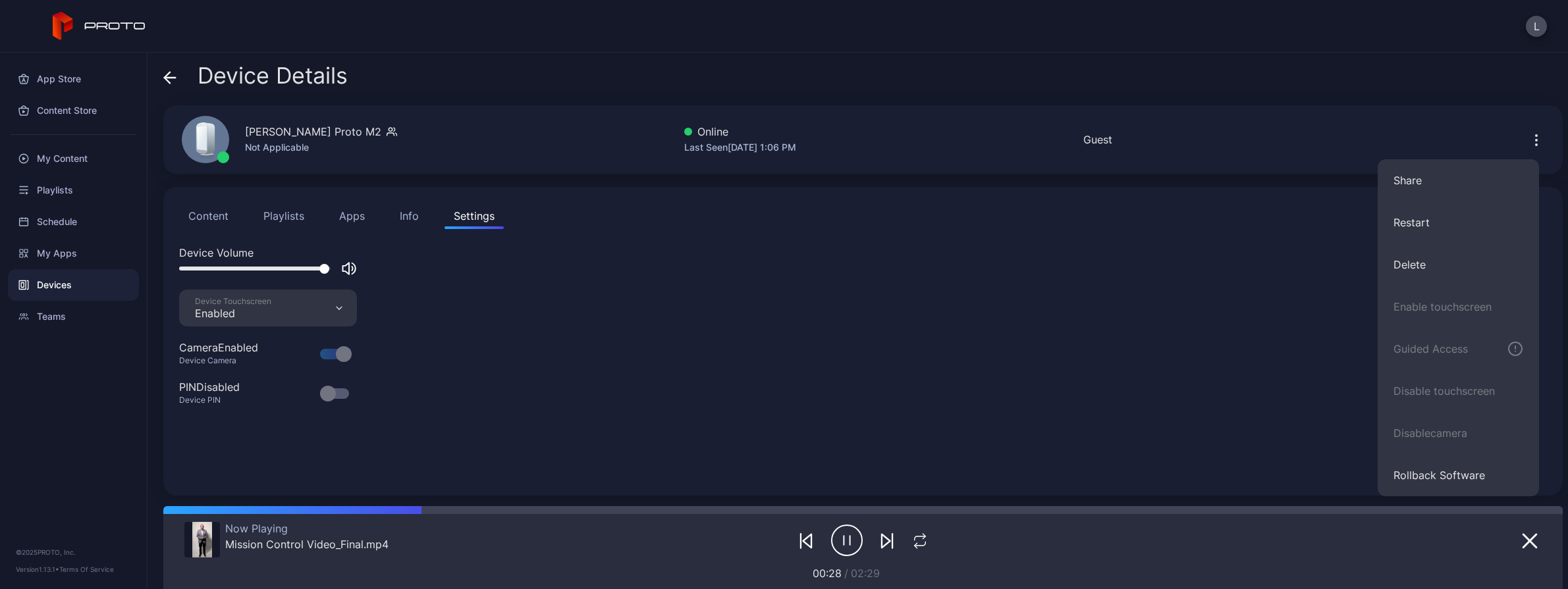
click at [938, 343] on div "Device Volume Device Touchscreen Enabled Camera Enabled Device Camera PIN Disab…" at bounding box center [863, 362] width 1368 height 235
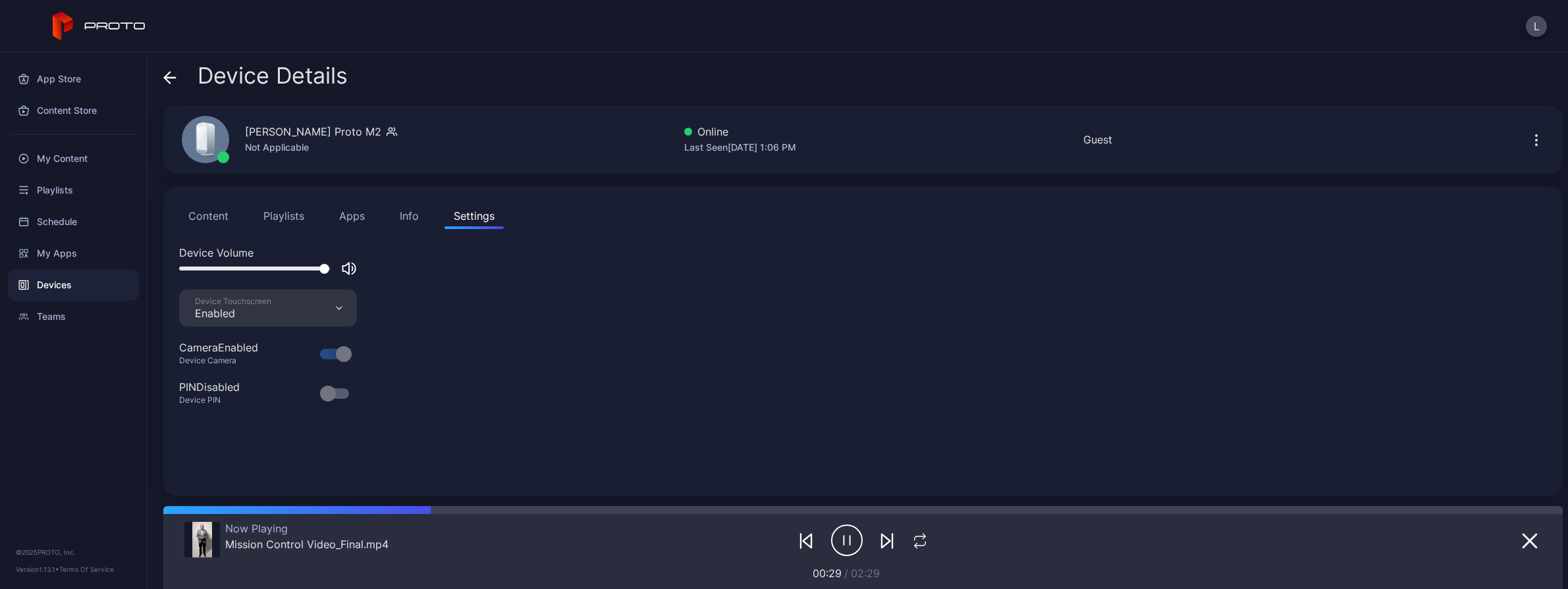
click at [165, 77] on icon at bounding box center [168, 77] width 5 height 11
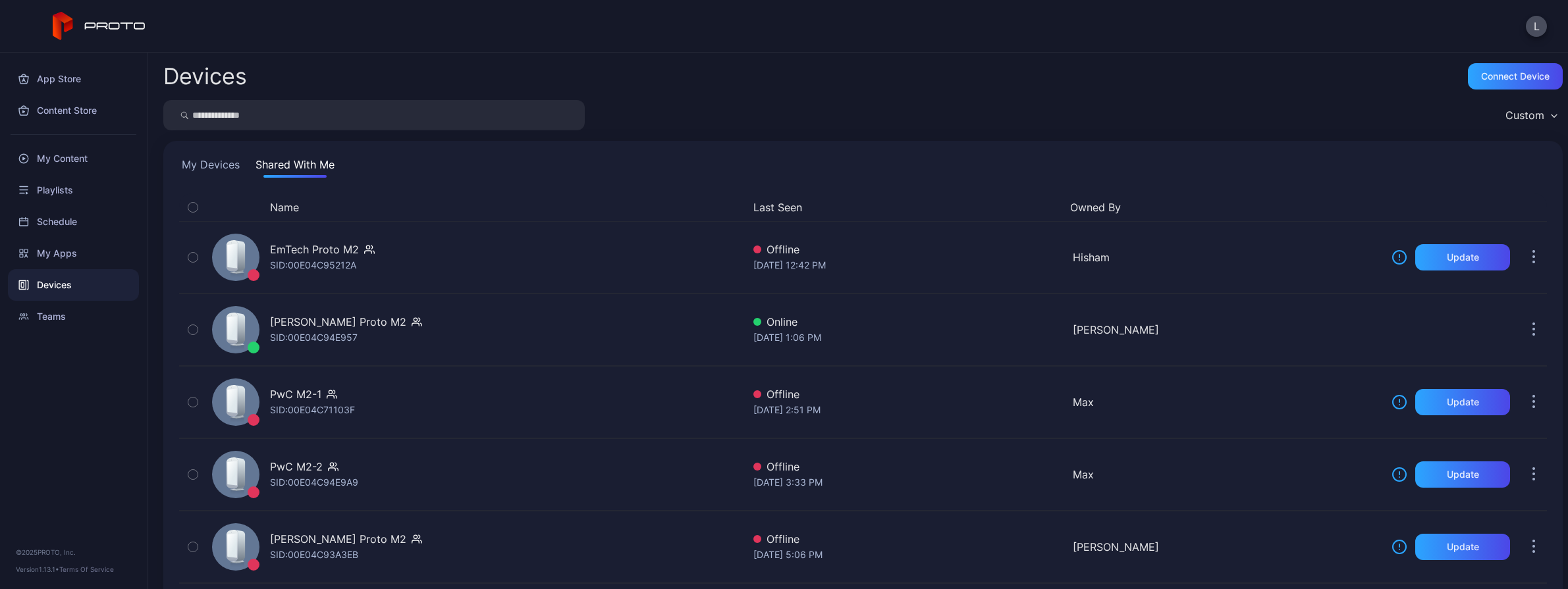
click at [196, 165] on button "My Devices" at bounding box center [211, 167] width 63 height 21
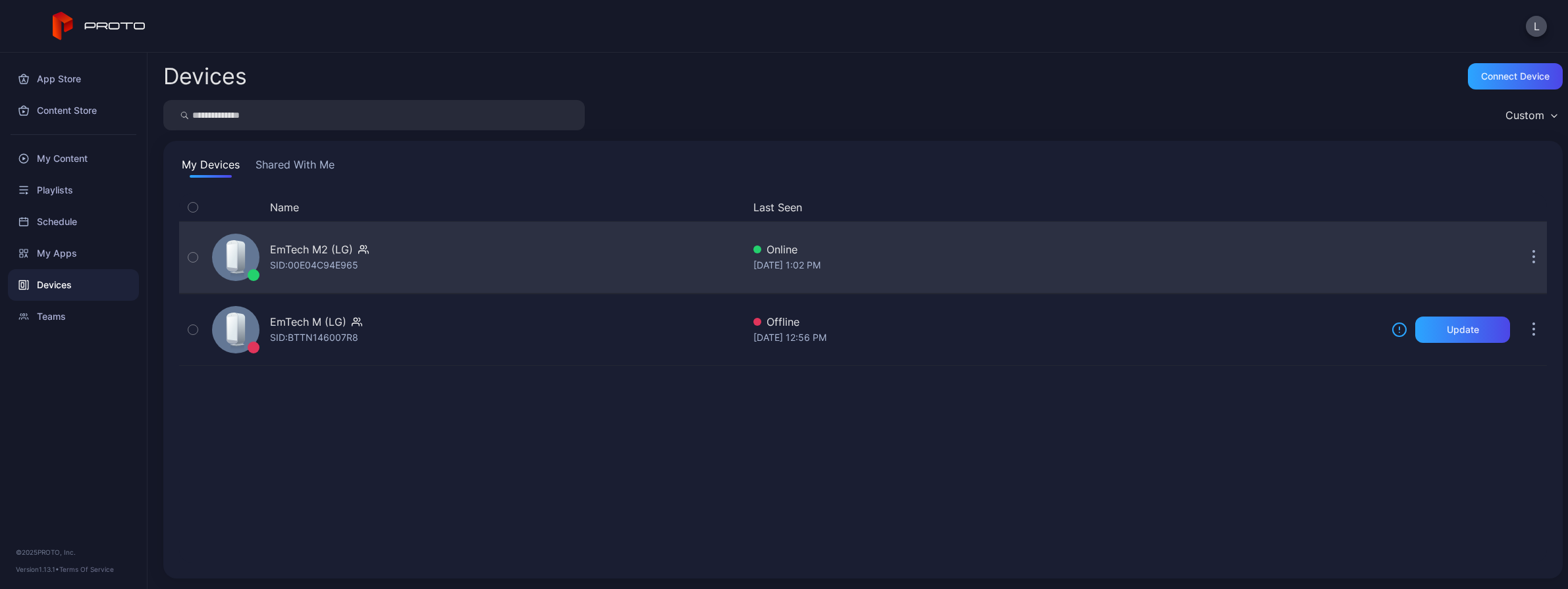
click at [542, 267] on div "EmTech M2 (LG) SID: 00E04C94E965" at bounding box center [474, 257] width 536 height 66
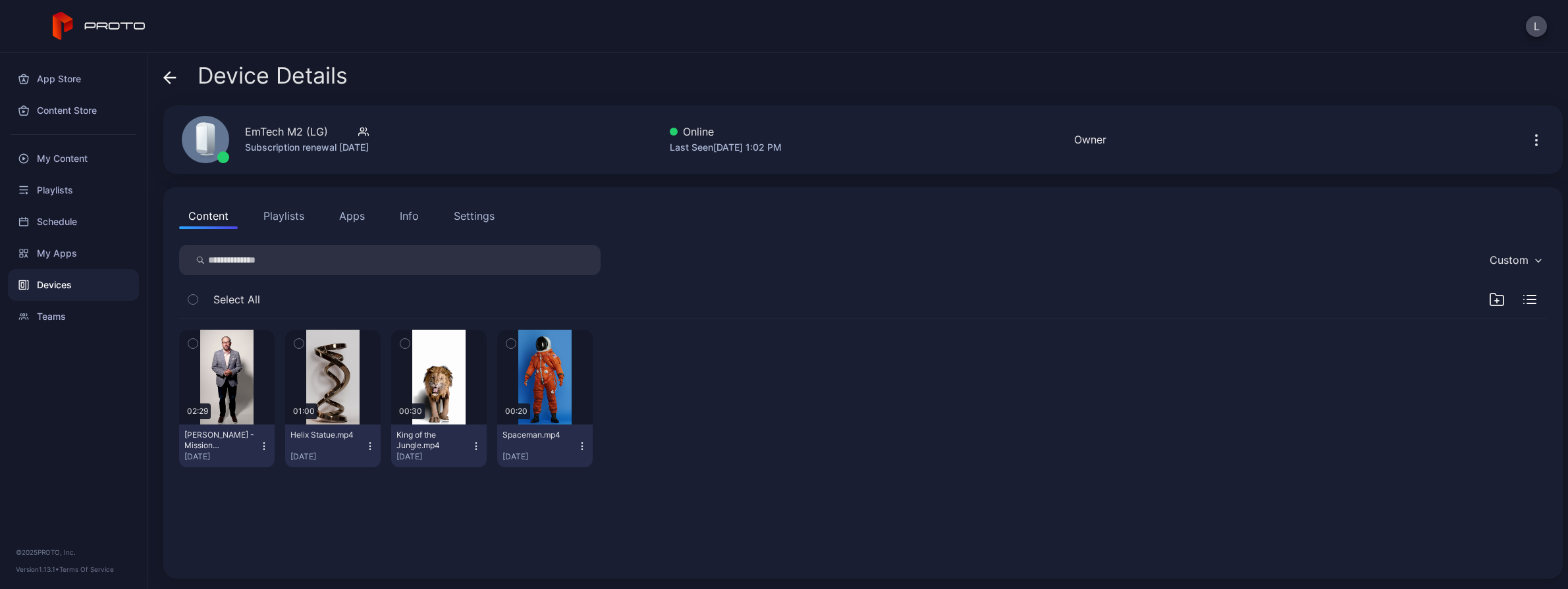
click at [269, 446] on icon "button" at bounding box center [264, 447] width 11 height 11
click at [1070, 430] on div "02:29 [PERSON_NAME] - Mission Control.mp4 [DATE] 01:00 Helix Statue.mp4 [DATE] …" at bounding box center [863, 398] width 1368 height 159
click at [286, 206] on button "Playlists" at bounding box center [283, 216] width 59 height 26
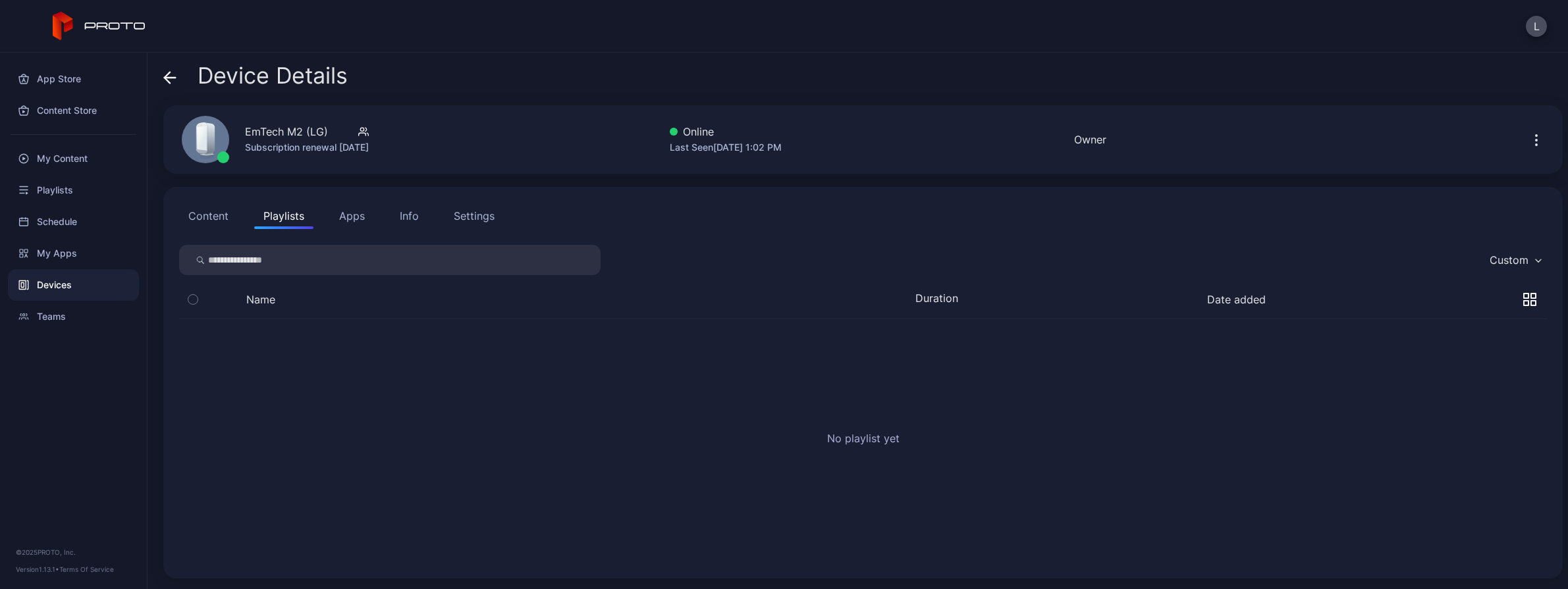
click at [354, 216] on button "Apps" at bounding box center [352, 216] width 44 height 26
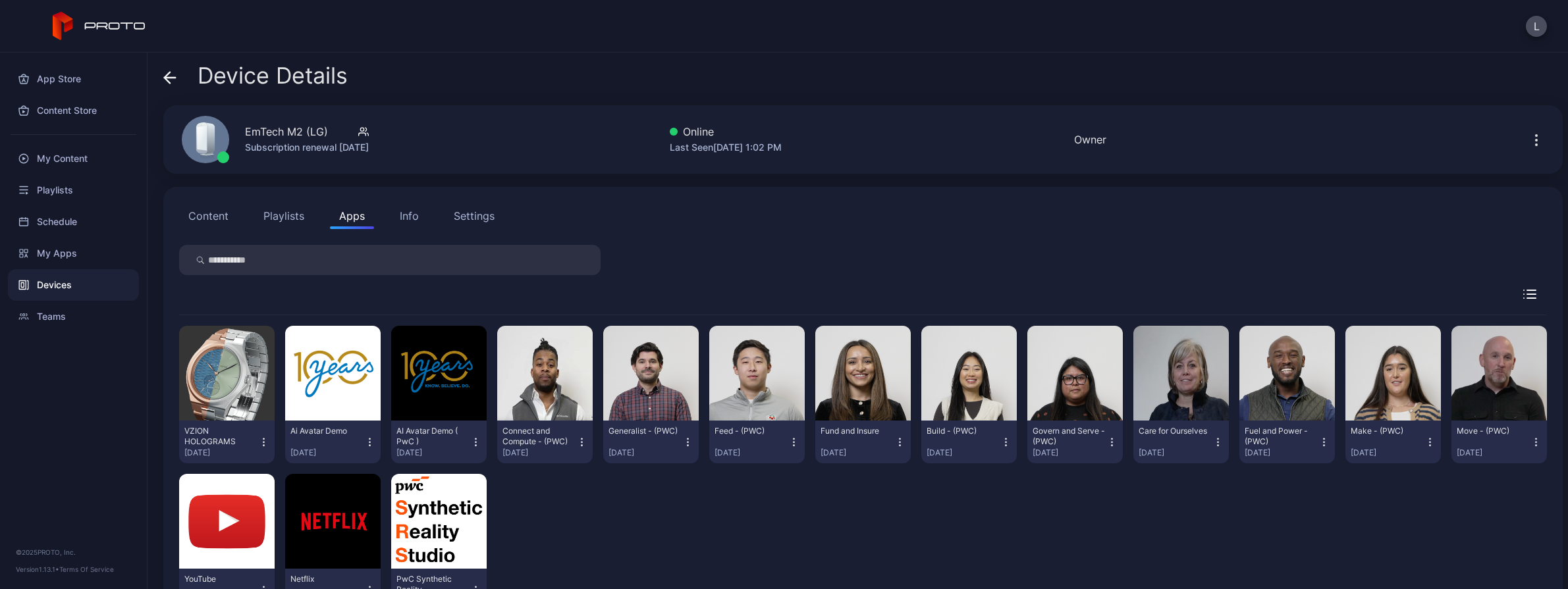
click at [404, 213] on div "Info" at bounding box center [409, 216] width 19 height 15
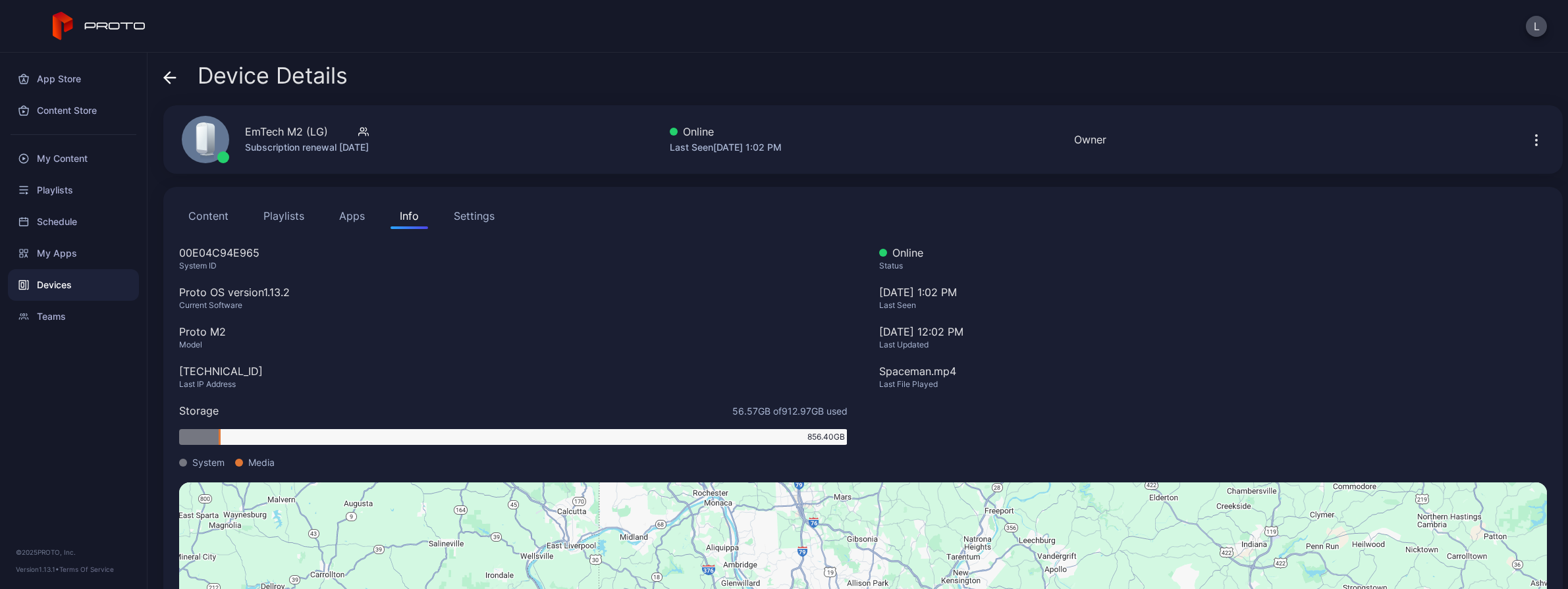
click at [481, 216] on div "Settings" at bounding box center [473, 216] width 41 height 15
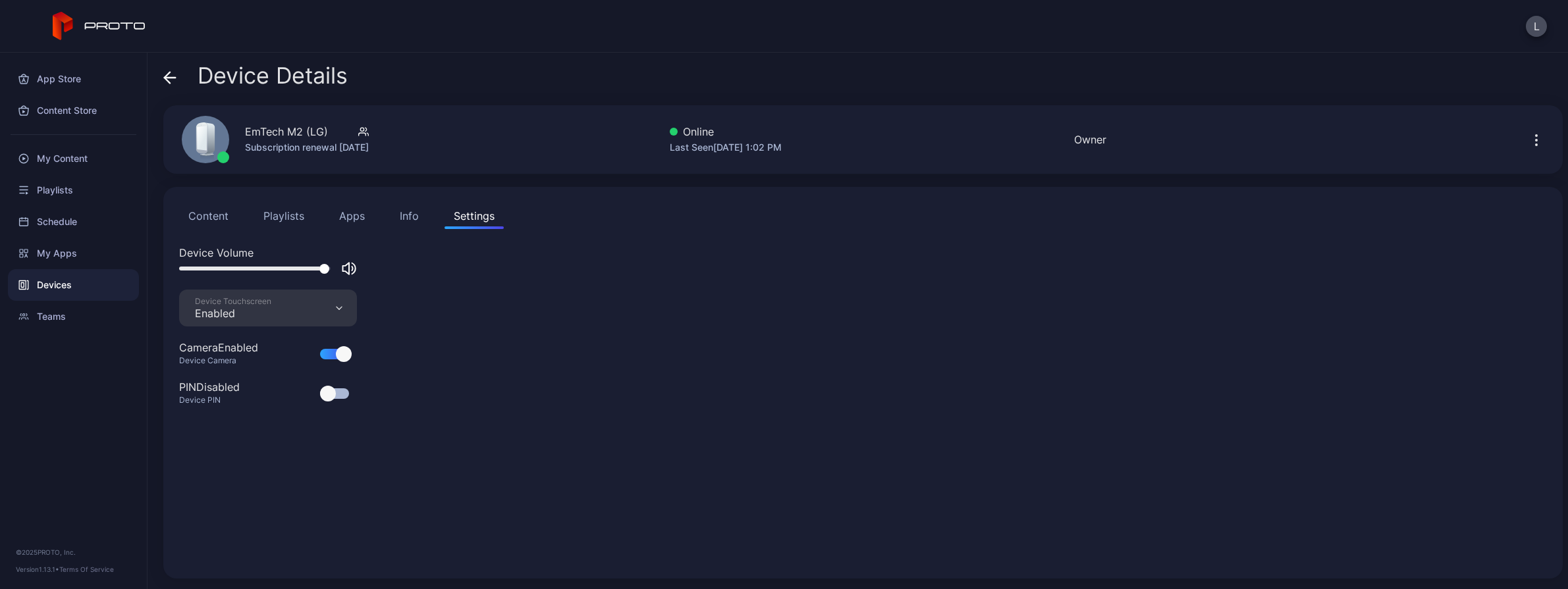
click at [210, 218] on button "Content" at bounding box center [209, 216] width 59 height 26
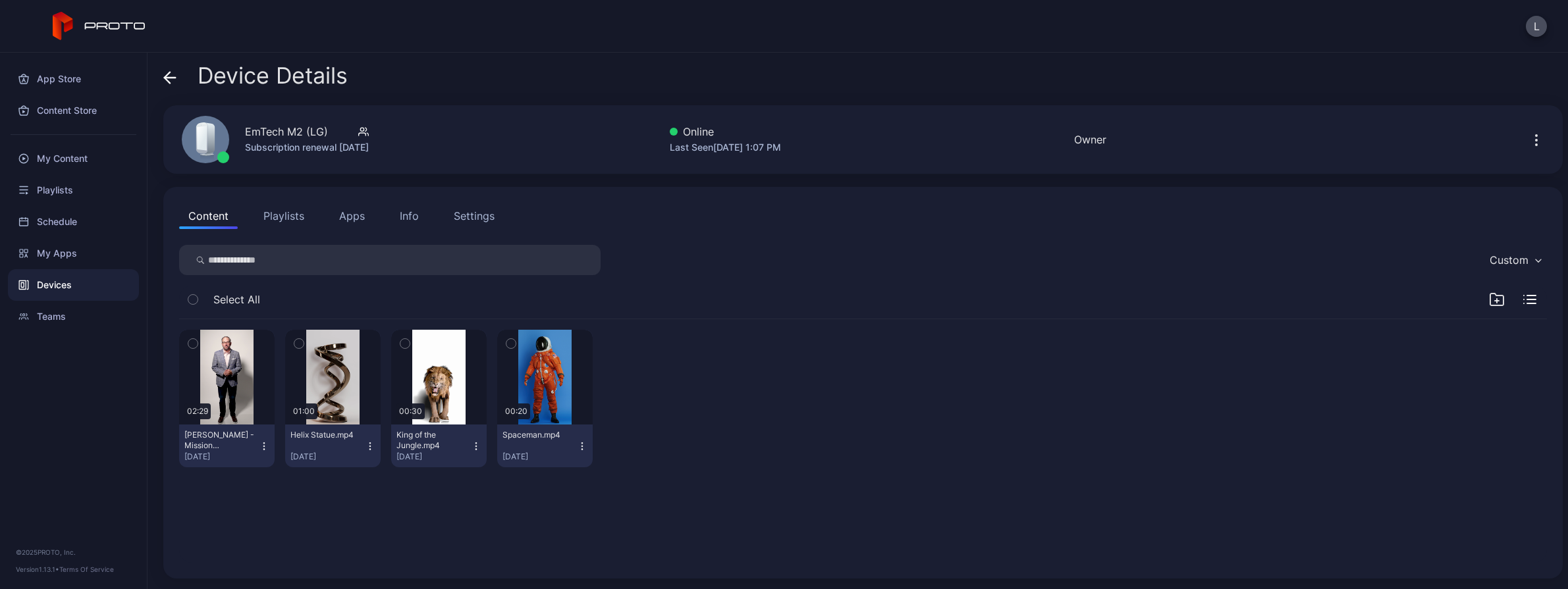
click at [269, 447] on icon "button" at bounding box center [264, 447] width 11 height 11
click at [258, 348] on button "button" at bounding box center [227, 377] width 95 height 95
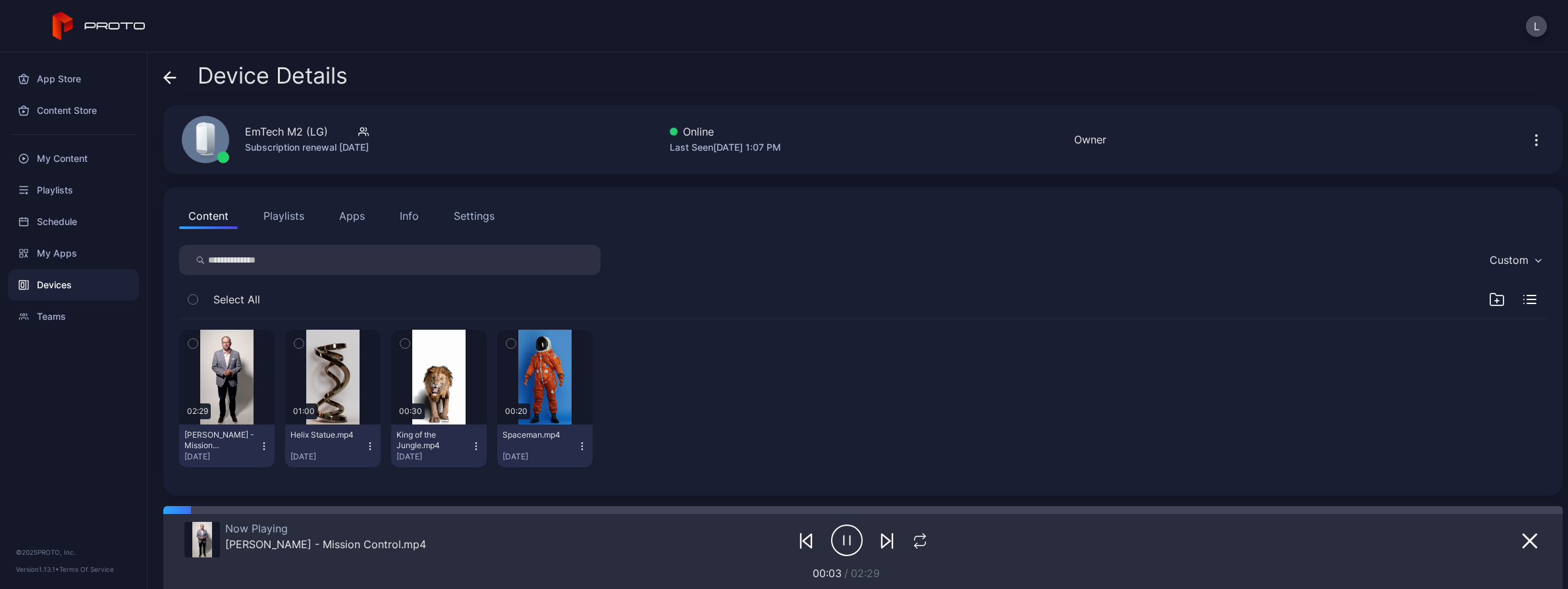
click at [832, 536] on icon "button" at bounding box center [847, 540] width 32 height 33
click at [1147, 541] on icon "button" at bounding box center [1530, 540] width 15 height 15
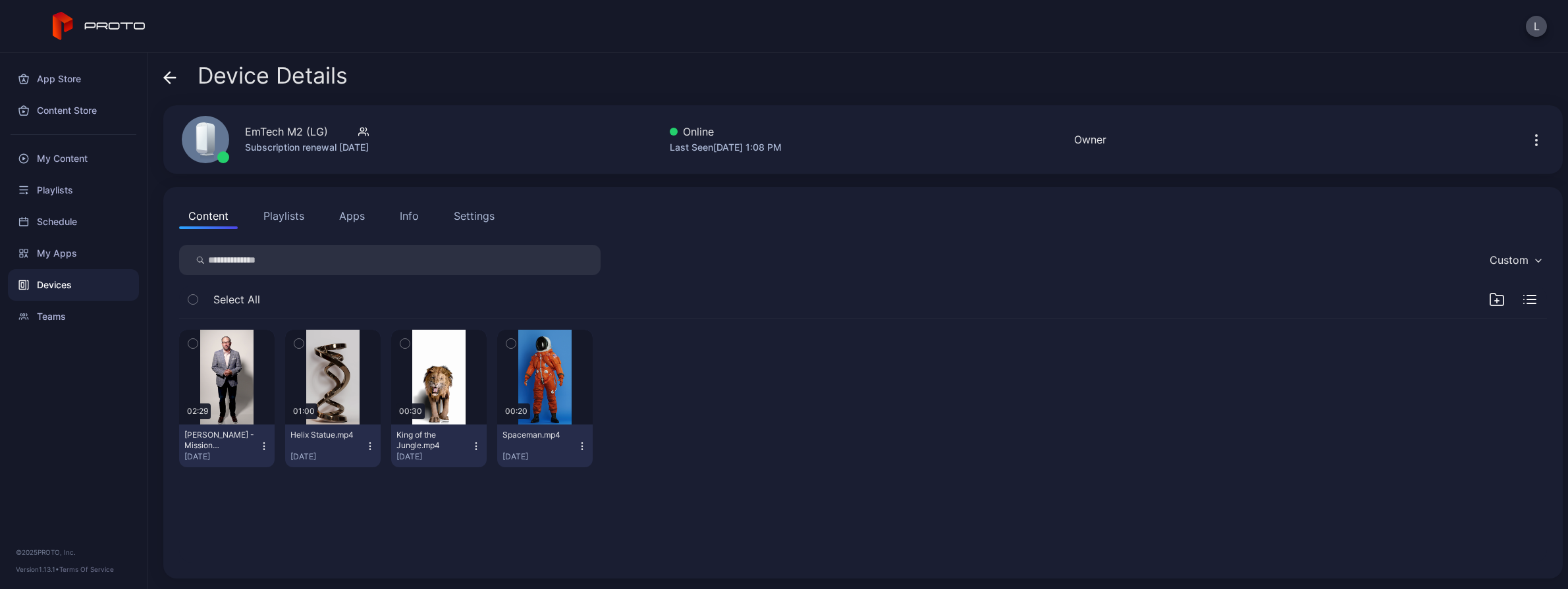
click at [92, 285] on div "Devices" at bounding box center [73, 285] width 131 height 32
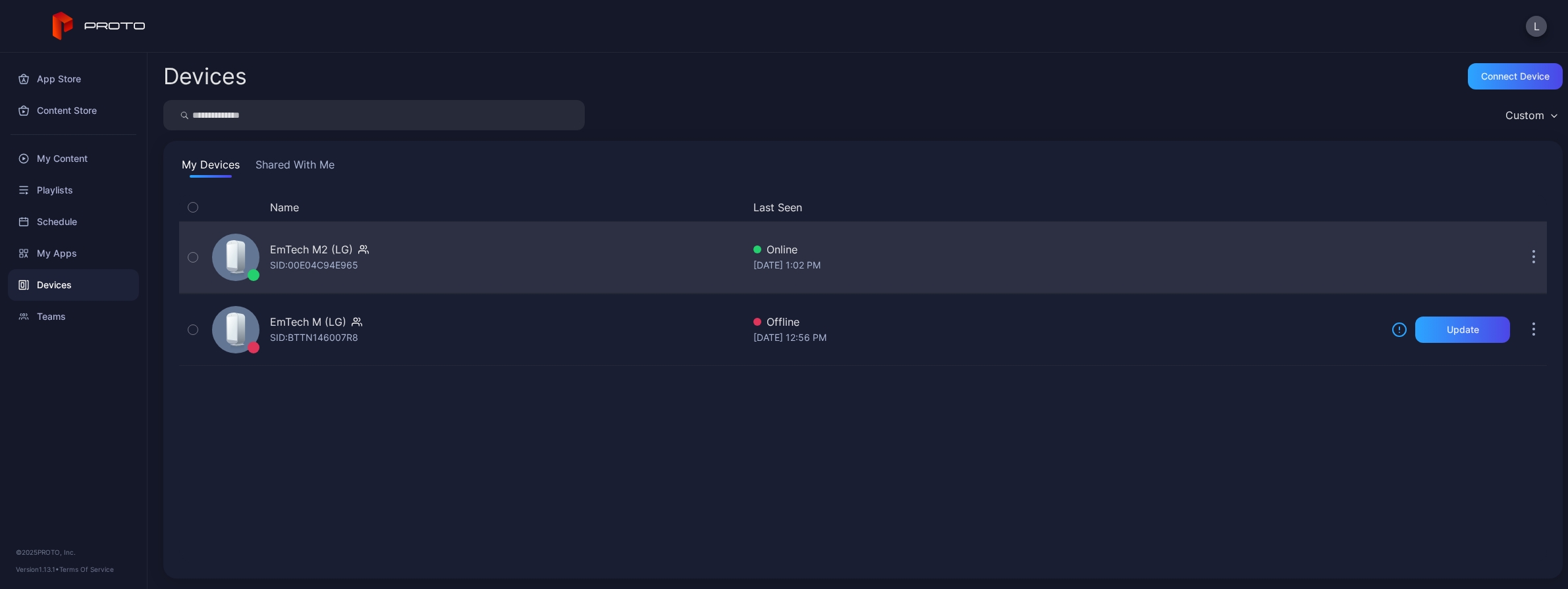
click at [1147, 260] on icon "button" at bounding box center [1534, 257] width 4 height 15
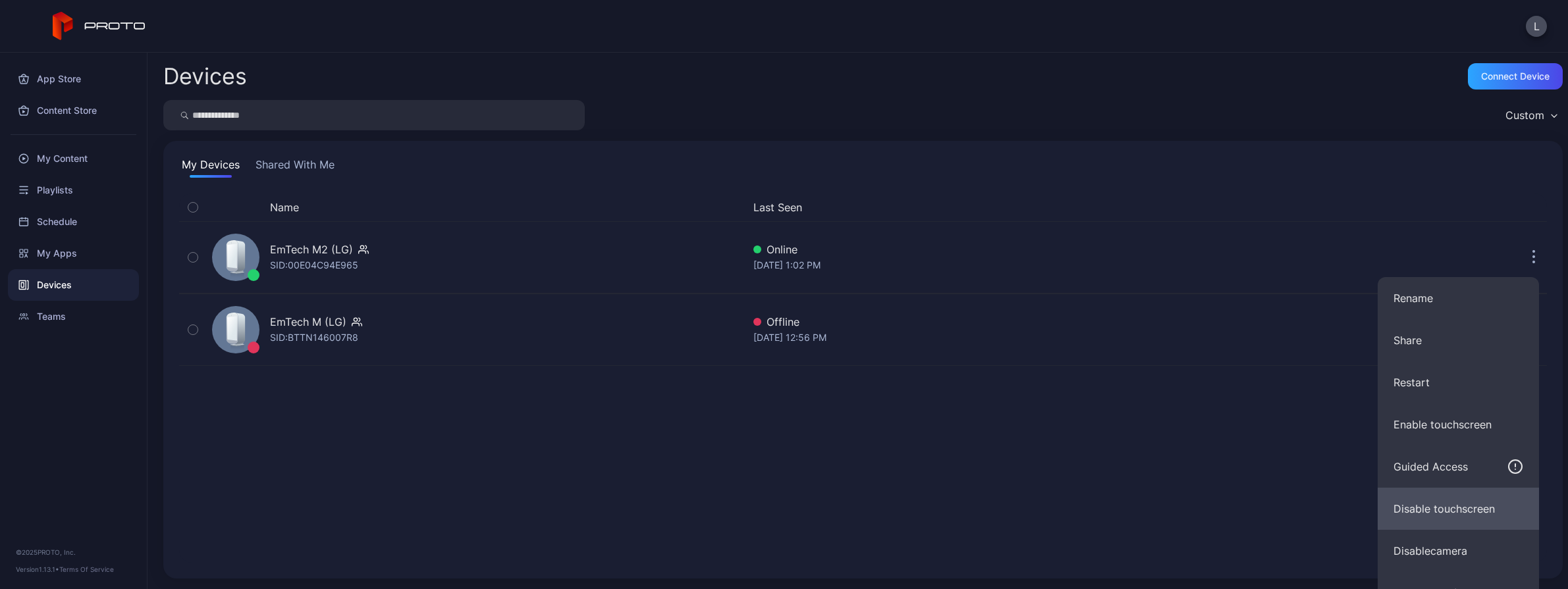
scroll to position [25, 0]
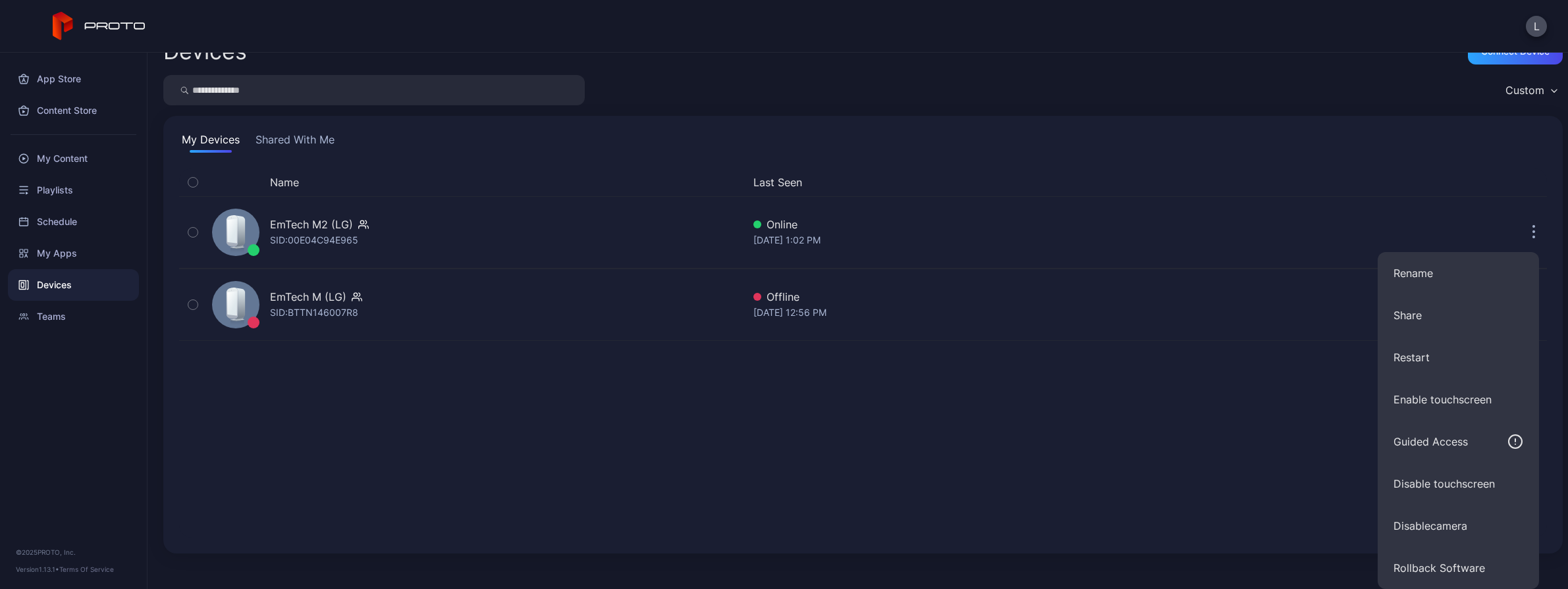
click at [1147, 434] on div "Name Last Seen EmTech M2 (LG) SID: 00E04C94E965 Online [DATE] 1:02 PM EmTech M …" at bounding box center [863, 352] width 1368 height 369
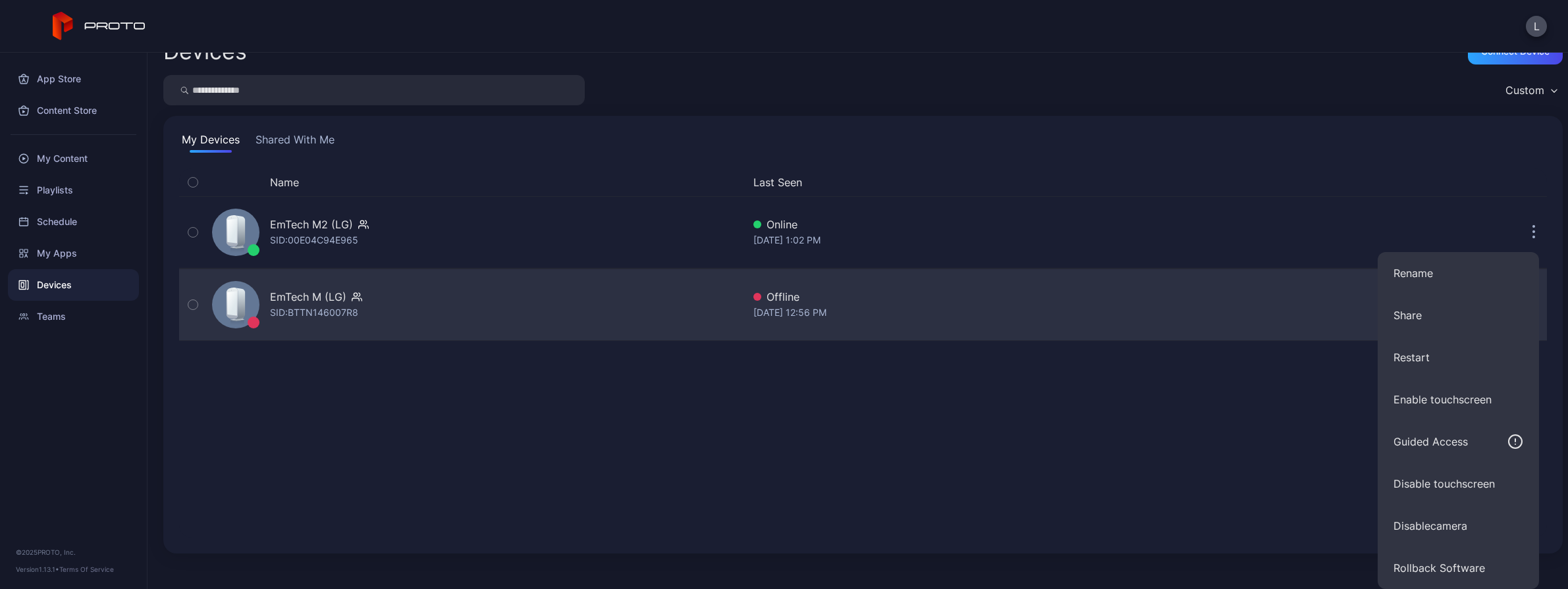
scroll to position [0, 0]
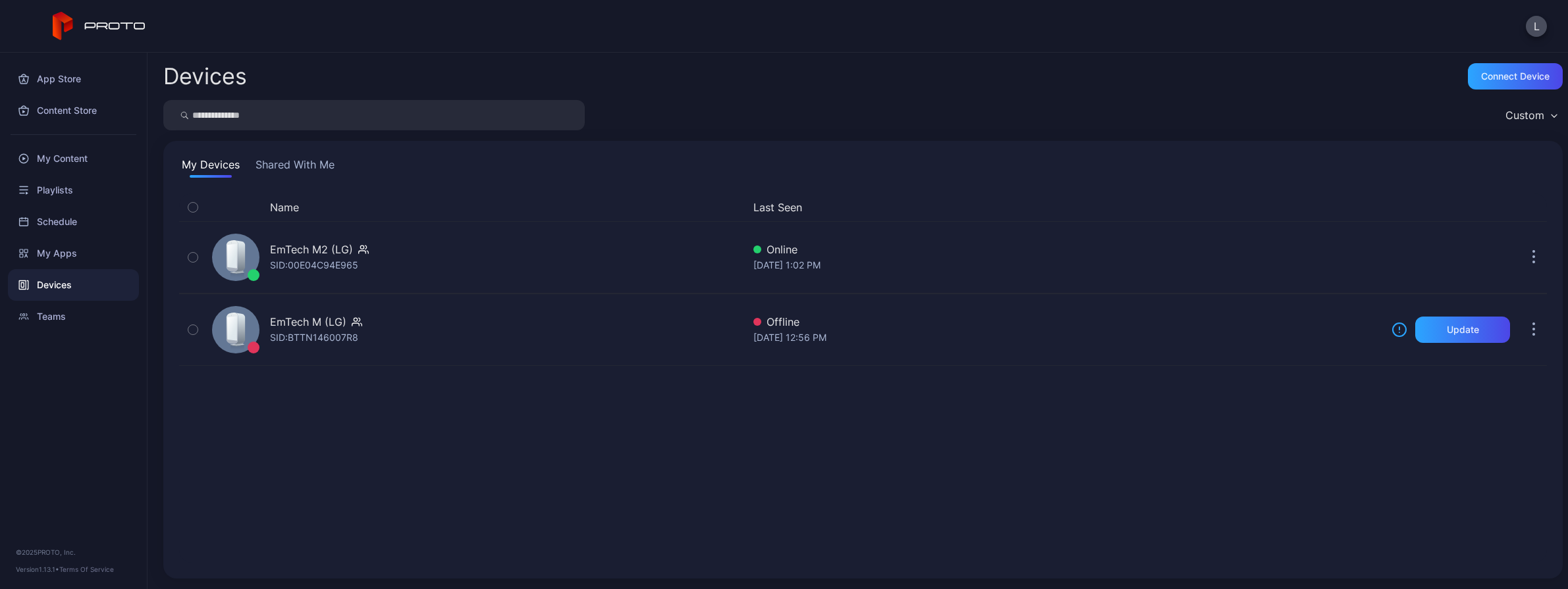
click at [274, 165] on button "Shared With Me" at bounding box center [295, 167] width 84 height 21
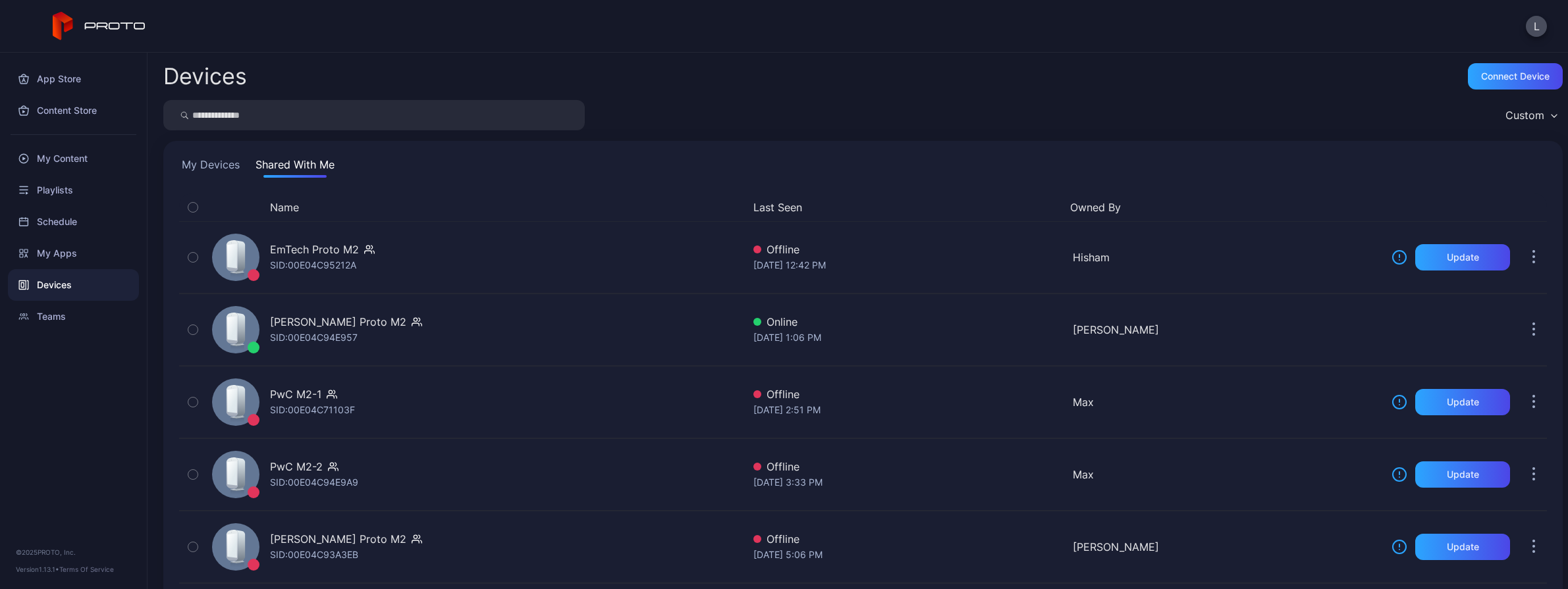
click at [224, 172] on button "My Devices" at bounding box center [211, 167] width 63 height 21
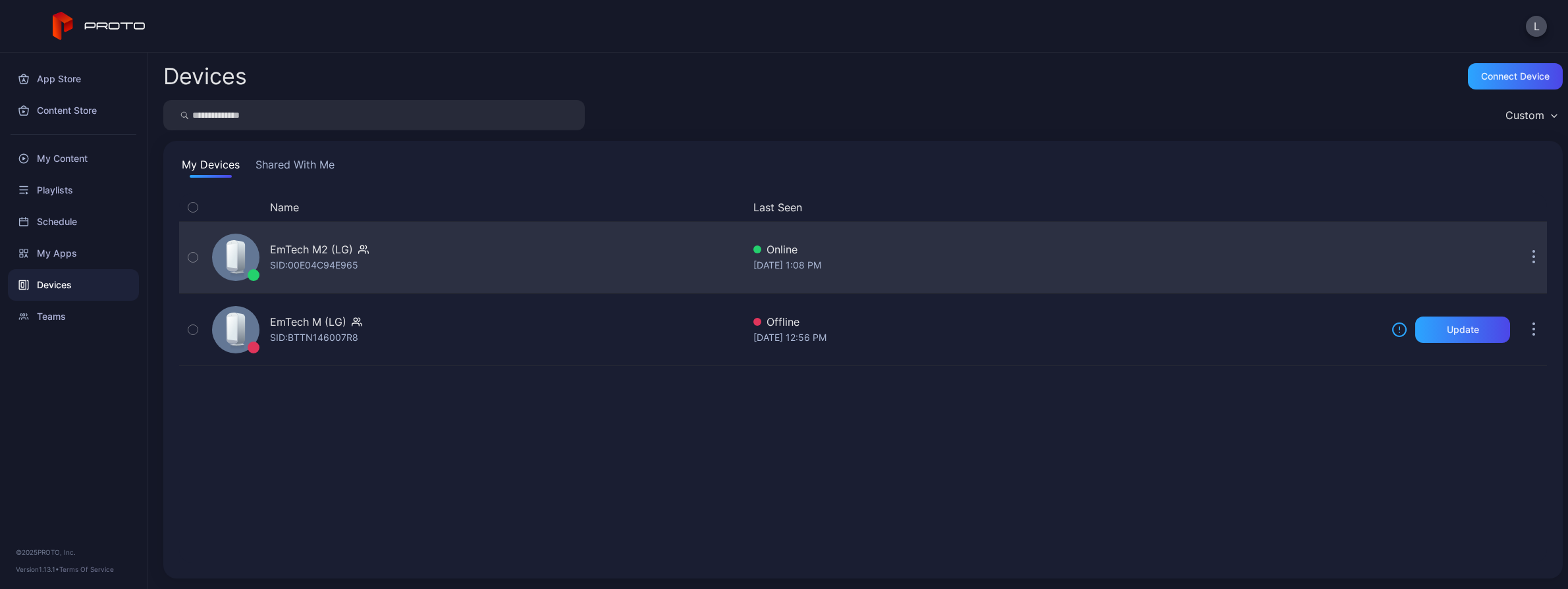
click at [426, 266] on div "EmTech M2 (LG) SID: 00E04C94E965" at bounding box center [474, 257] width 536 height 66
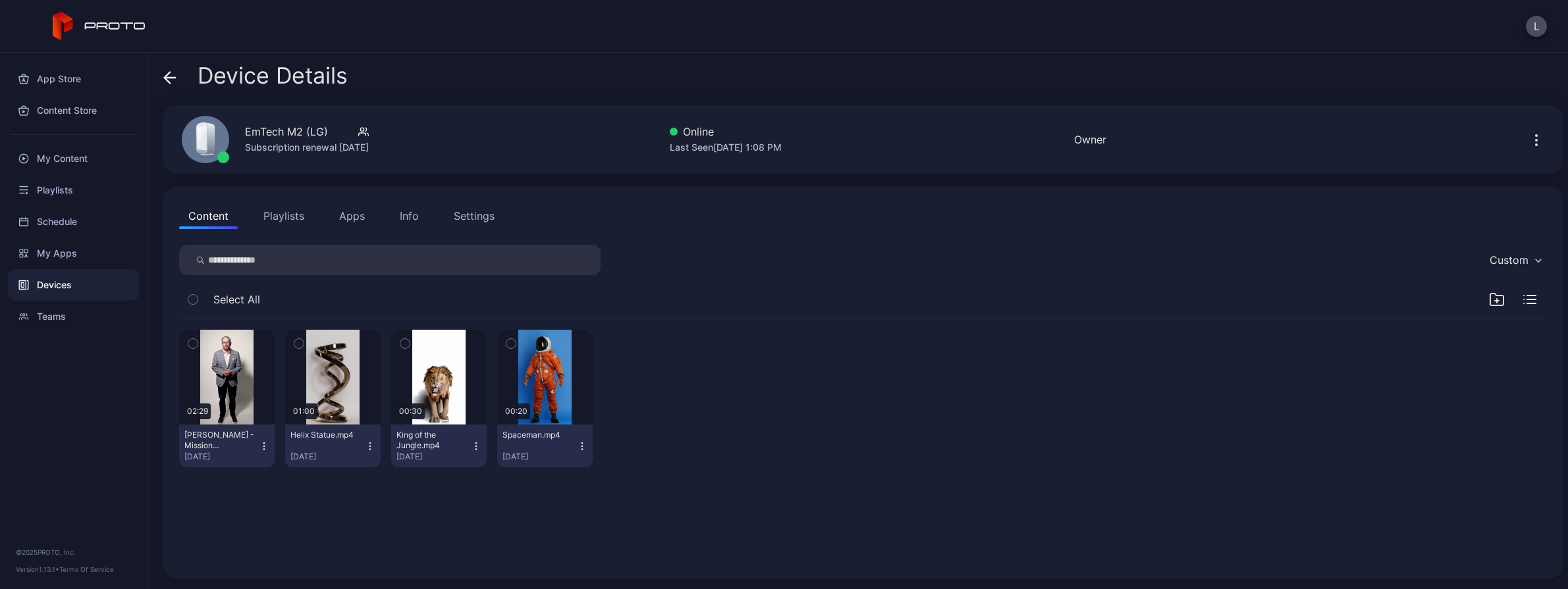
click at [269, 447] on icon "button" at bounding box center [264, 447] width 11 height 11
click at [256, 347] on button "button" at bounding box center [227, 377] width 95 height 95
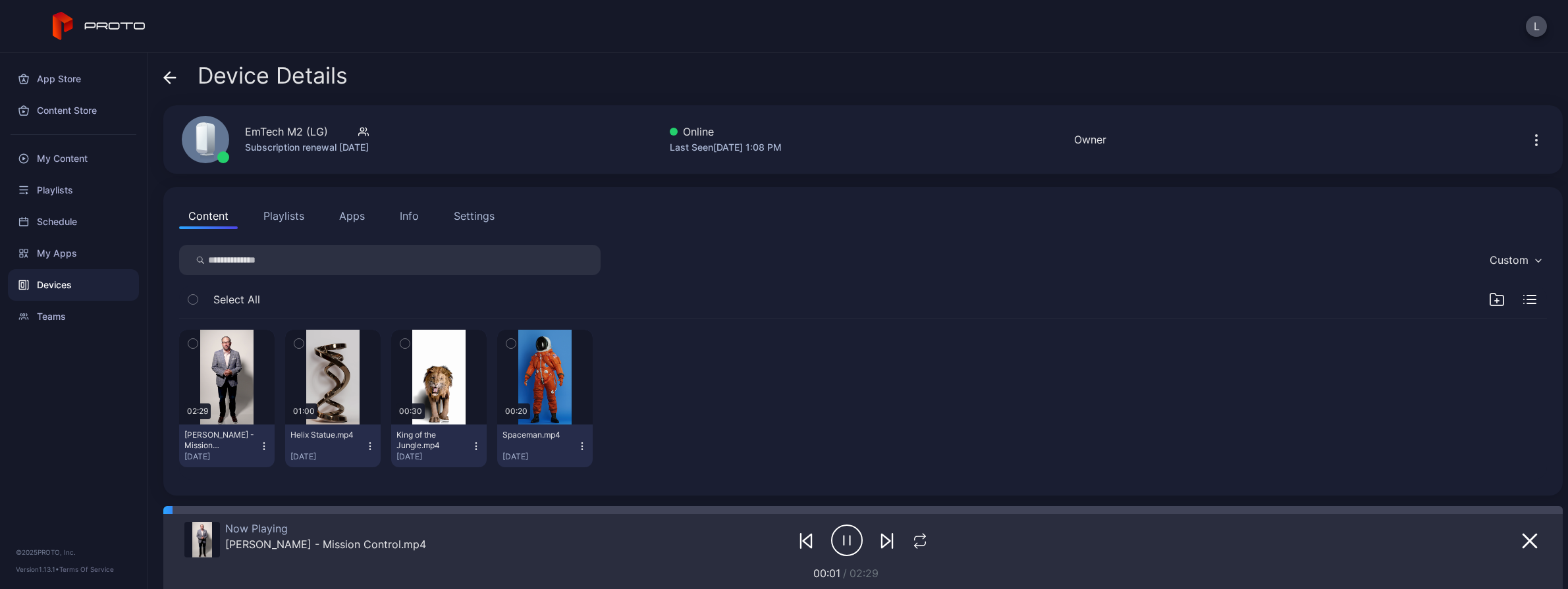
click at [846, 540] on icon "button" at bounding box center [847, 540] width 32 height 33
click at [289, 218] on button "Playlists" at bounding box center [283, 216] width 59 height 26
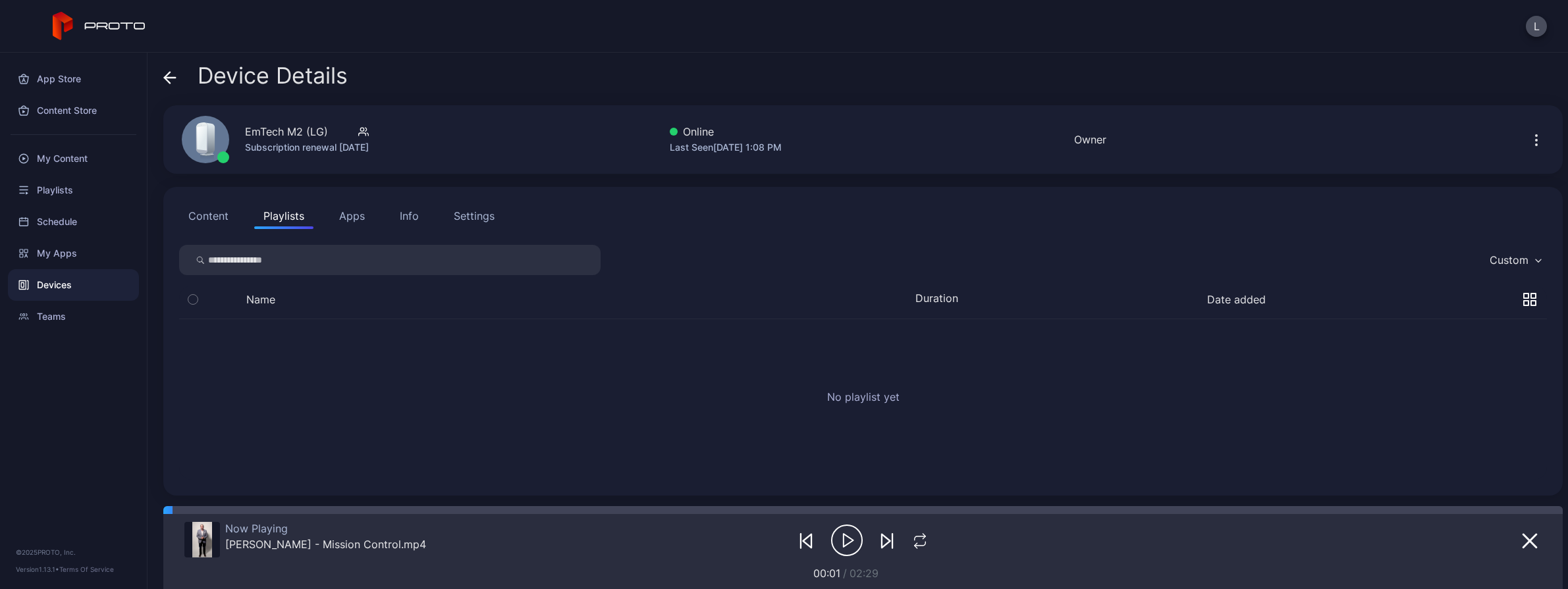
click at [332, 217] on button "Apps" at bounding box center [352, 216] width 44 height 26
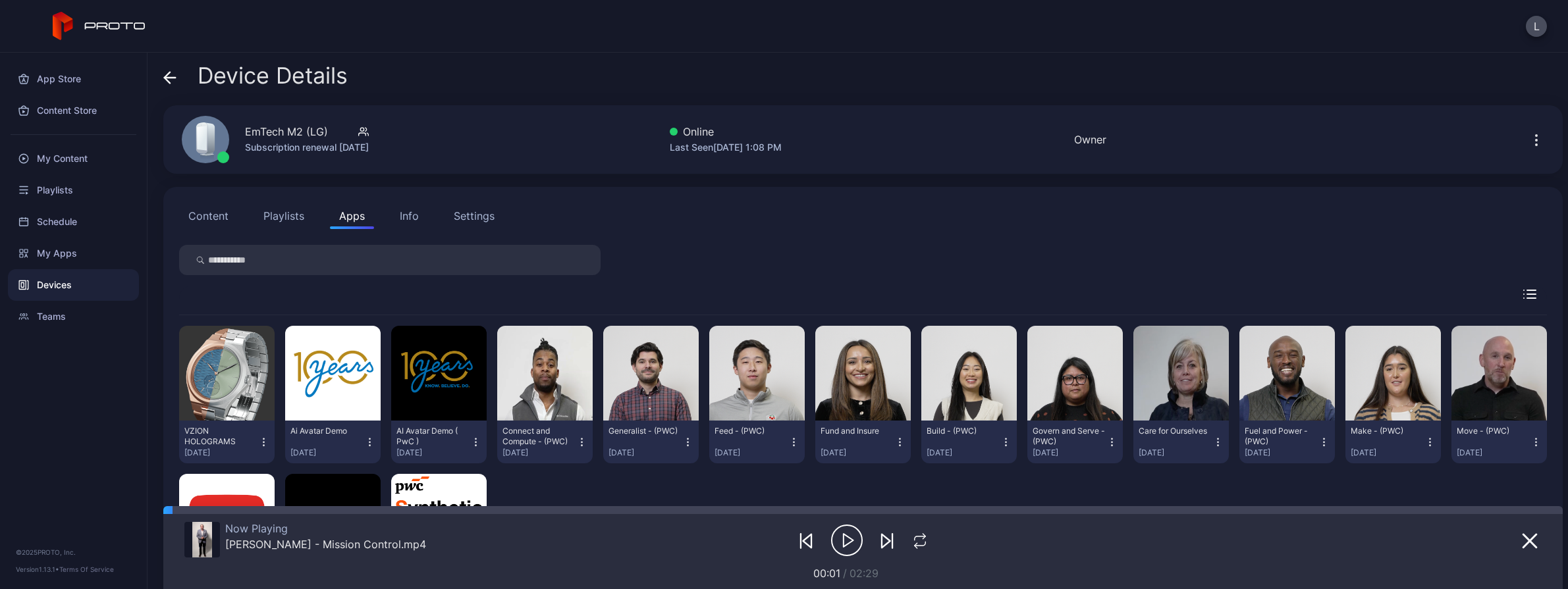
click at [422, 217] on button "Info" at bounding box center [409, 216] width 37 height 26
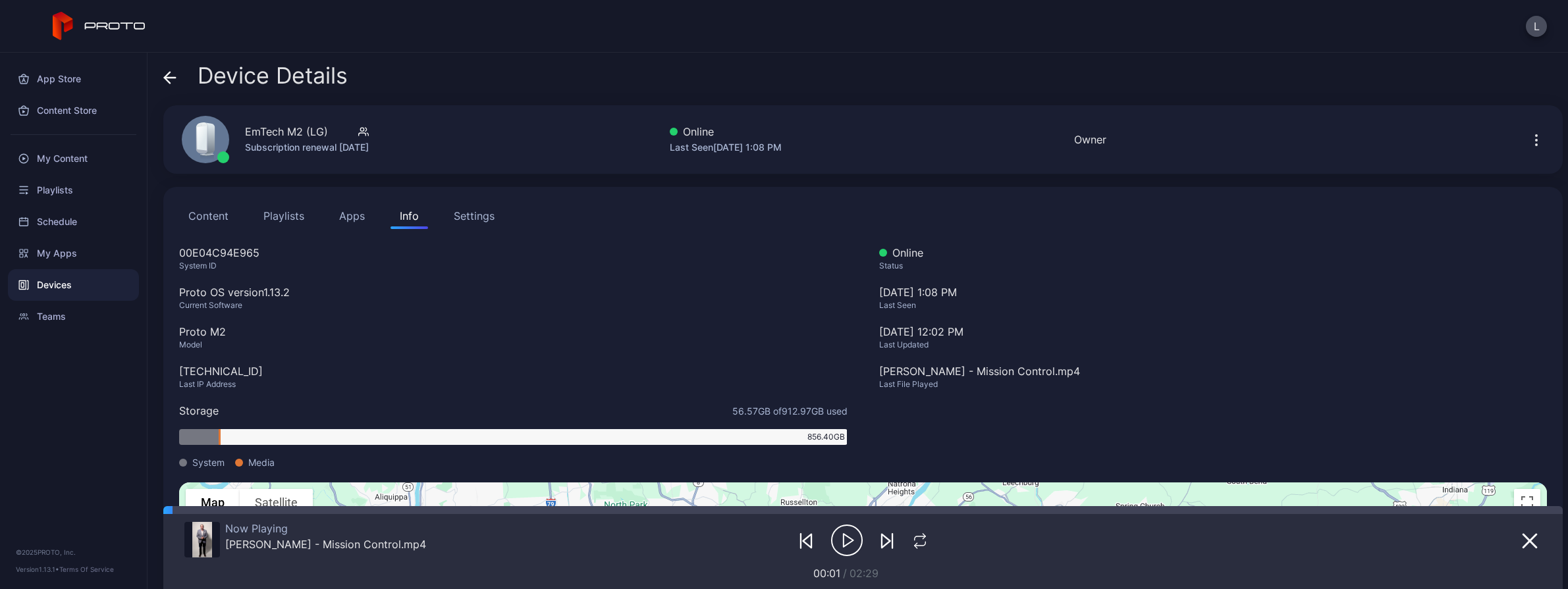
click at [346, 215] on button "Apps" at bounding box center [352, 216] width 44 height 26
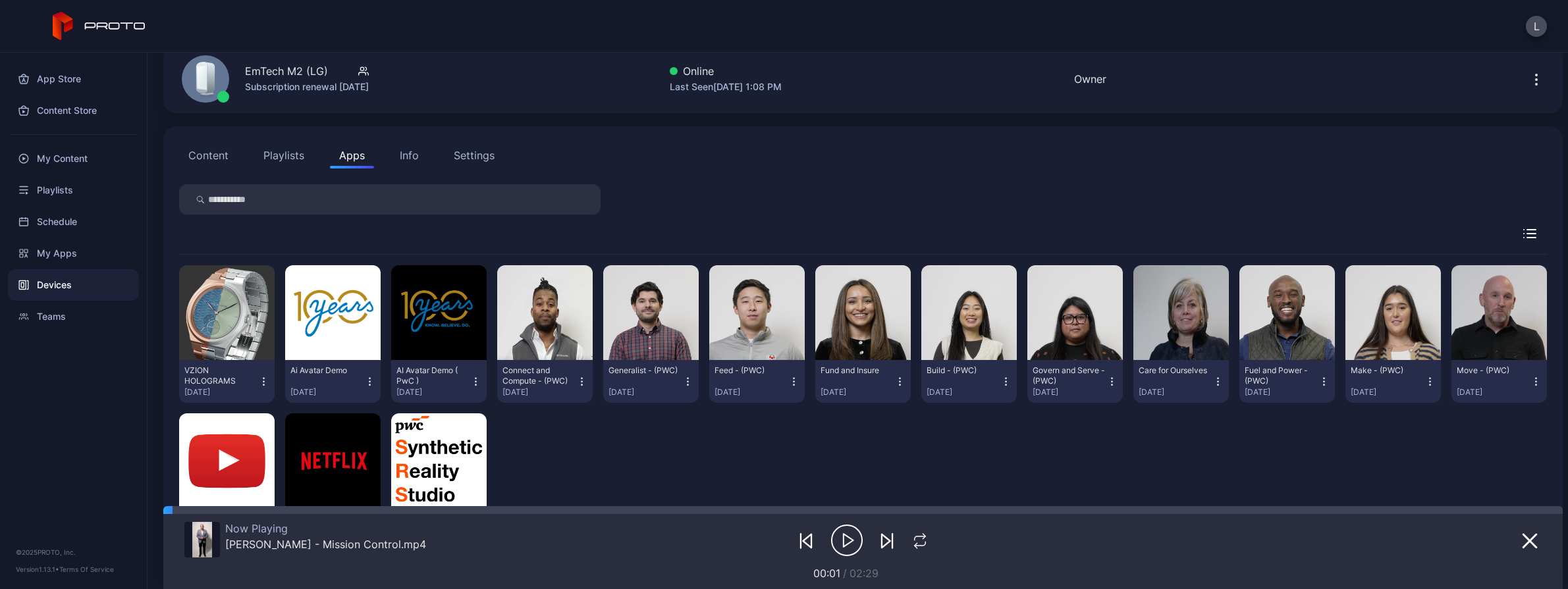
scroll to position [143, 0]
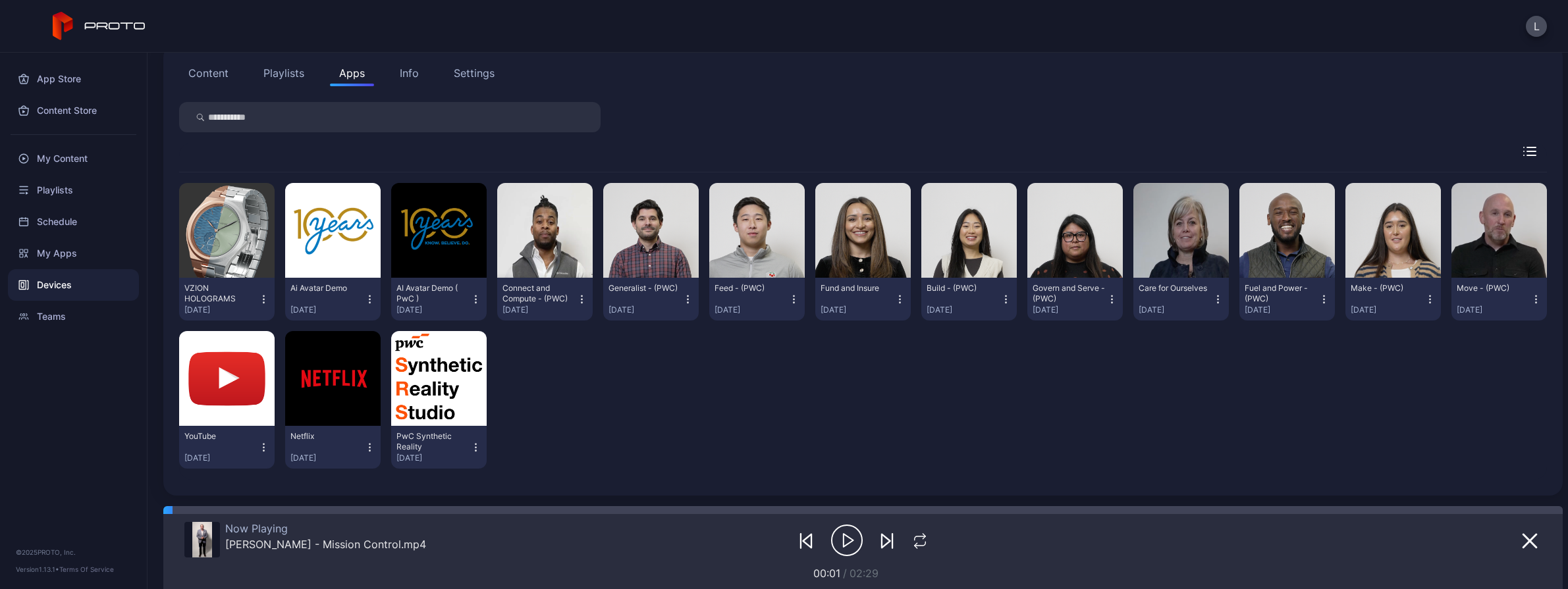
click at [375, 294] on icon "button" at bounding box center [370, 299] width 11 height 14
click at [834, 420] on div "VZION HOLOGRAMS [DATE] Ai Avatar Demo [DATE] AI Avatar Demo ( PwC ) [DATE] Conn…" at bounding box center [863, 325] width 1368 height 306
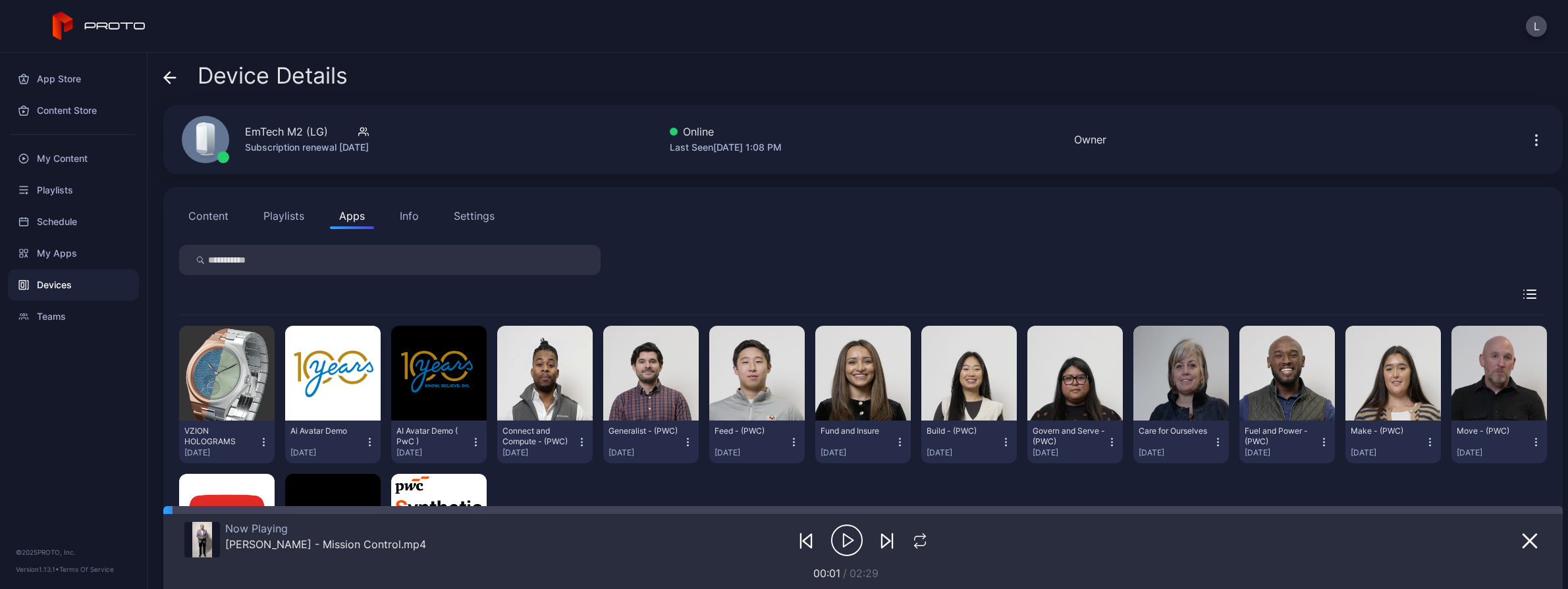
click at [166, 76] on icon at bounding box center [168, 77] width 5 height 11
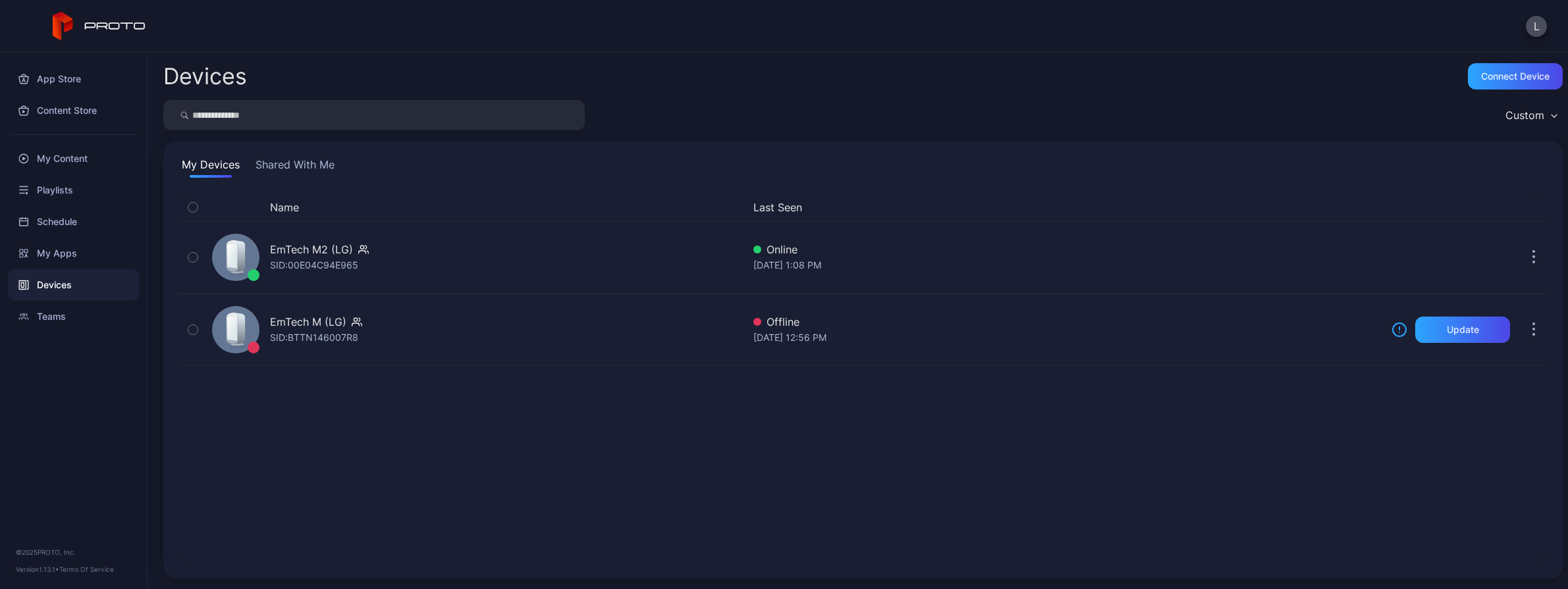
click at [316, 171] on button "Shared With Me" at bounding box center [295, 167] width 84 height 21
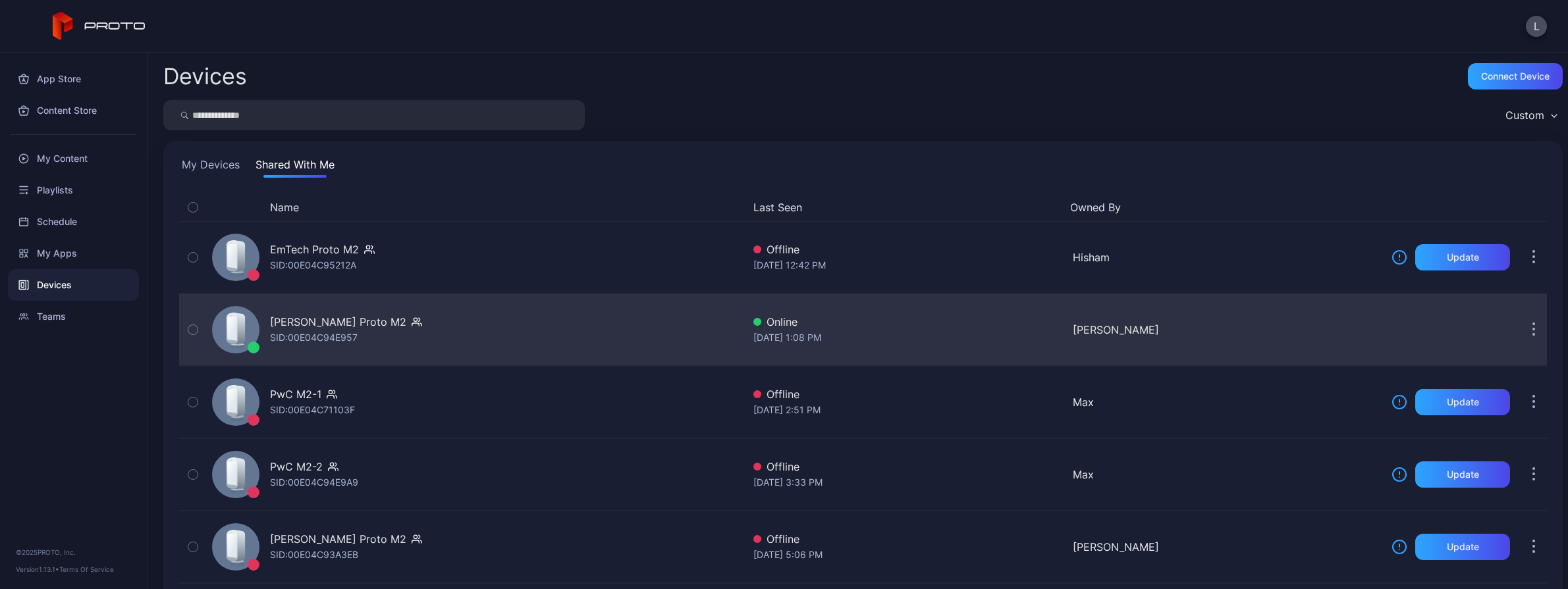
click at [641, 331] on div "[PERSON_NAME] Proto M2 SID: 00E04C94E957" at bounding box center [474, 330] width 536 height 66
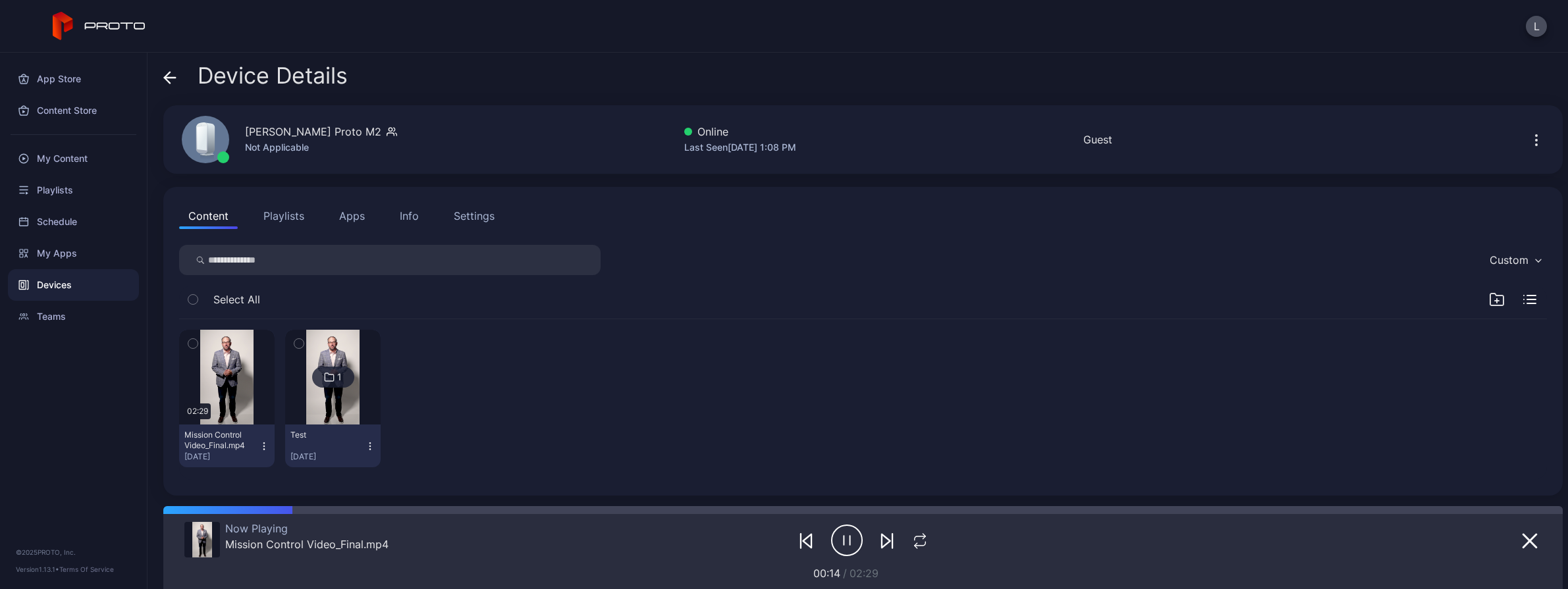
click at [367, 221] on button "Apps" at bounding box center [352, 216] width 44 height 26
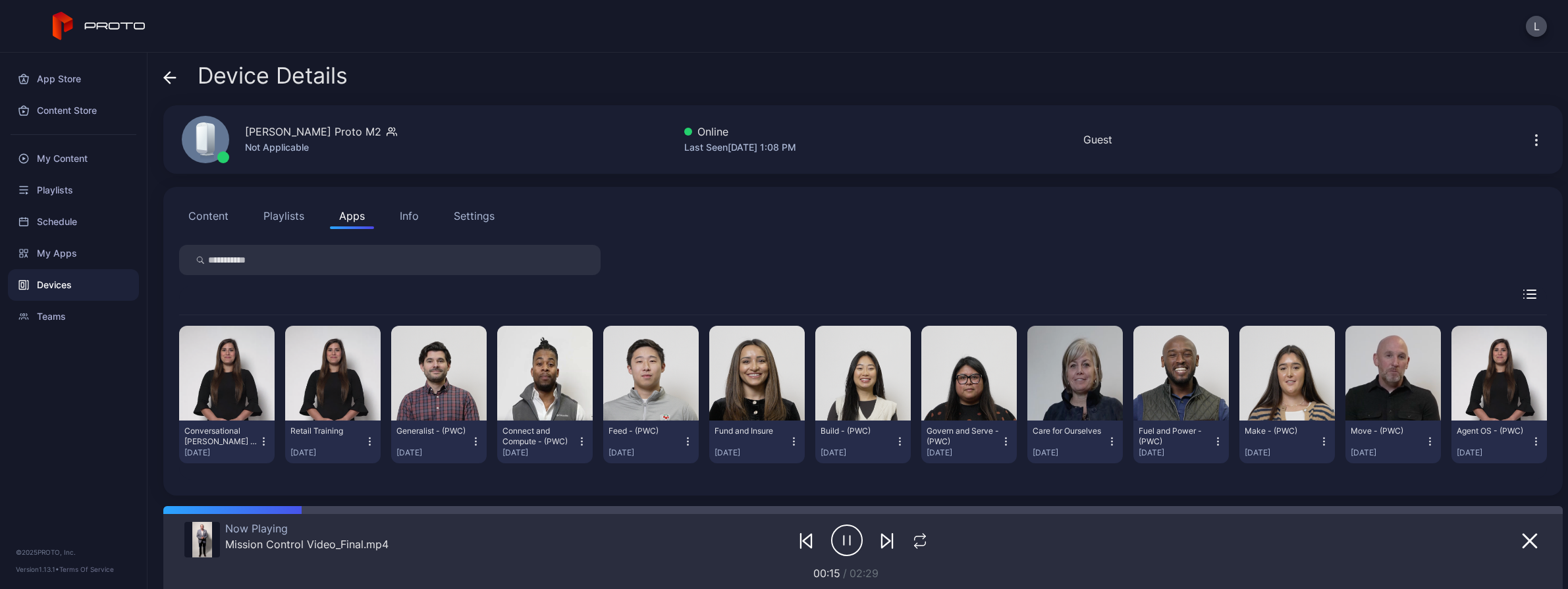
scroll to position [143, 0]
click at [1147, 449] on icon "button" at bounding box center [1536, 441] width 11 height 14
click at [269, 435] on icon "button" at bounding box center [264, 441] width 11 height 14
click at [370, 441] on icon "button" at bounding box center [369, 441] width 1 height 1
click at [482, 435] on icon "button" at bounding box center [476, 441] width 11 height 14
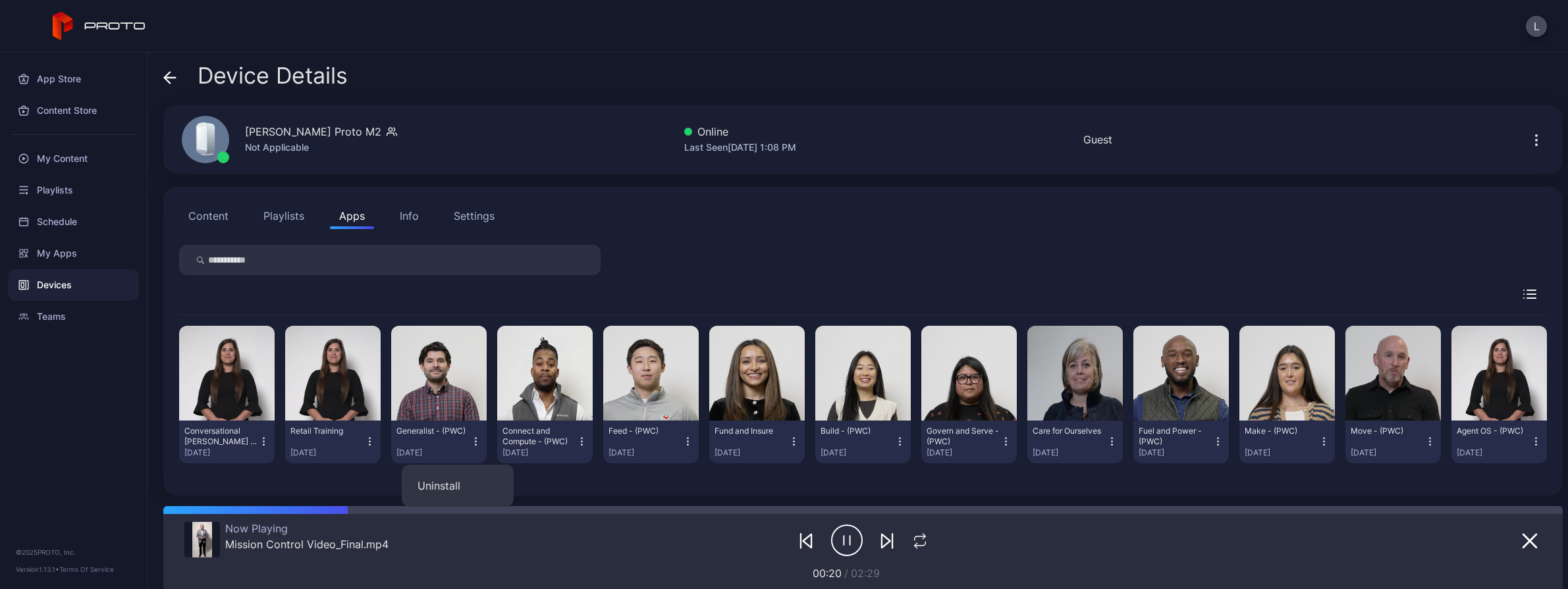
click at [729, 406] on div "Conversational [PERSON_NAME] - (PWC) [DATE] Retail Training [DATE] Generalist -…" at bounding box center [863, 394] width 1368 height 159
click at [290, 203] on button "Playlists" at bounding box center [283, 216] width 59 height 26
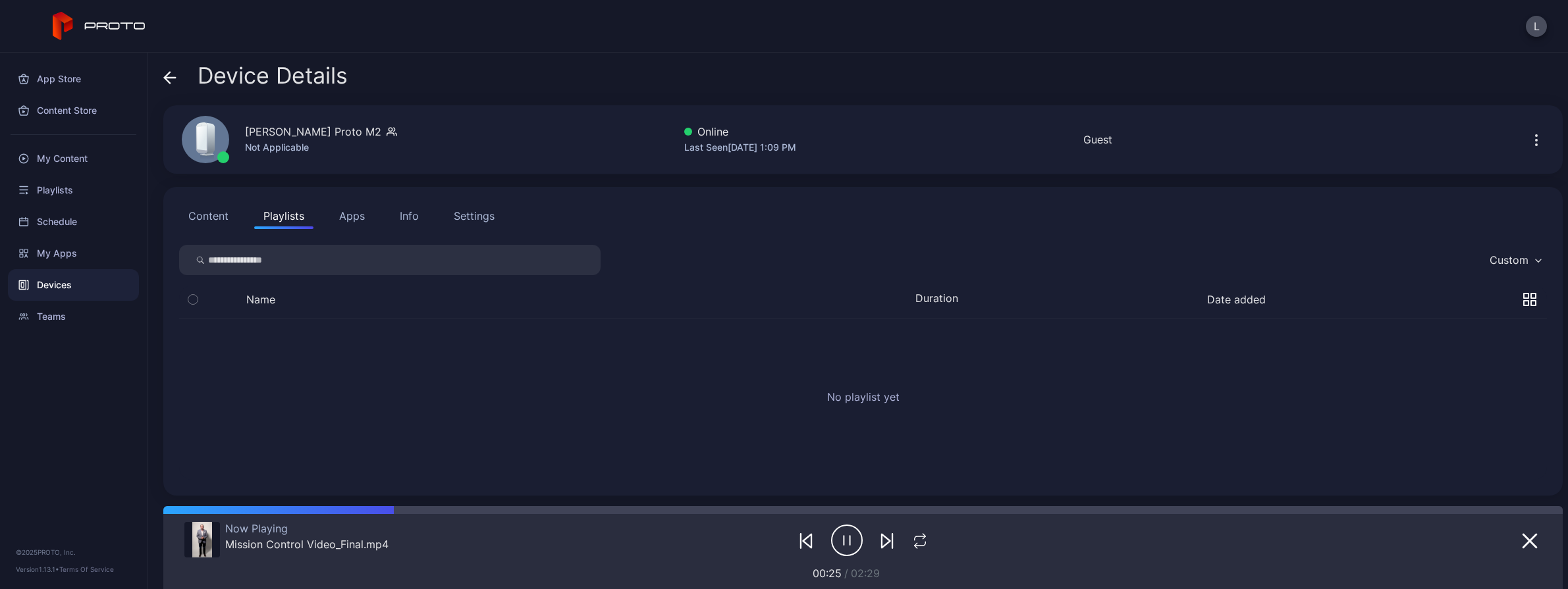
click at [491, 216] on div "Settings" at bounding box center [473, 216] width 41 height 15
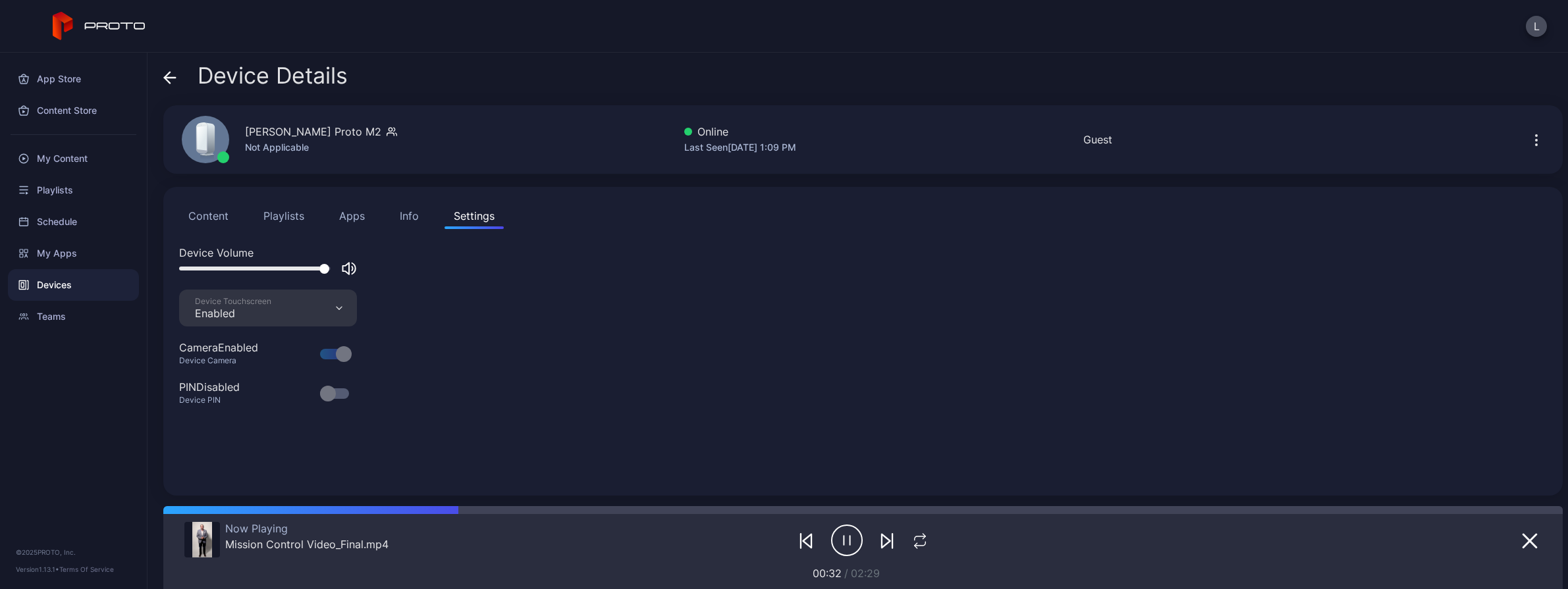
click at [365, 217] on button "Apps" at bounding box center [352, 216] width 44 height 26
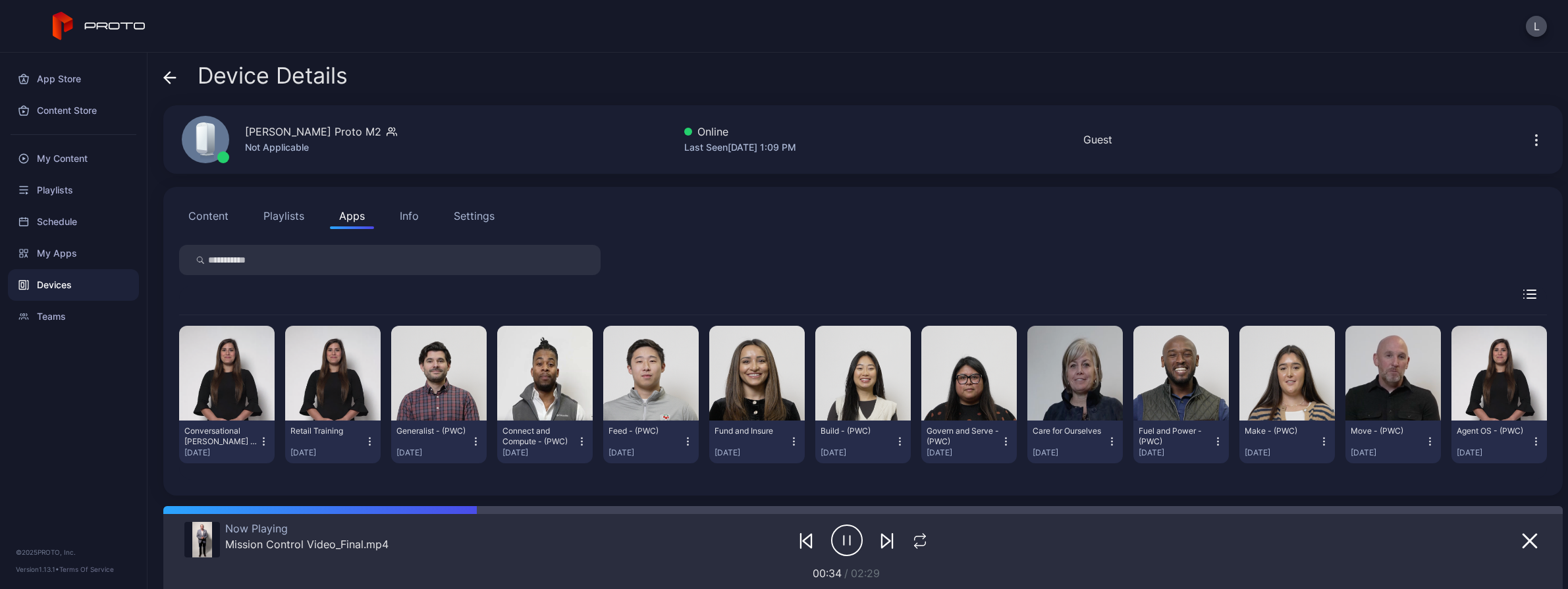
click at [173, 75] on icon at bounding box center [170, 77] width 14 height 14
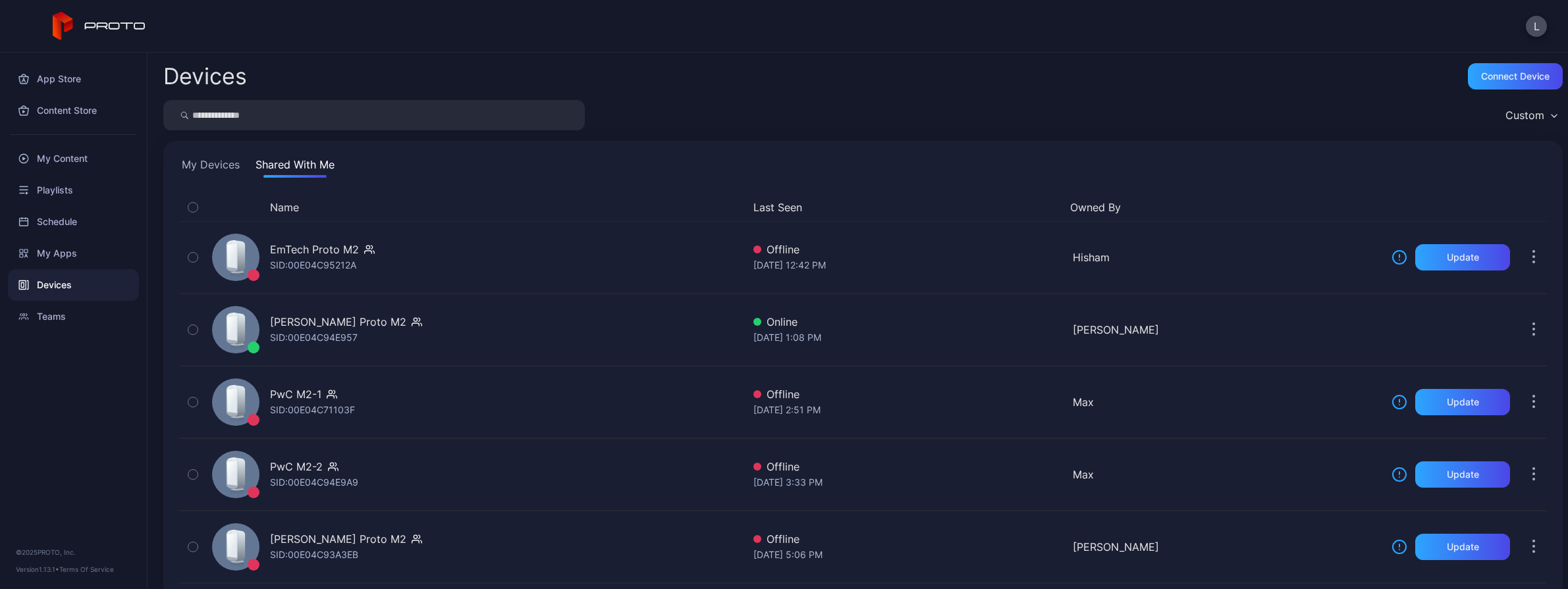
click at [198, 169] on button "My Devices" at bounding box center [211, 167] width 63 height 21
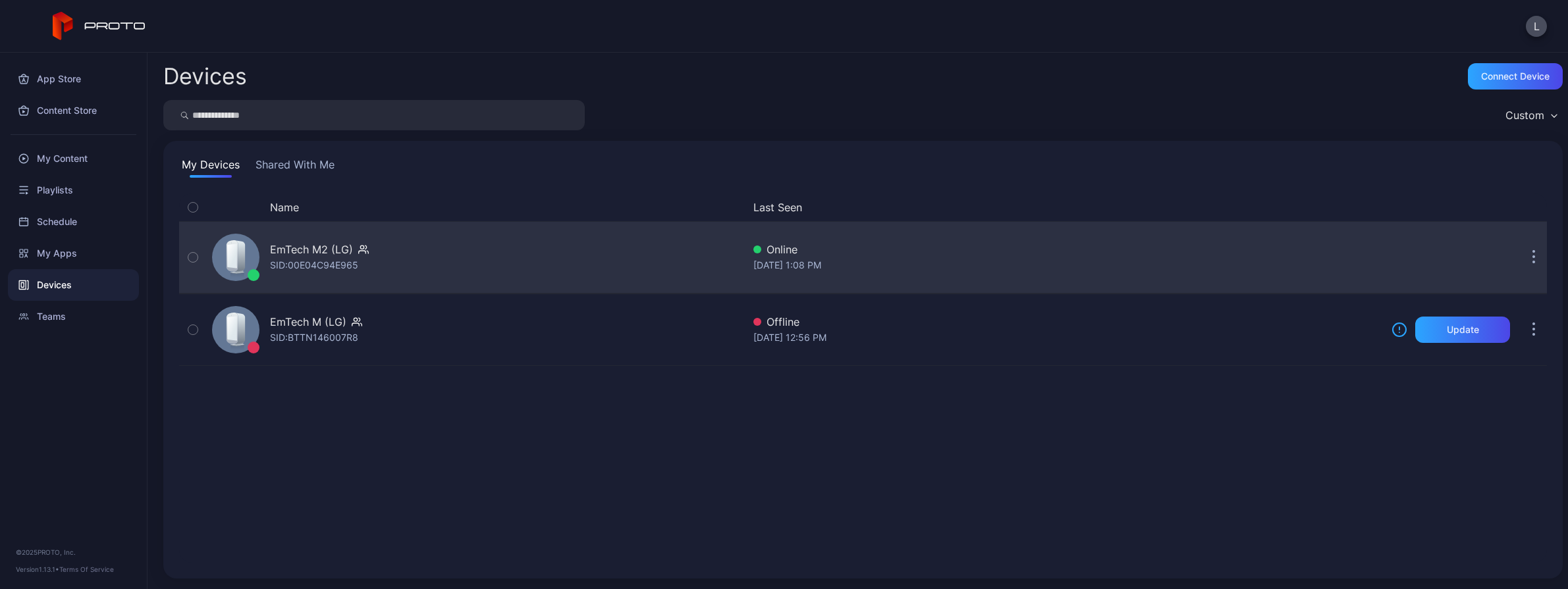
click at [557, 269] on div "EmTech M2 (LG) SID: 00E04C94E965" at bounding box center [474, 257] width 536 height 66
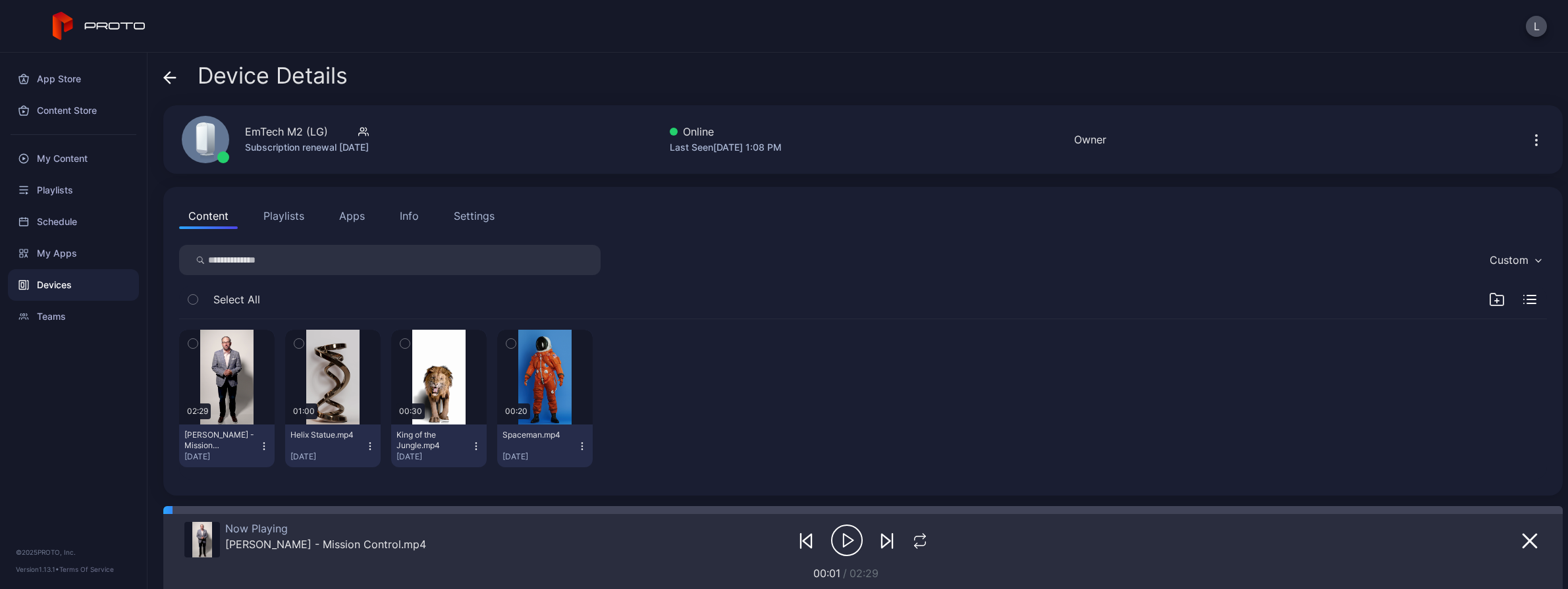
click at [269, 448] on icon "button" at bounding box center [264, 447] width 11 height 11
click at [851, 405] on div "02:29 [PERSON_NAME] - Mission Control.mp4 [DATE] 01:00 Helix Statue.mp4 [DATE] …" at bounding box center [863, 398] width 1368 height 159
click at [358, 217] on button "Apps" at bounding box center [352, 216] width 44 height 26
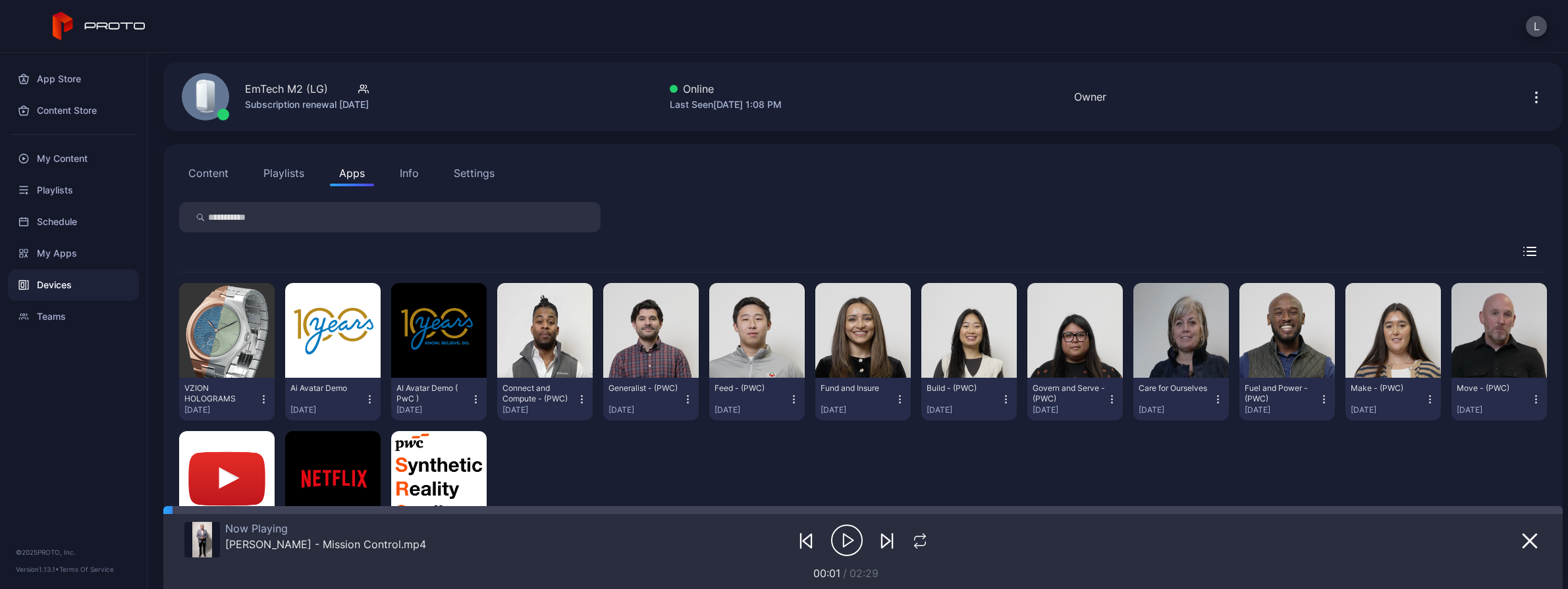
scroll to position [66, 0]
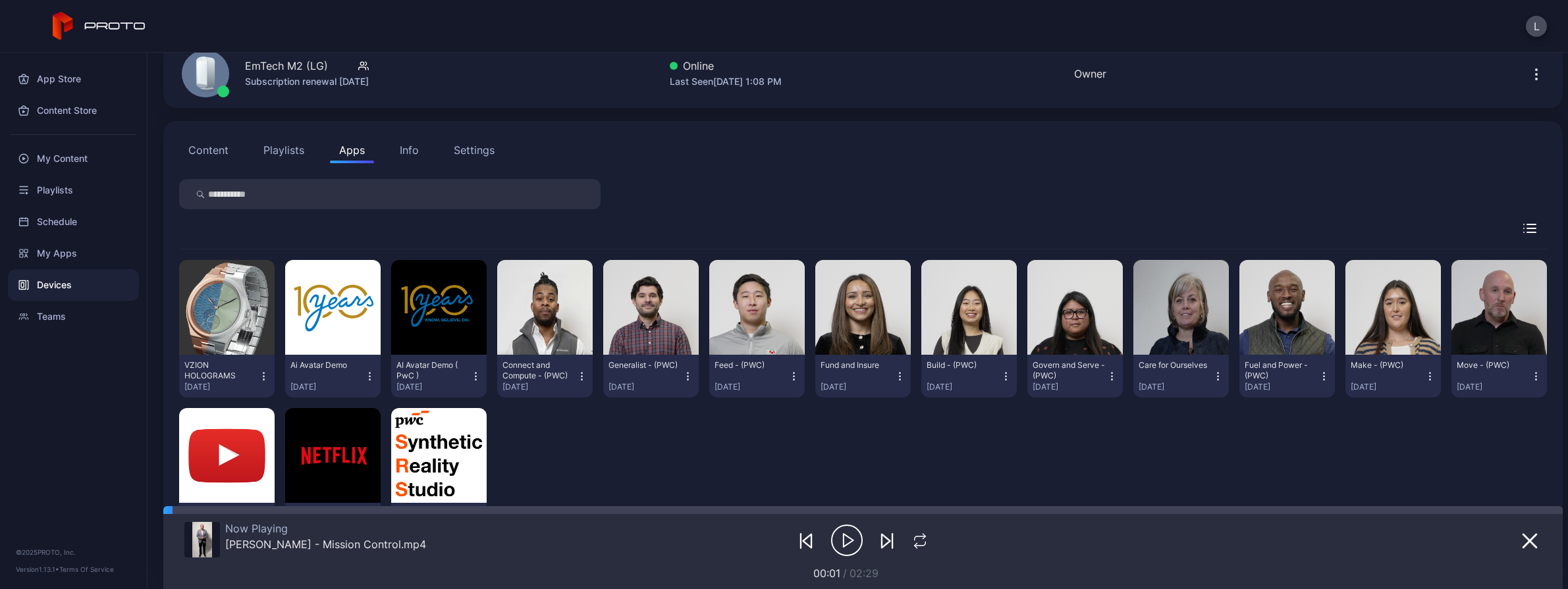
click at [269, 379] on icon "button" at bounding box center [264, 376] width 11 height 14
click at [882, 438] on div "VZION HOLOGRAMS [DATE] Ai Avatar Demo [DATE] AI Avatar Demo ( PwC ) [DATE] Conn…" at bounding box center [863, 402] width 1368 height 306
click at [694, 377] on icon "button" at bounding box center [688, 376] width 11 height 14
click at [846, 468] on div "VZION HOLOGRAMS [DATE] Ai Avatar Demo [DATE] AI Avatar Demo ( PwC ) [DATE] Conn…" at bounding box center [863, 402] width 1368 height 306
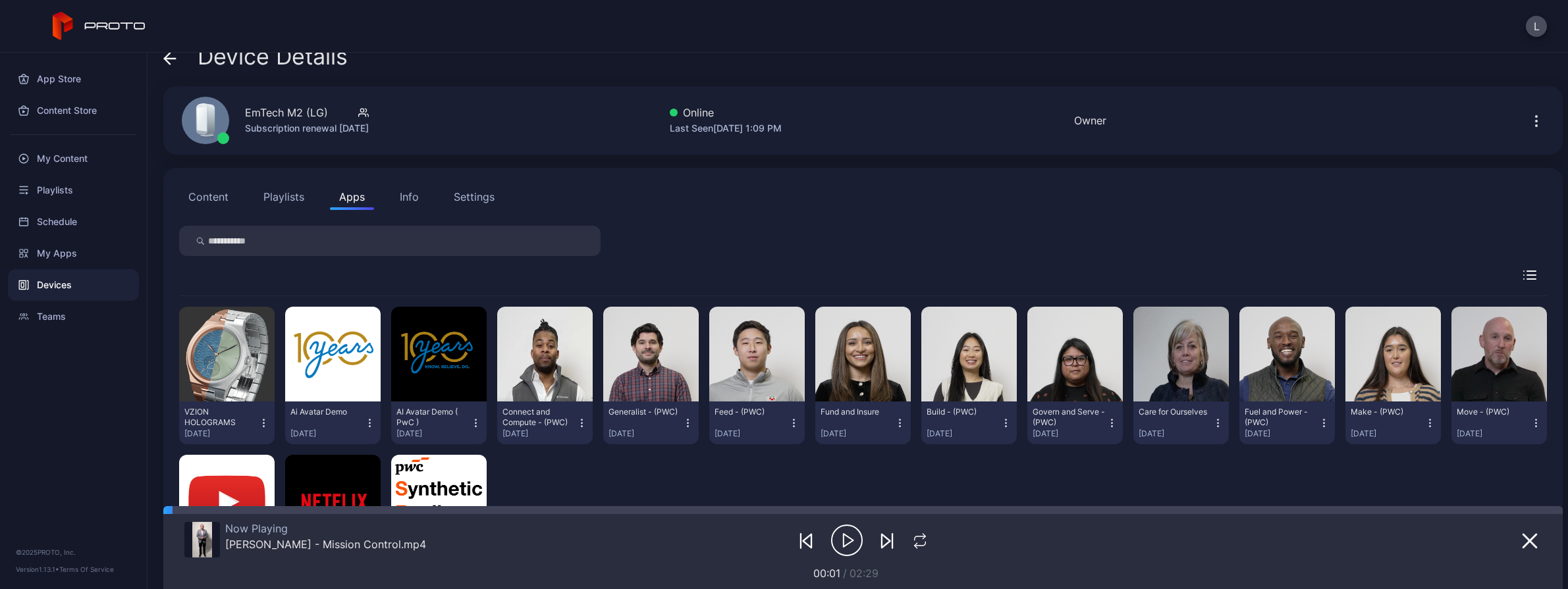
scroll to position [0, 0]
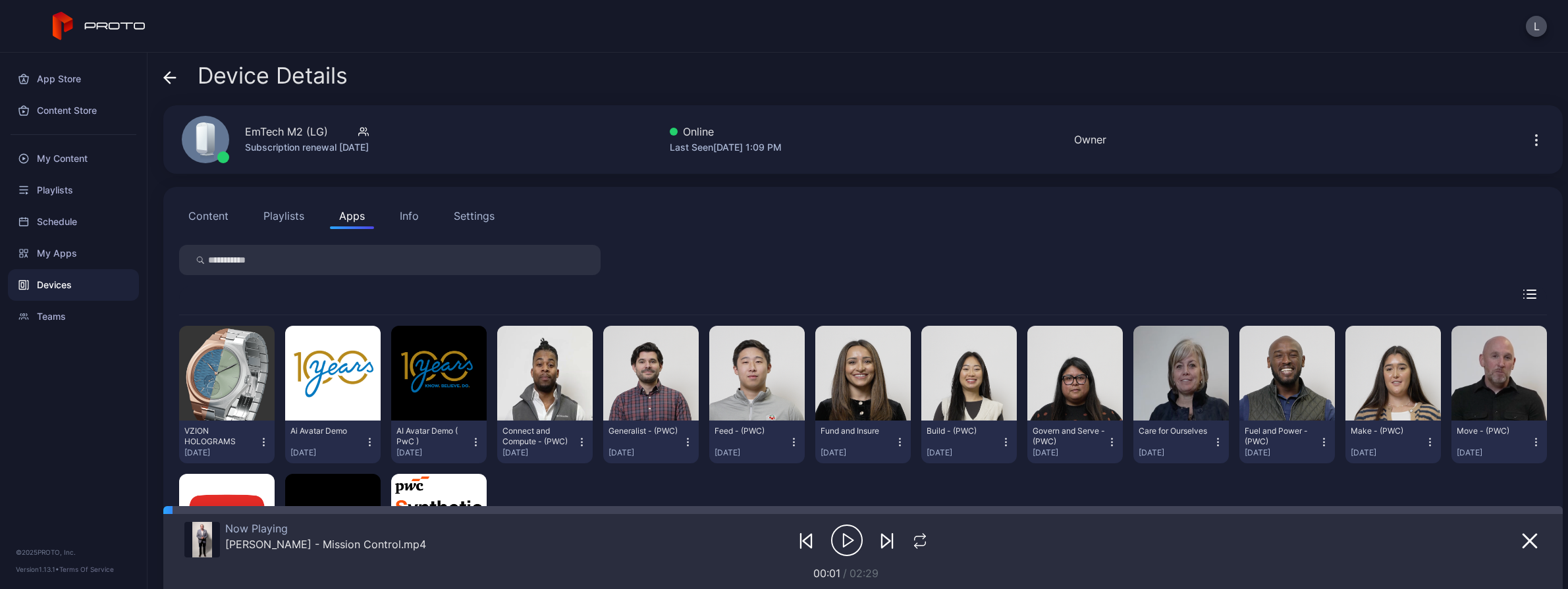
click at [163, 77] on icon at bounding box center [170, 77] width 14 height 14
